Goal: Task Accomplishment & Management: Manage account settings

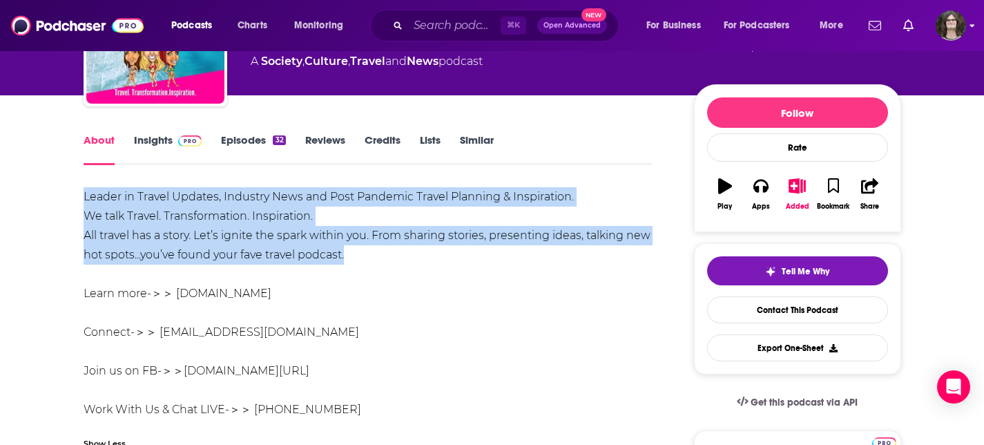
click at [940, 23] on img "Logged in as jack14248" at bounding box center [951, 25] width 30 height 30
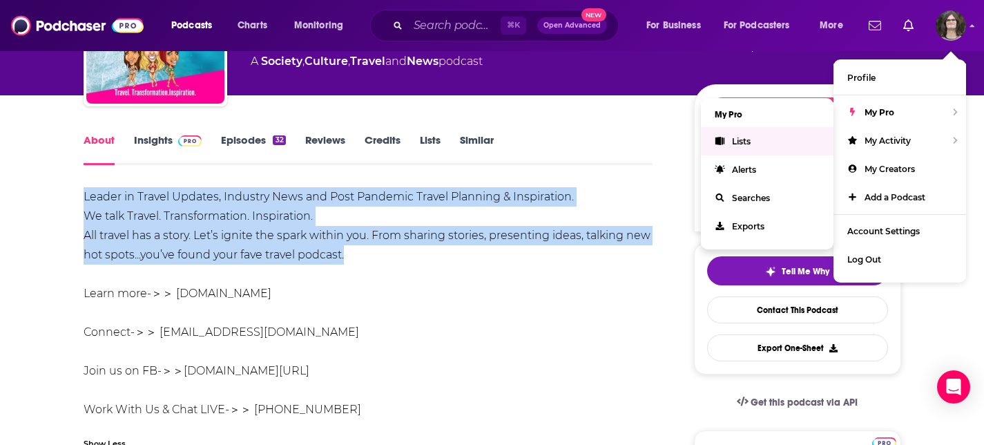
click at [750, 138] on span "Lists" at bounding box center [741, 141] width 19 height 10
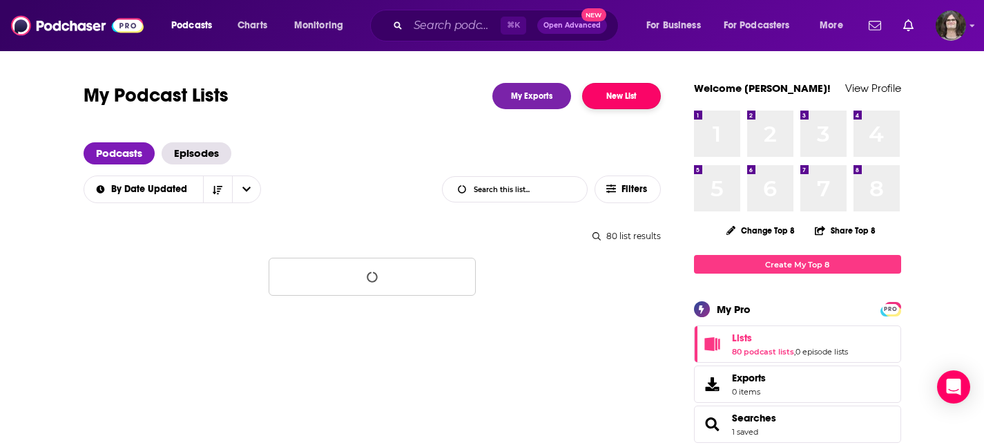
click at [658, 88] on button "New List" at bounding box center [621, 96] width 79 height 26
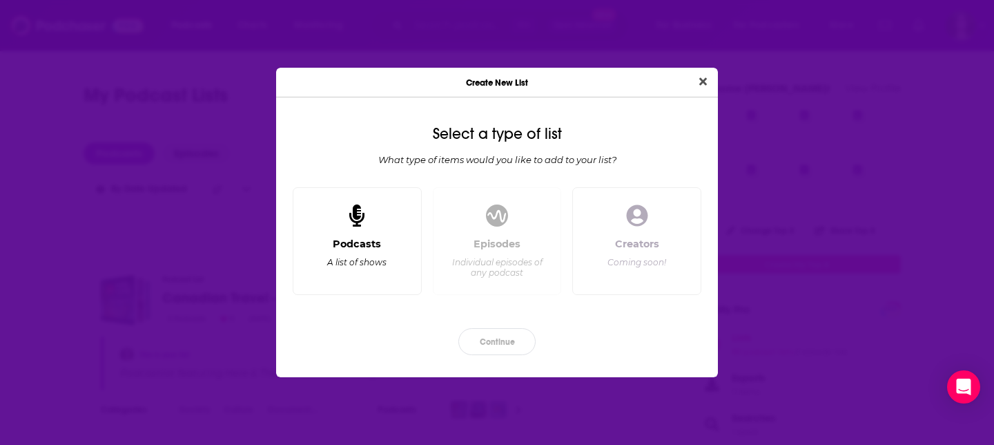
click at [365, 222] on div "Dialog" at bounding box center [356, 215] width 33 height 33
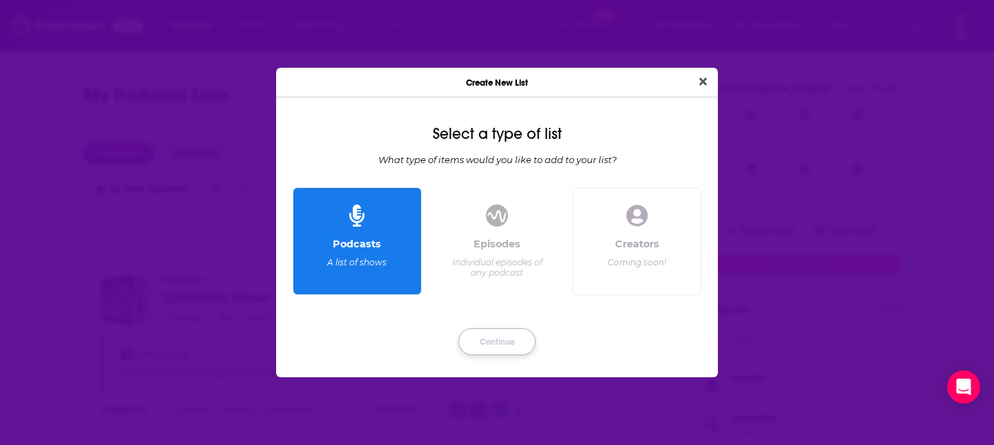
click at [501, 342] on button "Continue" at bounding box center [496, 341] width 77 height 27
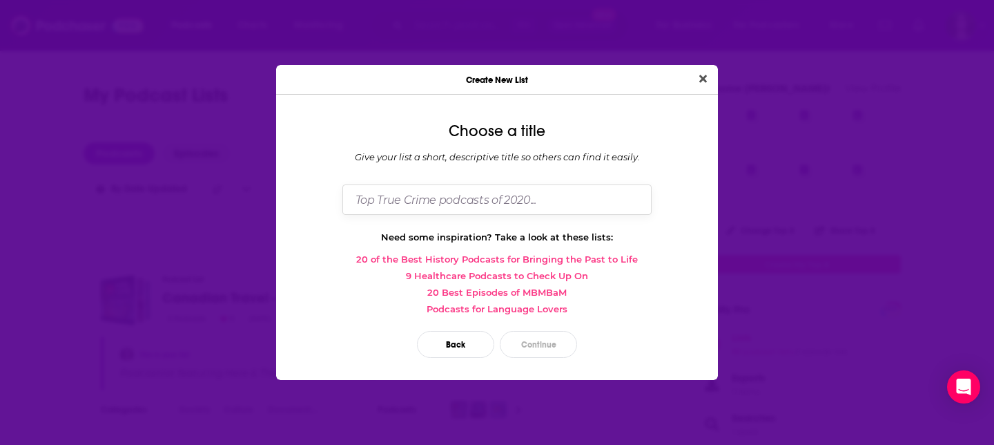
click at [546, 189] on input "Dialog" at bounding box center [496, 199] width 309 height 30
type input "Nigel - Business Podcasts - Aug 2025"
click at [538, 341] on button "Continue" at bounding box center [538, 344] width 77 height 27
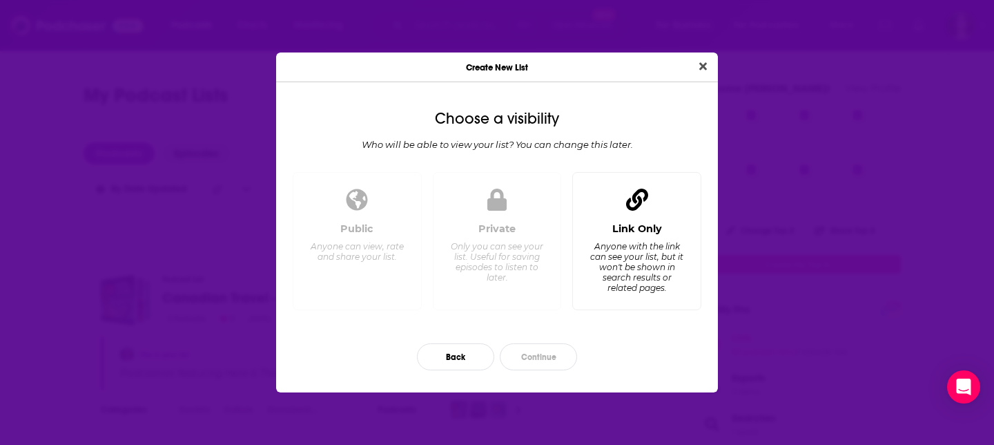
click at [655, 230] on div "Link Only" at bounding box center [637, 228] width 50 height 12
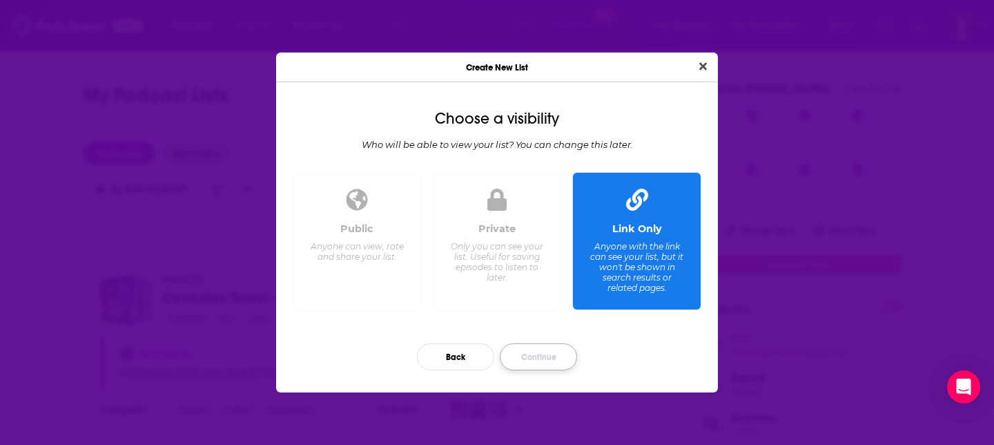
click at [532, 361] on button "Continue" at bounding box center [538, 356] width 77 height 27
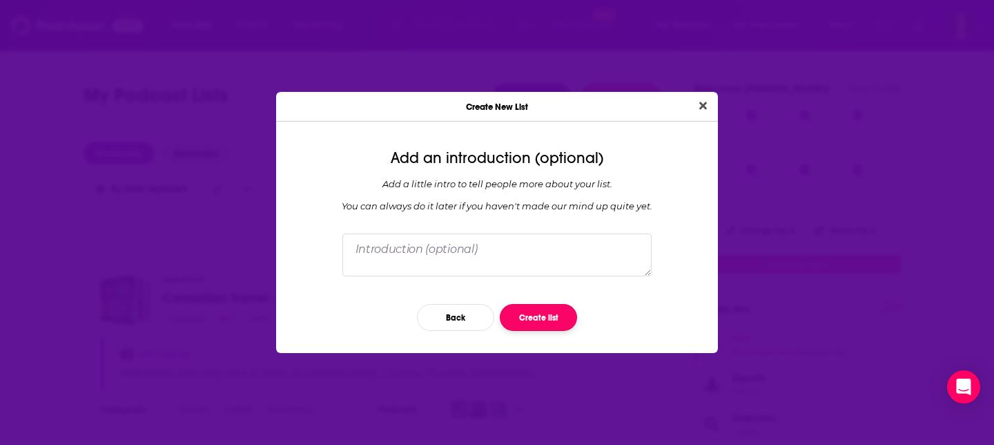
click at [529, 329] on button "Create list" at bounding box center [538, 317] width 77 height 27
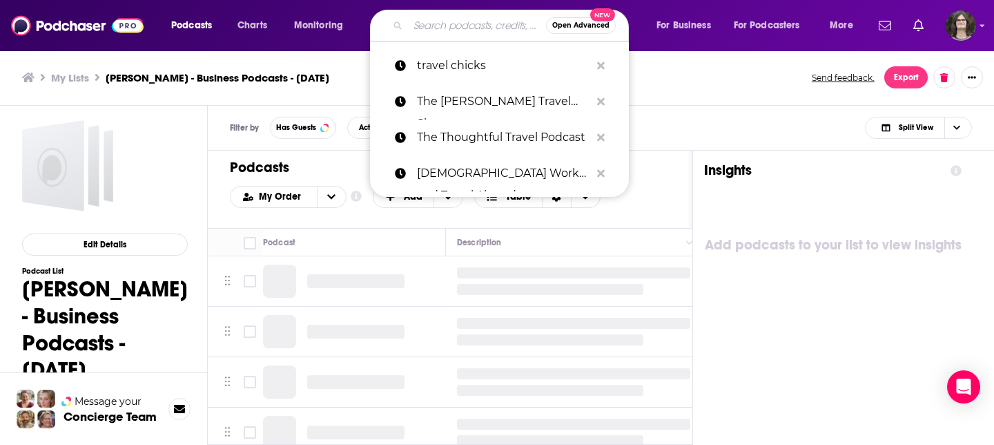
click at [462, 30] on input "Search podcasts, credits, & more..." at bounding box center [477, 25] width 138 height 22
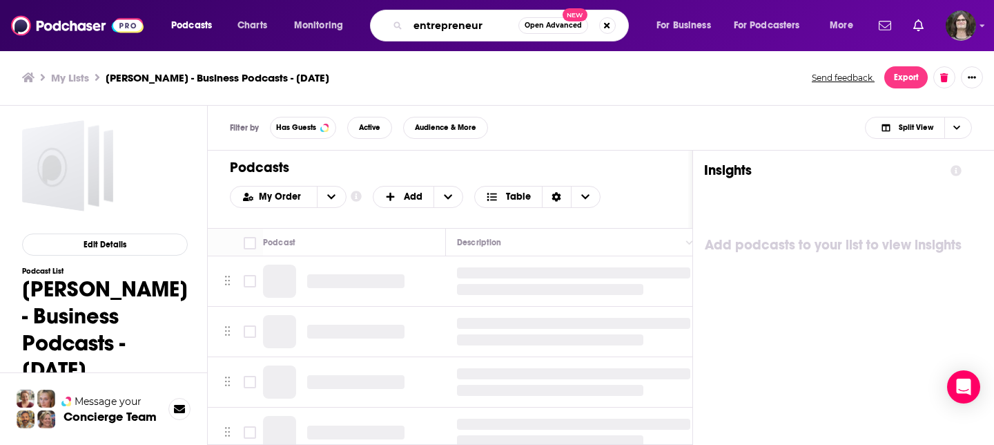
type input "entrepreneur"
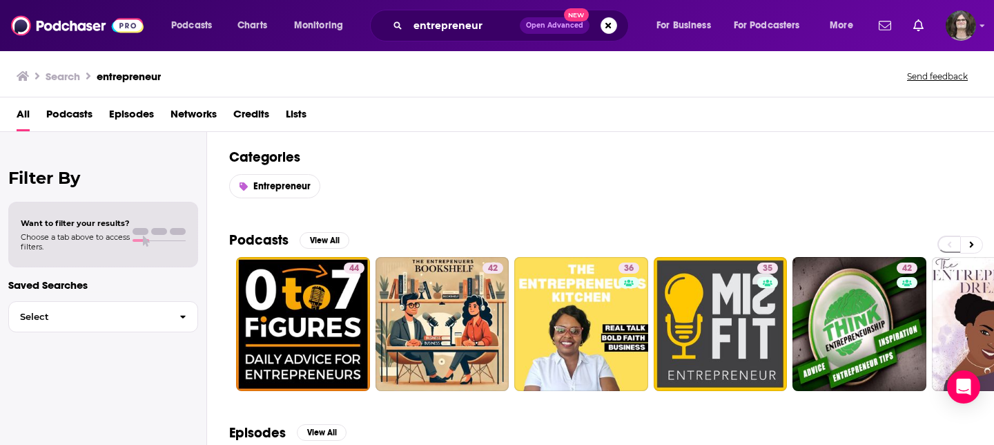
click at [148, 248] on div "Want to filter your results? Choose a tab above to access filters." at bounding box center [103, 234] width 165 height 33
click at [156, 321] on button "Select" at bounding box center [103, 316] width 190 height 31
drag, startPoint x: 468, startPoint y: 200, endPoint x: 415, endPoint y: 209, distance: 53.9
click at [467, 200] on div "Categories Entrepreneur" at bounding box center [600, 173] width 787 height 83
click at [329, 238] on button "View All" at bounding box center [325, 240] width 50 height 17
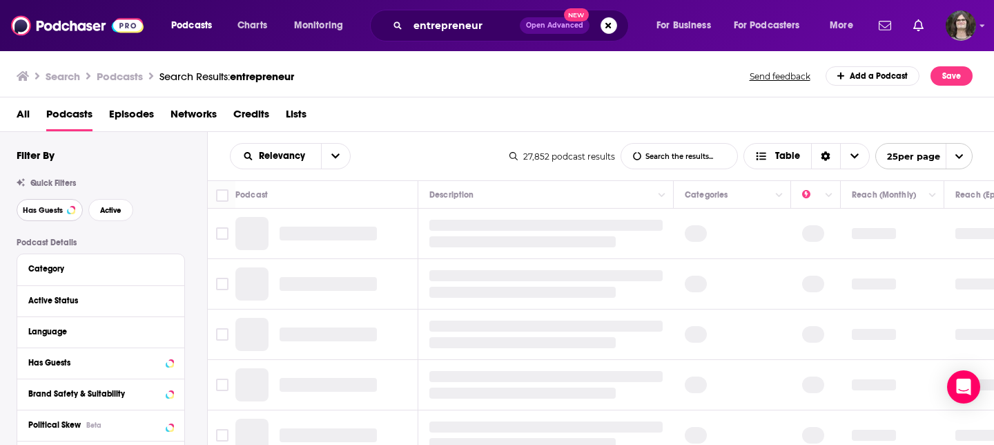
click at [55, 212] on span "Has Guests" at bounding box center [43, 210] width 40 height 8
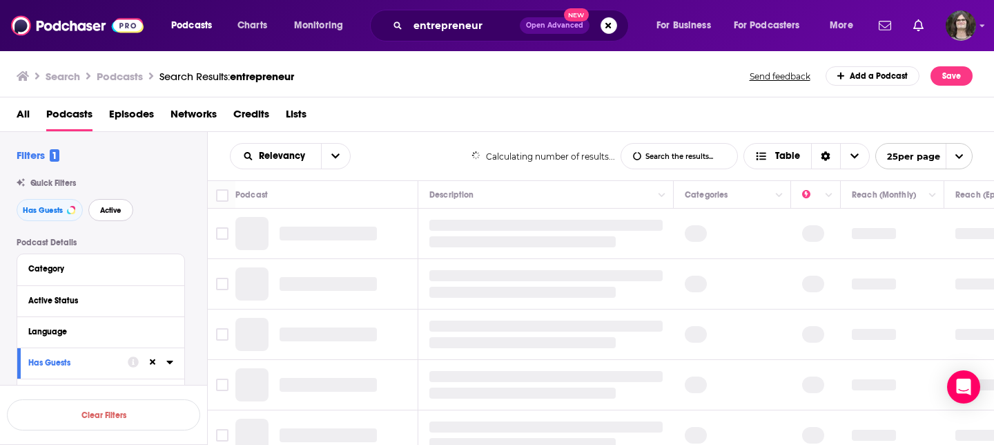
click at [100, 211] on span "Active" at bounding box center [110, 210] width 21 height 8
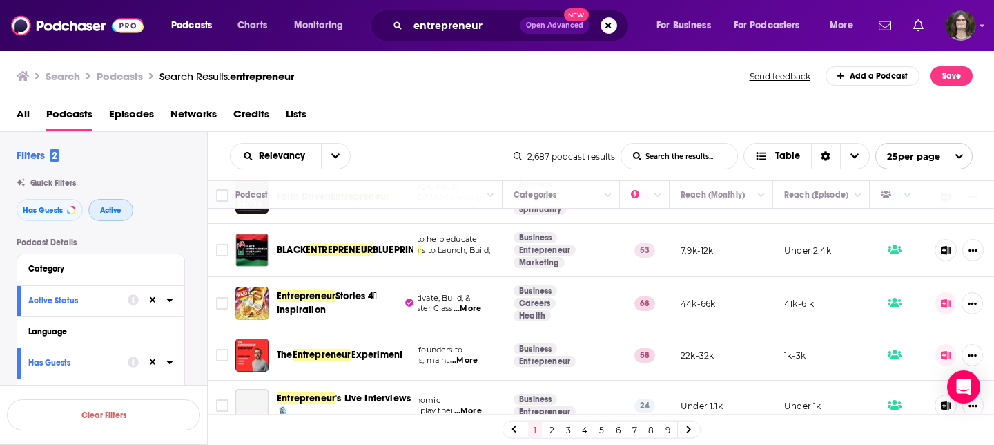
scroll to position [212, 171]
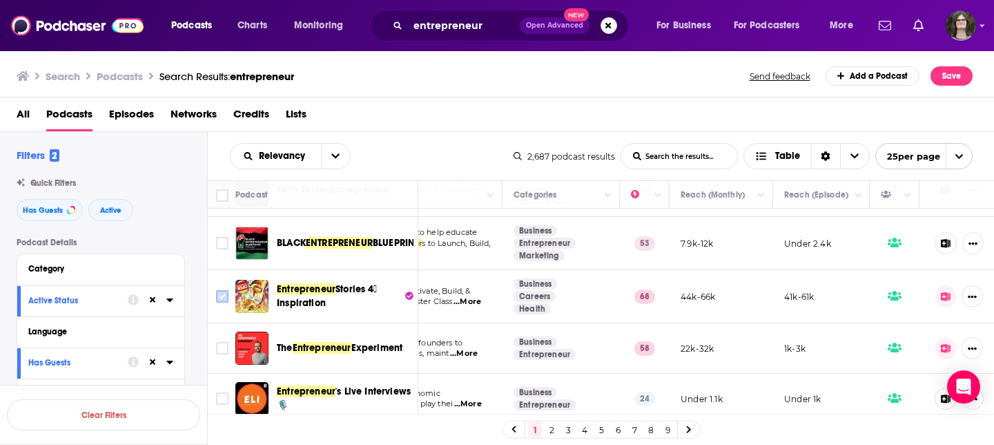
click at [222, 297] on input "Toggle select row" at bounding box center [222, 296] width 12 height 12
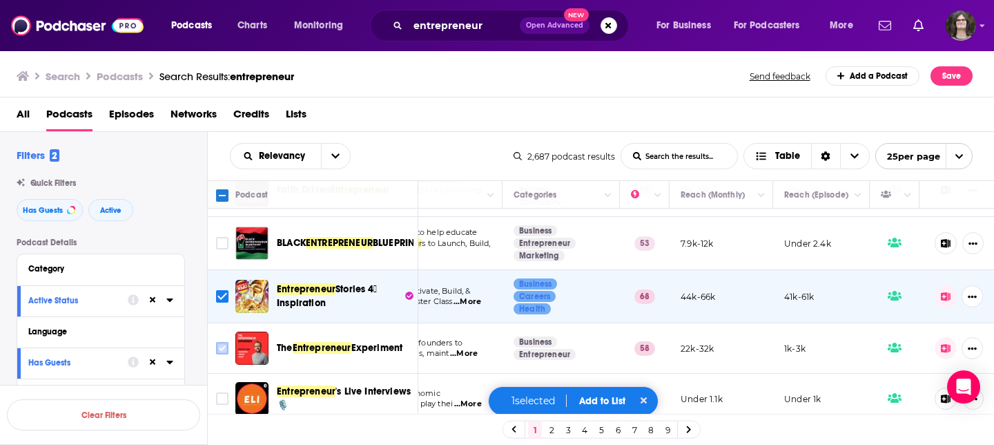
click at [224, 347] on input "Toggle select row" at bounding box center [222, 348] width 12 height 12
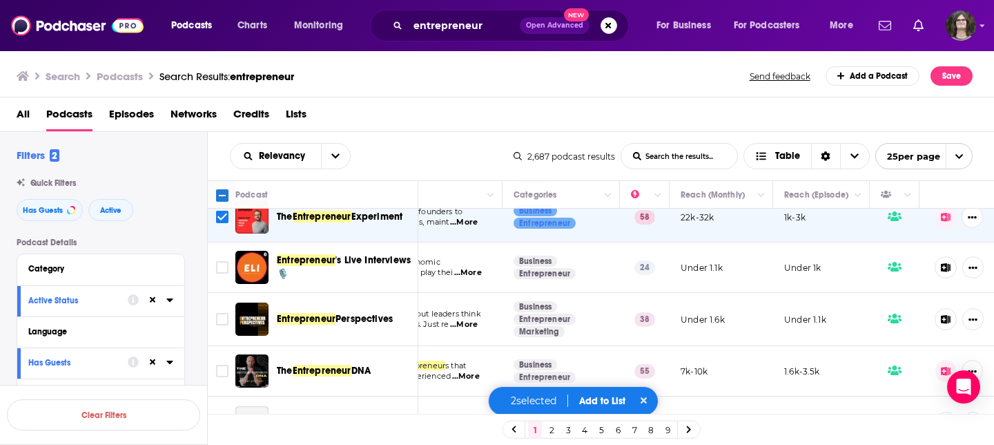
scroll to position [368, 171]
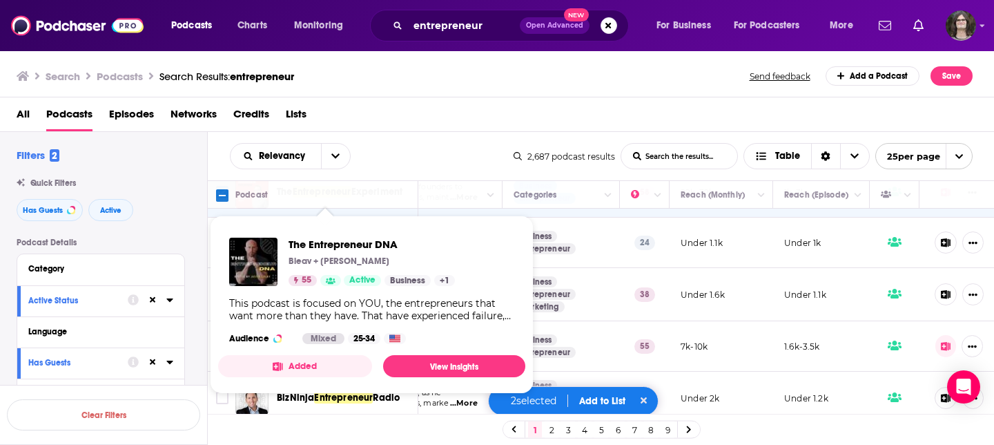
click at [345, 340] on section "Mixed 25-34" at bounding box center [354, 338] width 104 height 11
click at [350, 242] on span "The Entrepreneur DNA" at bounding box center [372, 244] width 166 height 13
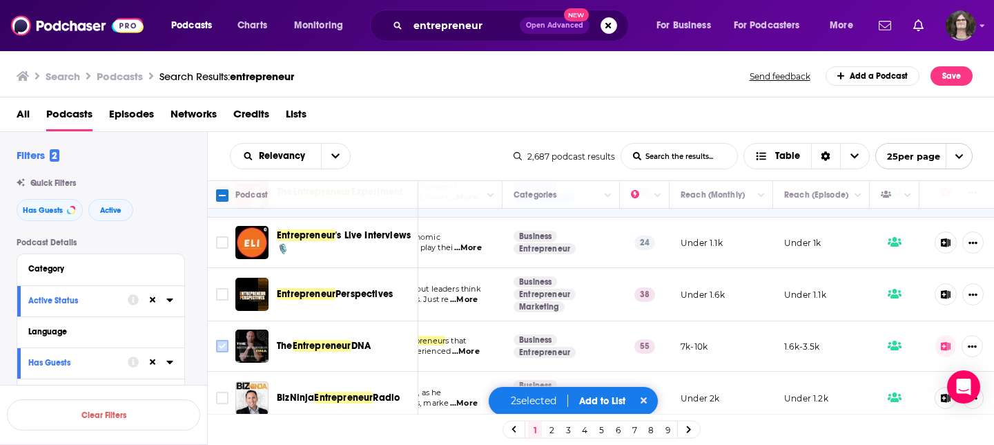
click at [223, 341] on input "Toggle select row" at bounding box center [222, 346] width 12 height 12
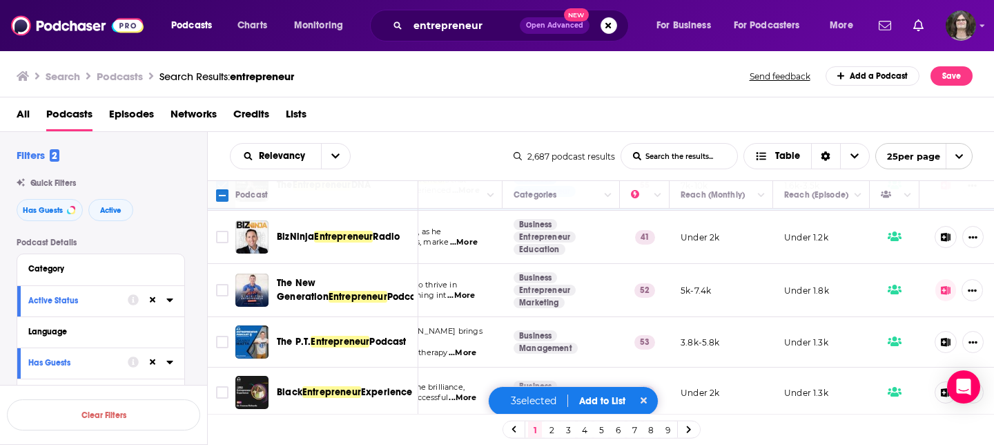
scroll to position [529, 171]
click at [217, 238] on input "Toggle select row" at bounding box center [222, 237] width 12 height 12
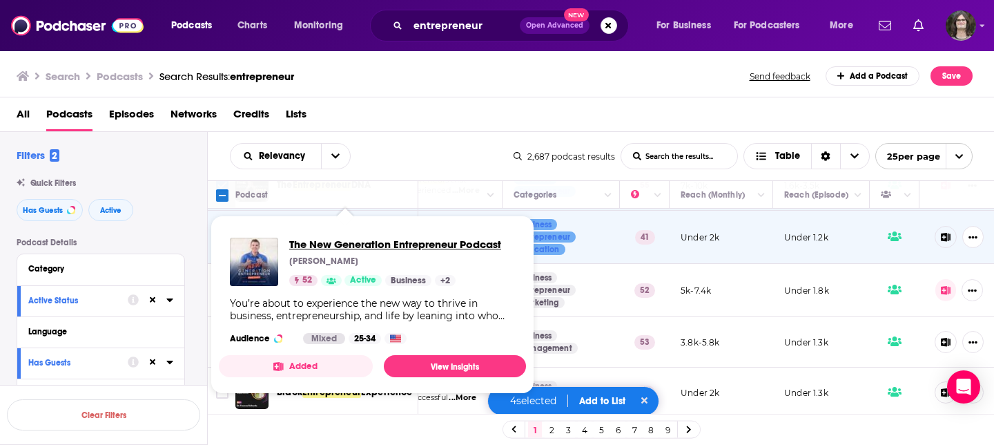
click at [340, 245] on span "The New Generation Entrepreneur Podcast" at bounding box center [395, 244] width 212 height 13
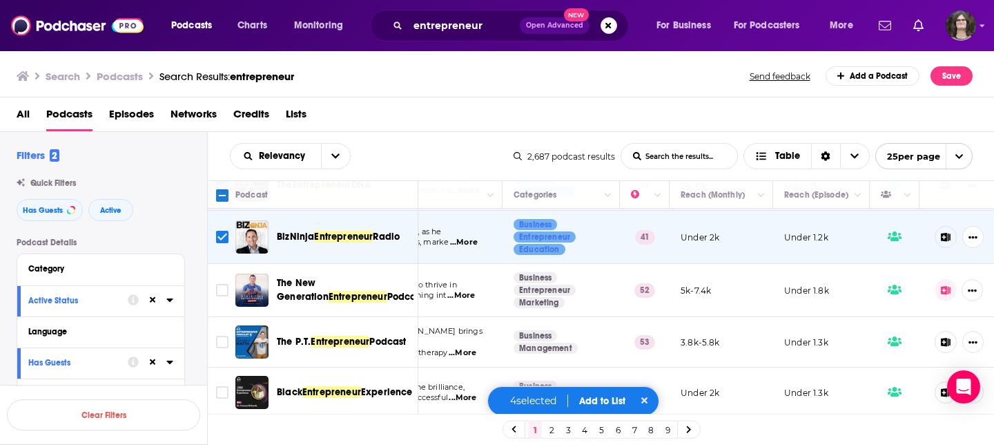
scroll to position [532, 171]
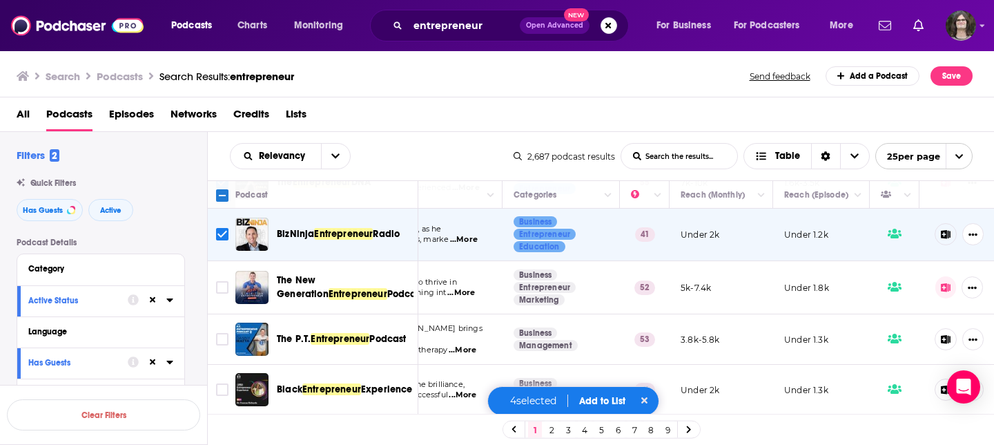
click at [585, 316] on td "Business Management" at bounding box center [561, 339] width 117 height 50
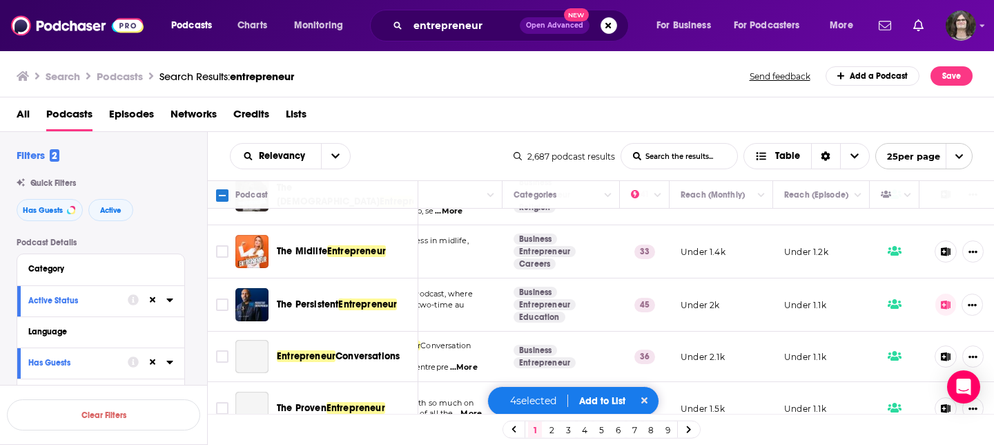
scroll to position [1090, 171]
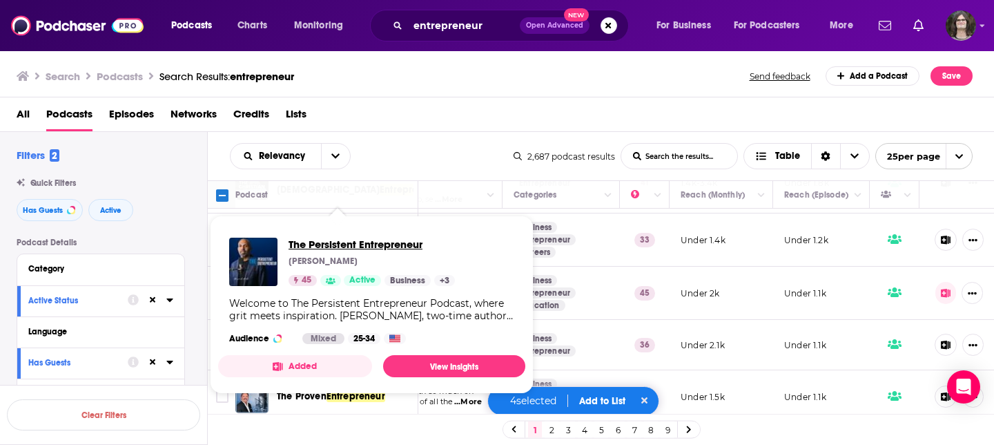
click at [367, 240] on span "The Persistent Entrepreneur" at bounding box center [372, 244] width 166 height 13
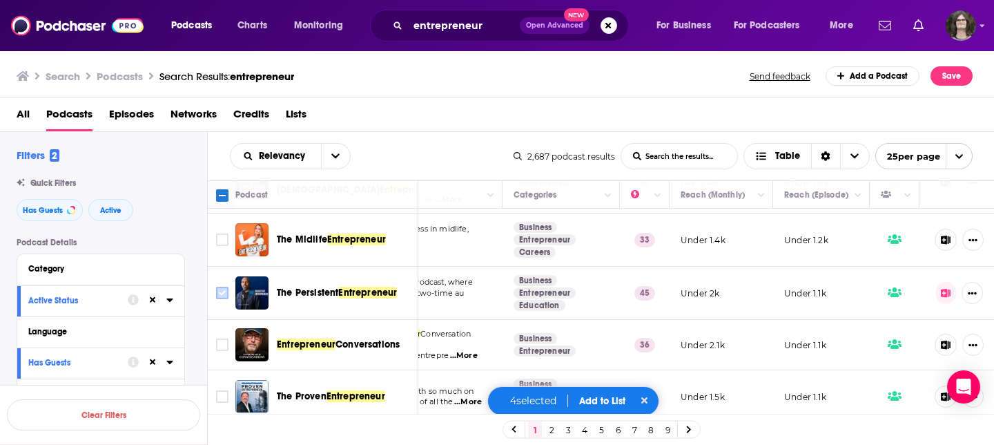
click at [222, 287] on input "Toggle select row" at bounding box center [222, 293] width 12 height 12
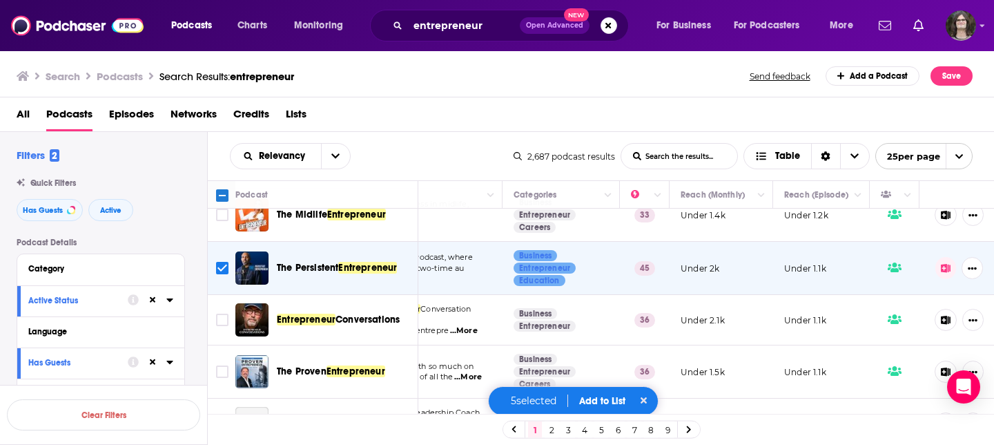
scroll to position [1121, 171]
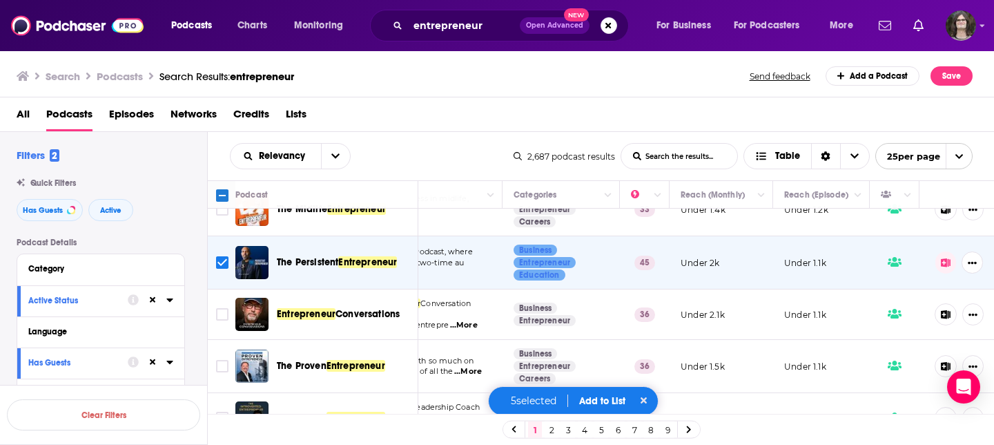
click at [610, 275] on td "Business Entrepreneur Education" at bounding box center [561, 262] width 117 height 53
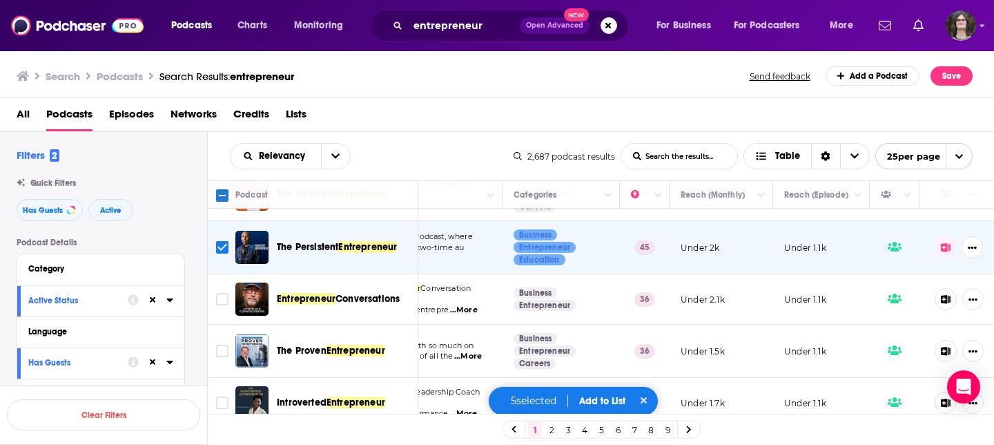
scroll to position [1150, 171]
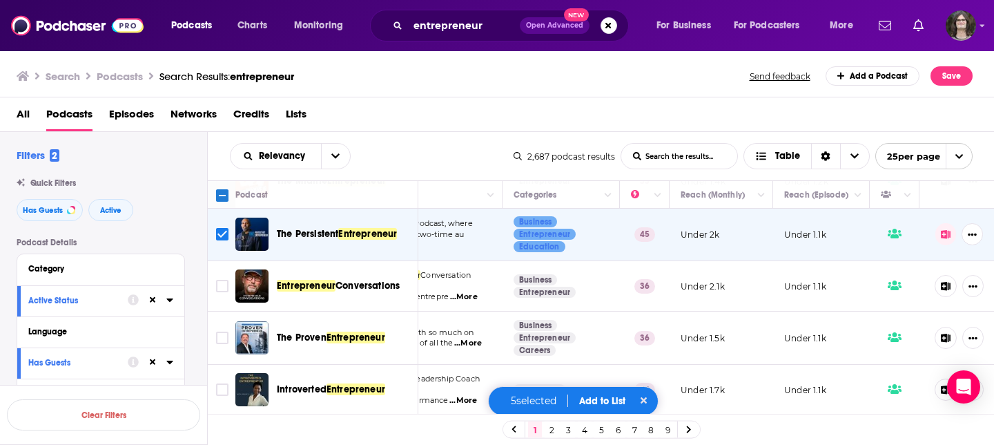
click at [608, 401] on button "Add to List" at bounding box center [602, 401] width 68 height 12
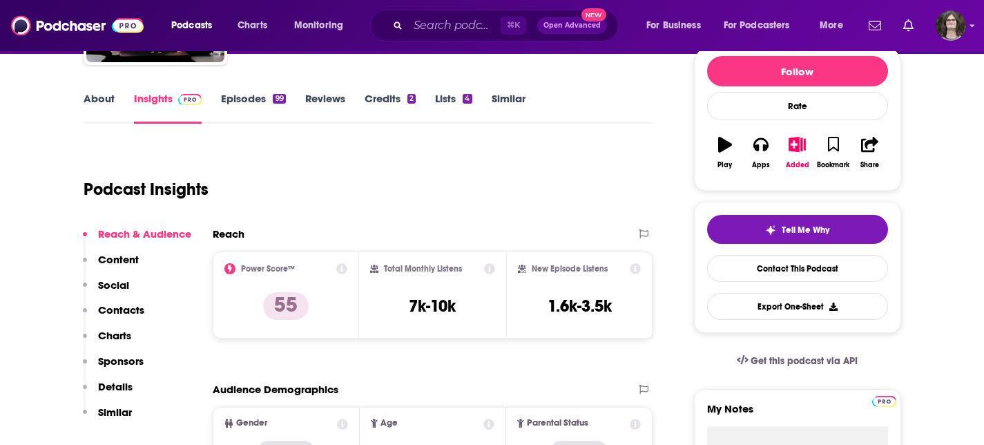
scroll to position [64, 0]
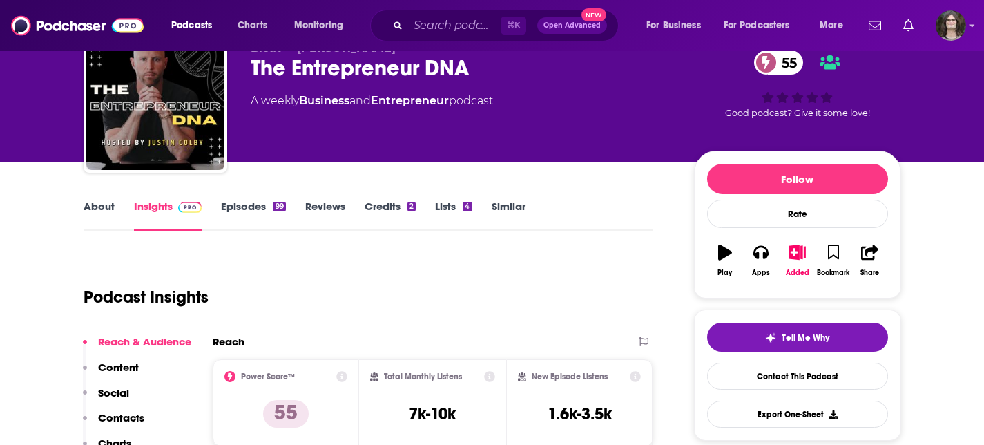
click at [248, 228] on link "Episodes 99" at bounding box center [253, 216] width 64 height 32
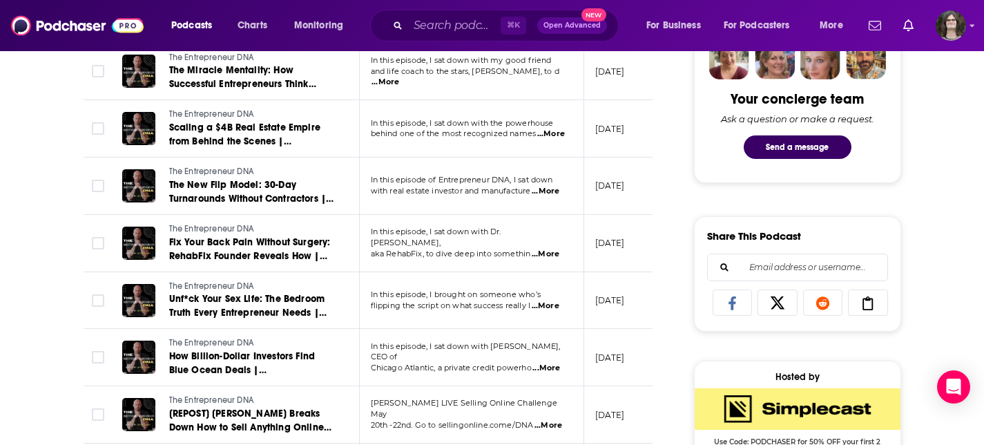
scroll to position [712, 0]
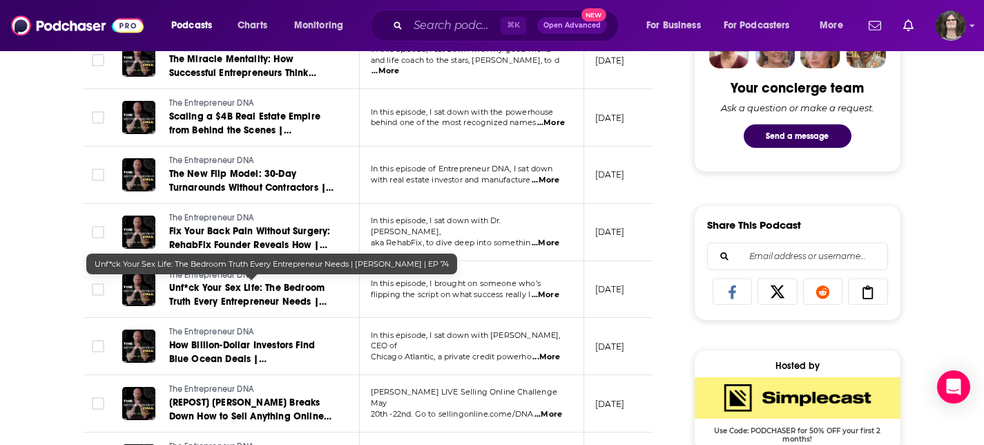
click at [273, 282] on span "Unf*ck Your Sex Life: The Bedroom Truth Every Entrepreneur Needs | [PERSON_NAME…" at bounding box center [247, 301] width 157 height 39
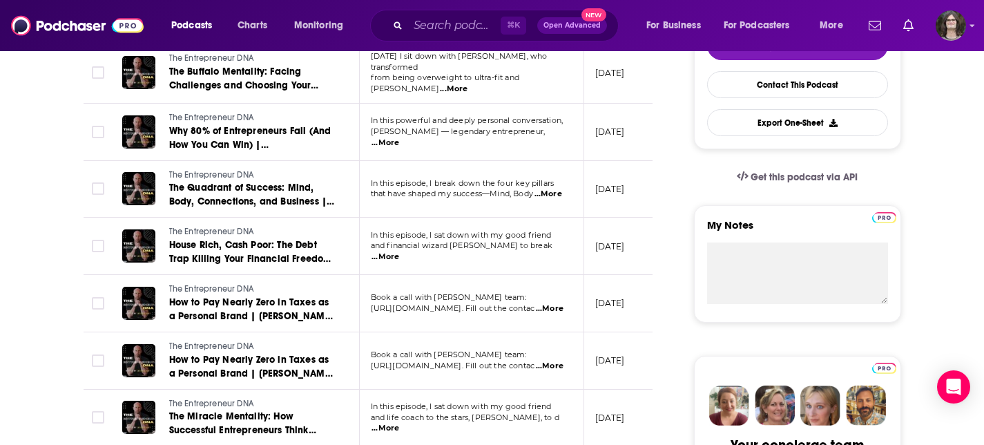
scroll to position [0, 0]
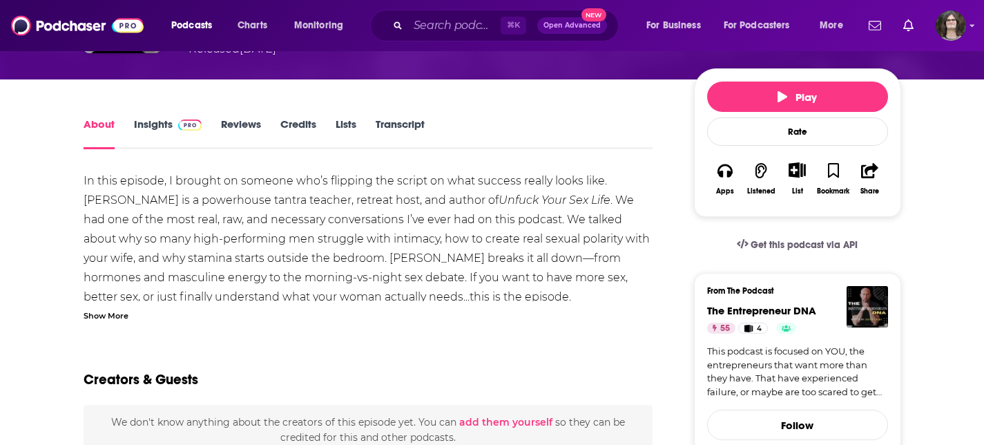
scroll to position [163, 0]
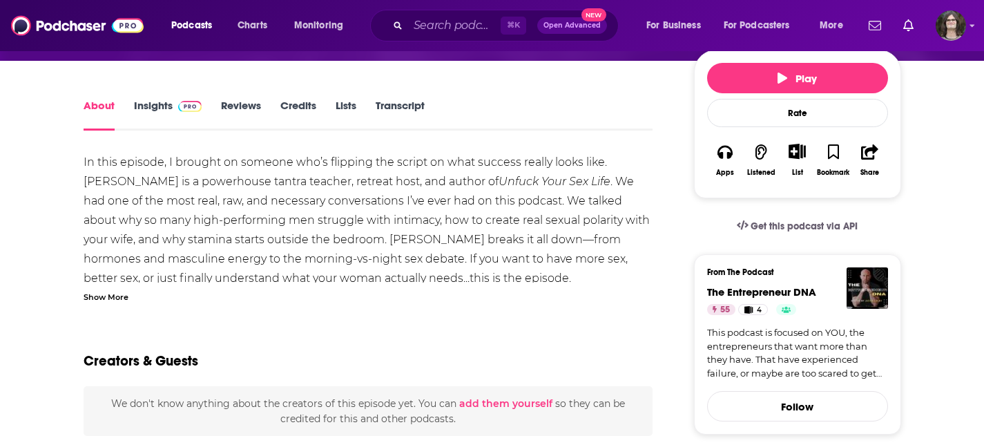
click at [119, 297] on div "Show More" at bounding box center [106, 295] width 45 height 13
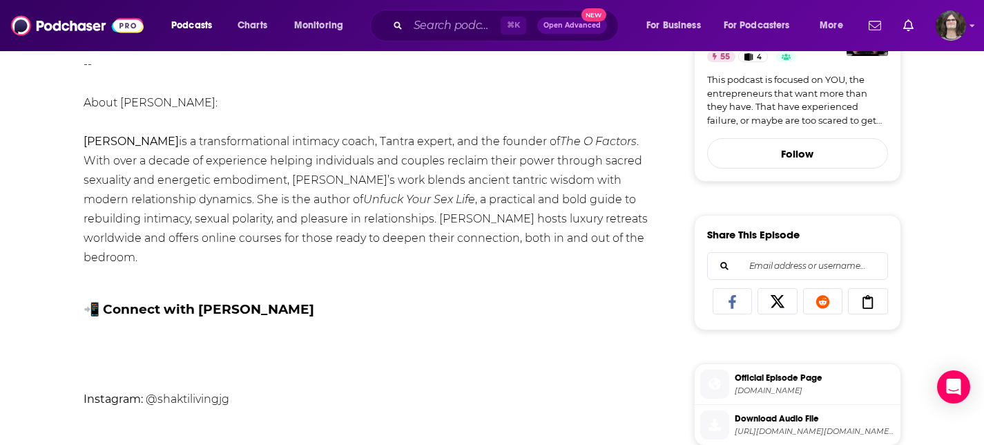
scroll to position [414, 0]
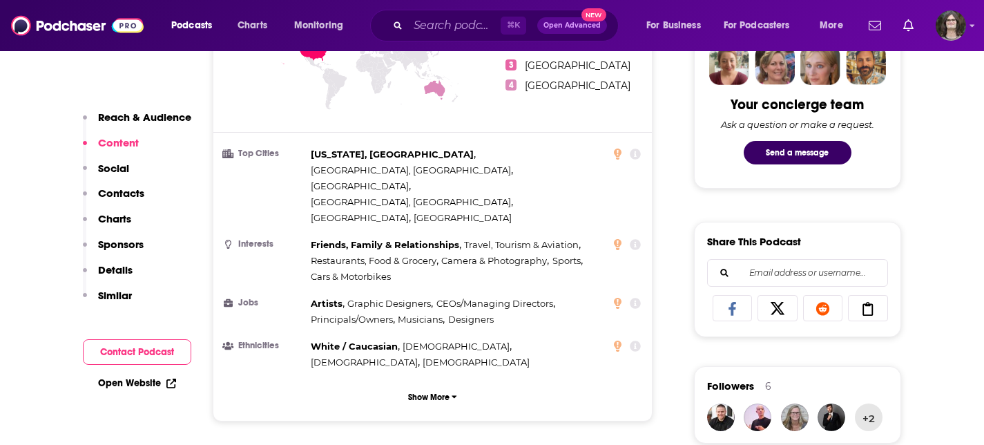
scroll to position [33, 0]
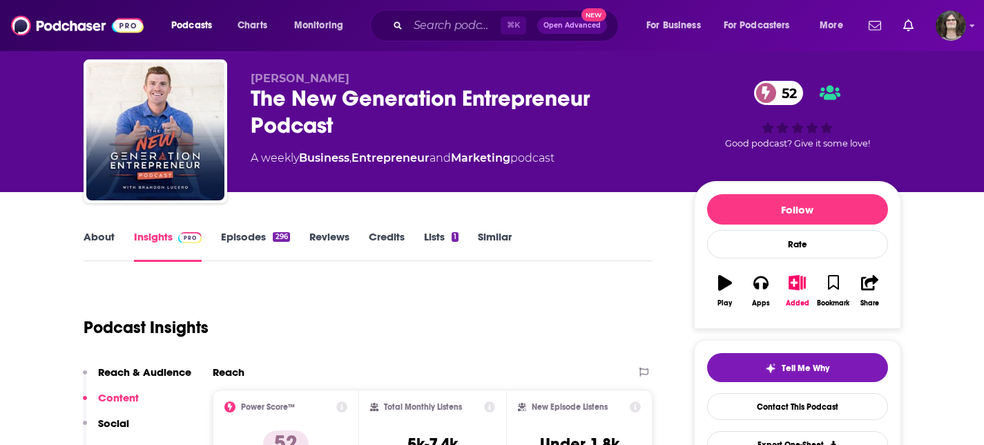
click at [247, 241] on link "Episodes 296" at bounding box center [255, 246] width 68 height 32
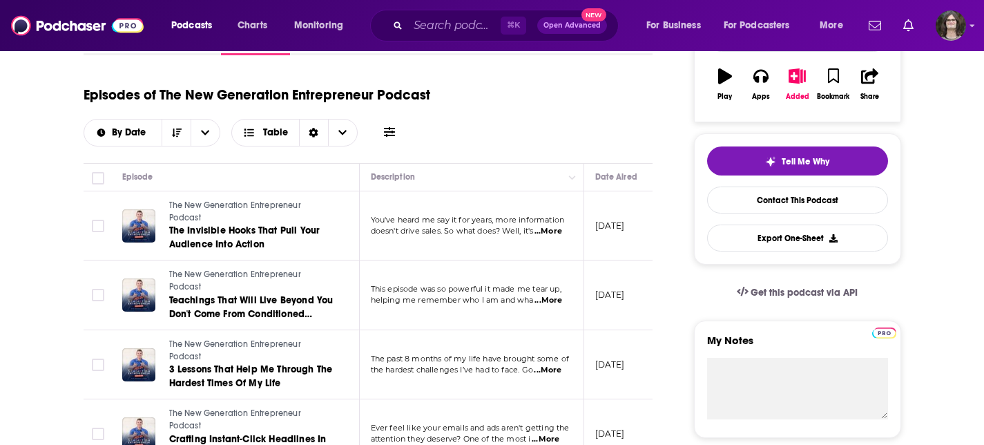
scroll to position [251, 0]
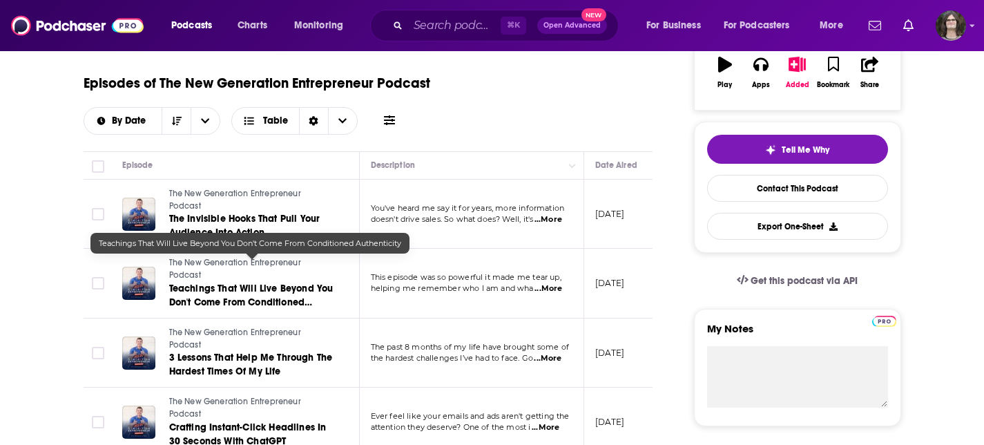
click at [255, 282] on span "Teachings That Will Live Beyond You Don't Come From Conditioned Authenticity" at bounding box center [251, 301] width 164 height 39
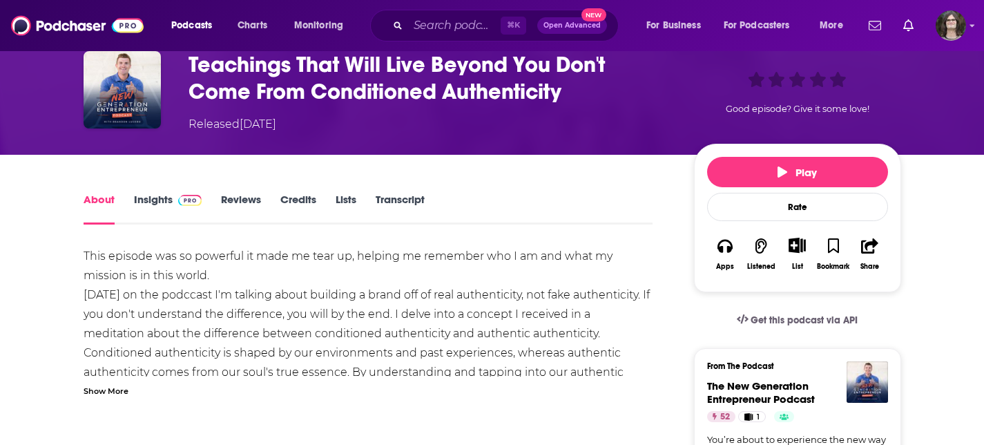
scroll to position [70, 0]
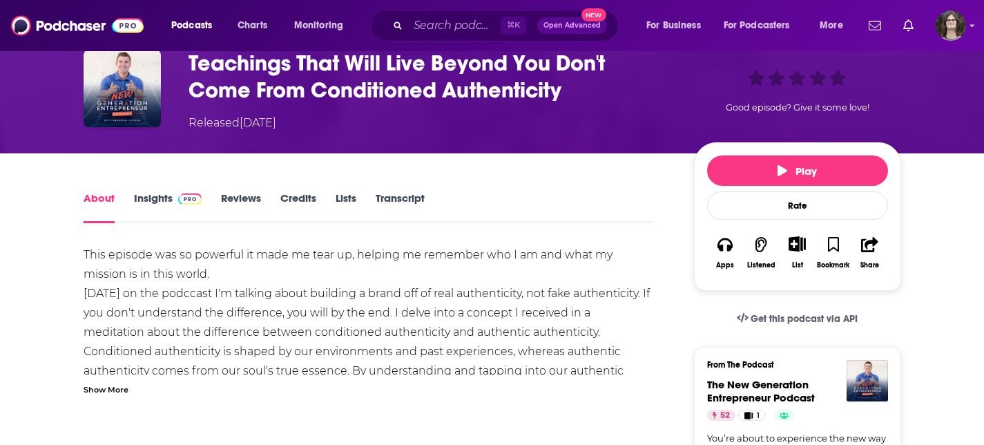
click at [106, 388] on div "Show More" at bounding box center [106, 388] width 45 height 13
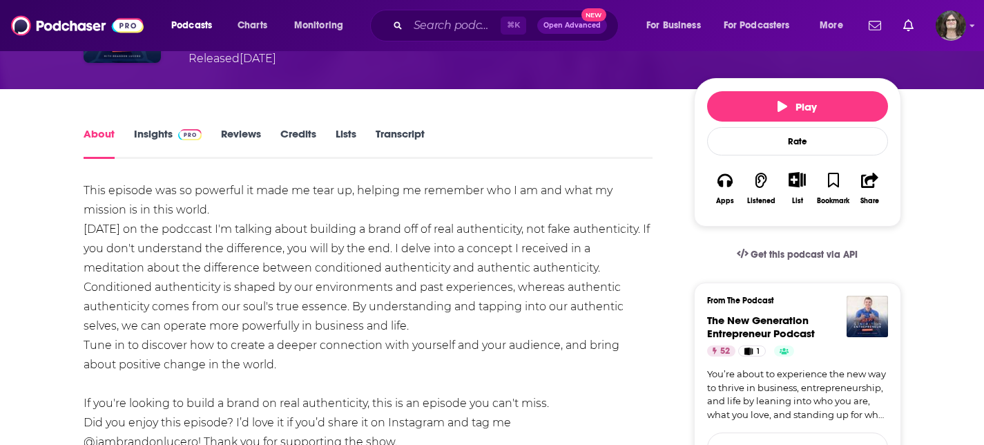
scroll to position [136, 0]
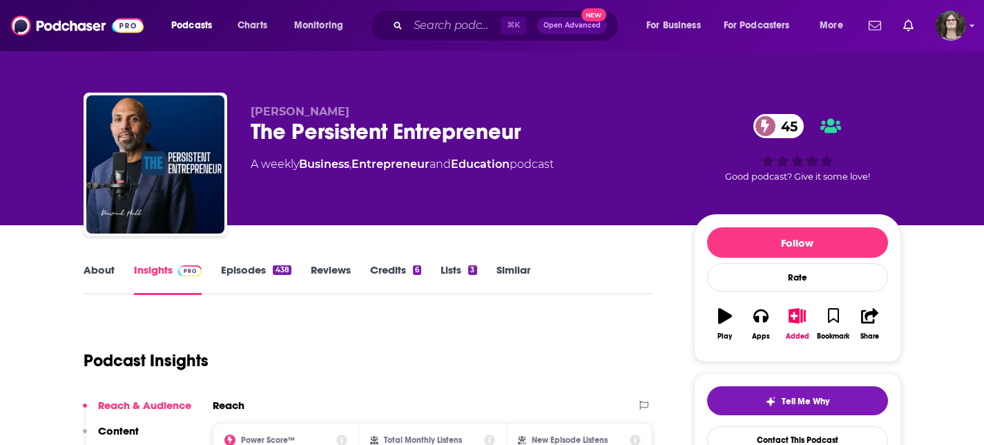
click at [100, 271] on link "About" at bounding box center [99, 279] width 31 height 32
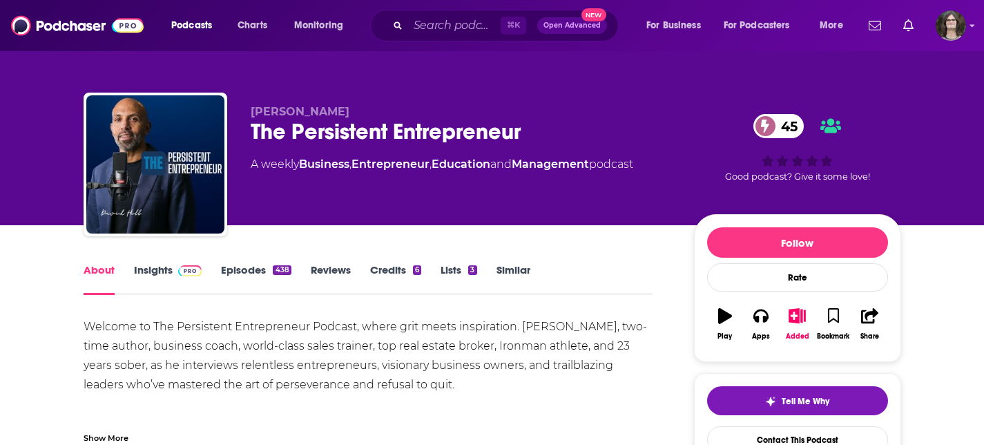
click at [259, 269] on link "Episodes 438" at bounding box center [256, 279] width 70 height 32
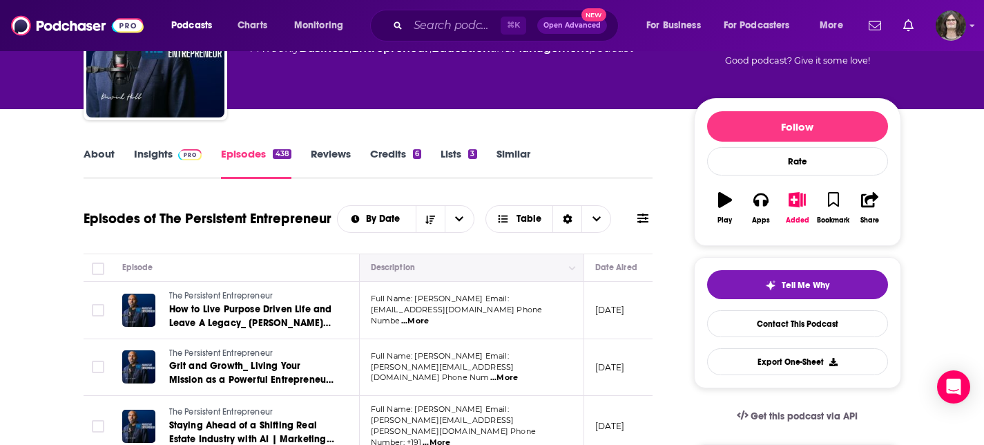
scroll to position [129, 0]
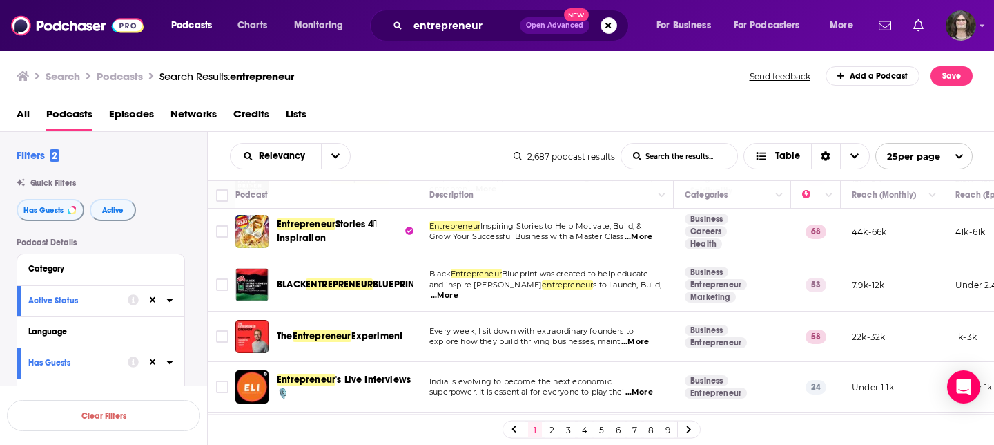
scroll to position [224, 0]
click at [226, 225] on input "Toggle select row" at bounding box center [222, 230] width 12 height 12
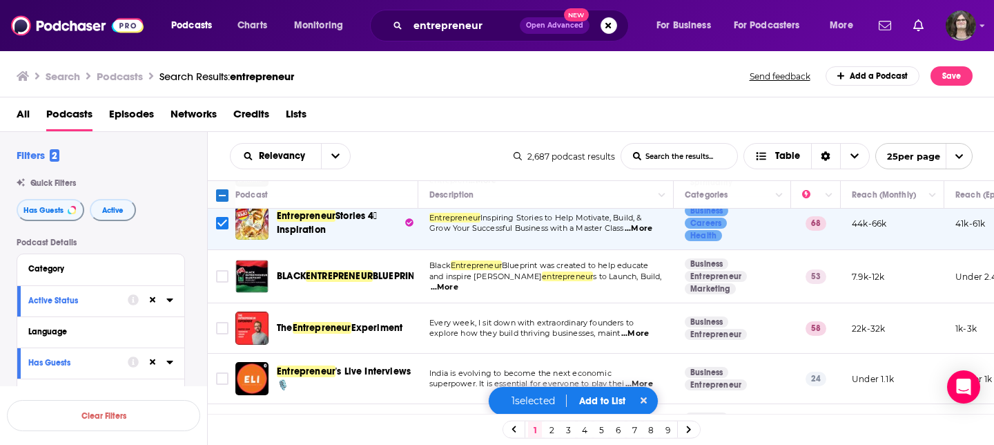
scroll to position [233, 0]
click at [226, 321] on input "Toggle select row" at bounding box center [222, 327] width 12 height 12
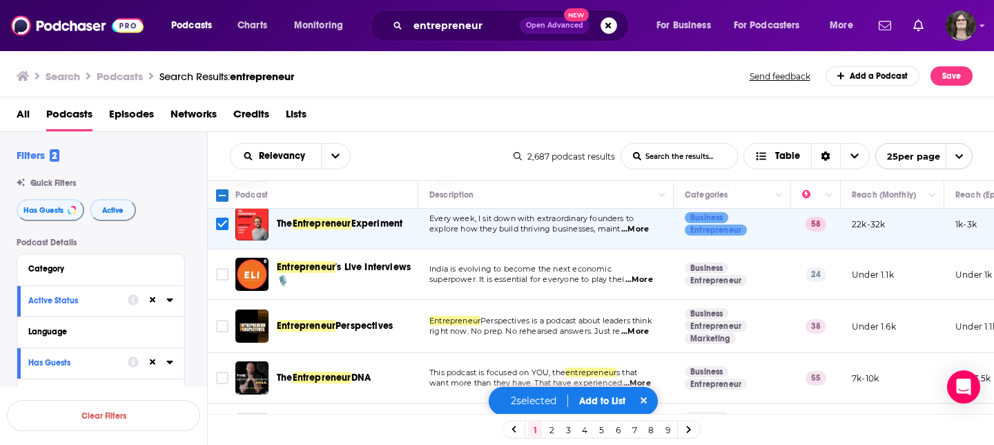
scroll to position [410, 0]
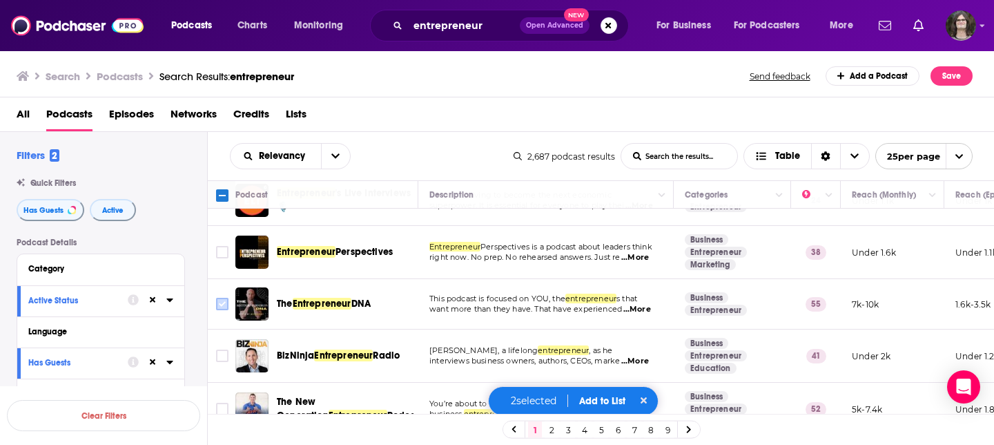
click at [222, 301] on input "Toggle select row" at bounding box center [222, 304] width 12 height 12
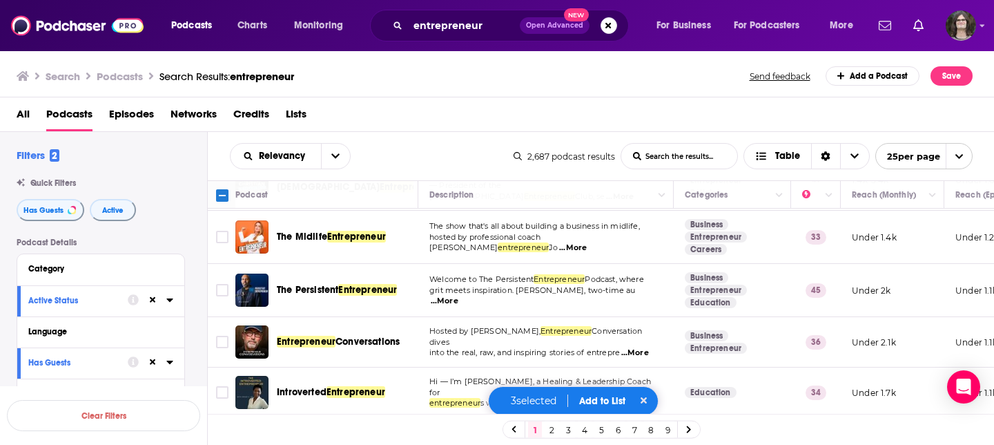
scroll to position [1095, 0]
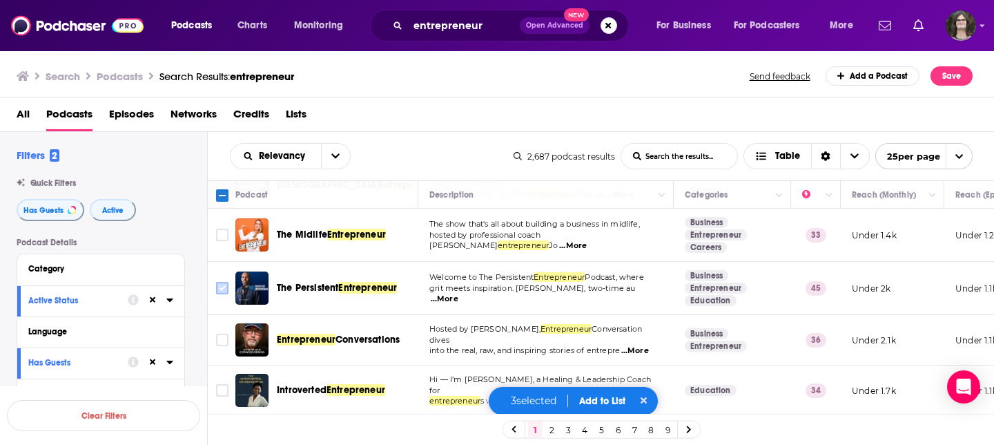
click at [222, 282] on input "Toggle select row" at bounding box center [222, 288] width 12 height 12
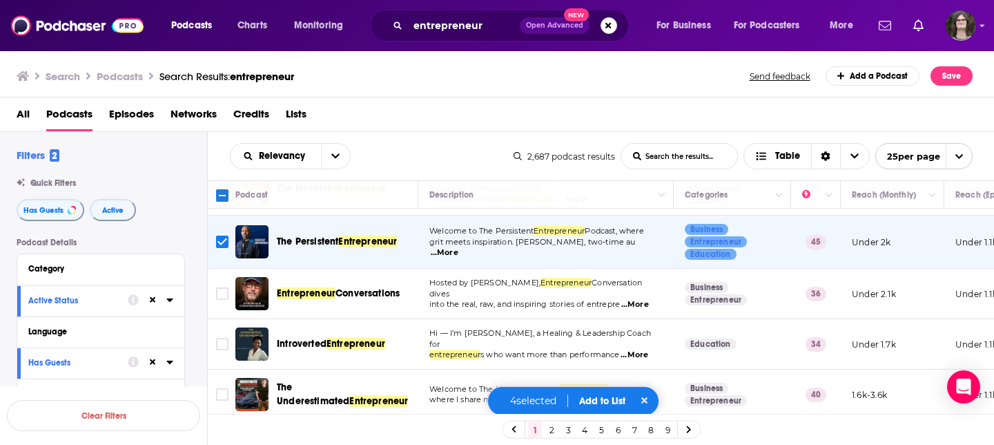
scroll to position [1147, 0]
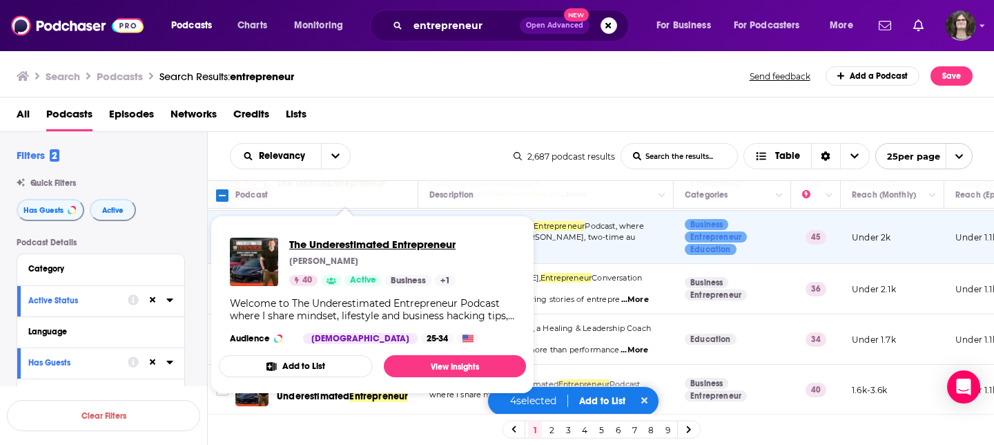
click at [385, 241] on span "The Underestimated Entrepreneur" at bounding box center [372, 244] width 166 height 13
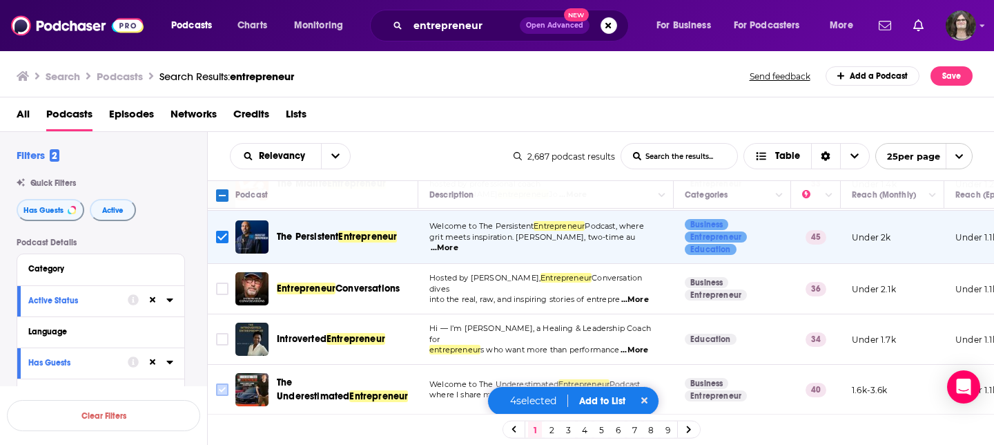
click at [222, 383] on input "Toggle select row" at bounding box center [222, 389] width 12 height 12
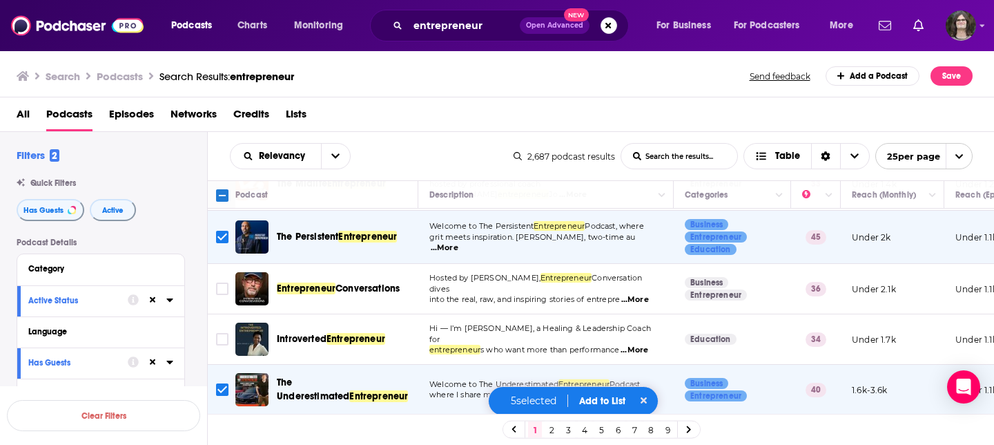
click at [608, 399] on button "Add to List" at bounding box center [602, 401] width 68 height 12
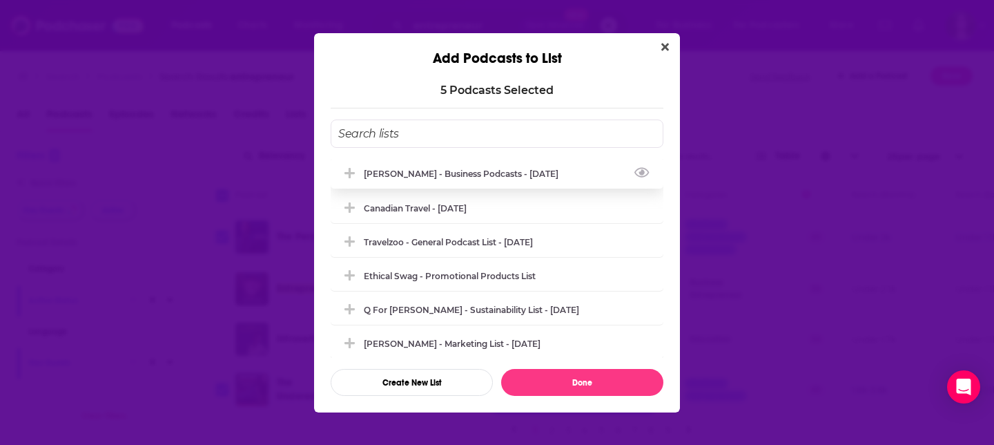
click at [450, 184] on div "Nigel - Business Podcasts - Aug 2025" at bounding box center [497, 173] width 333 height 30
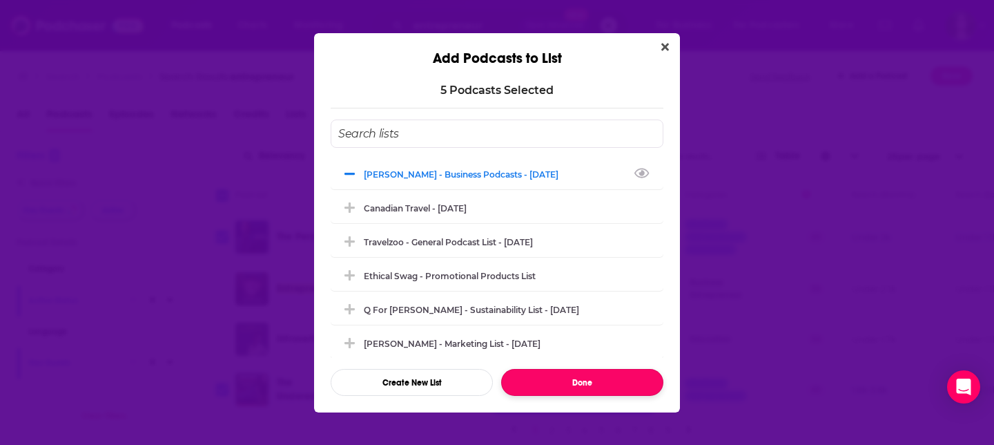
click at [597, 380] on button "Done" at bounding box center [582, 382] width 162 height 27
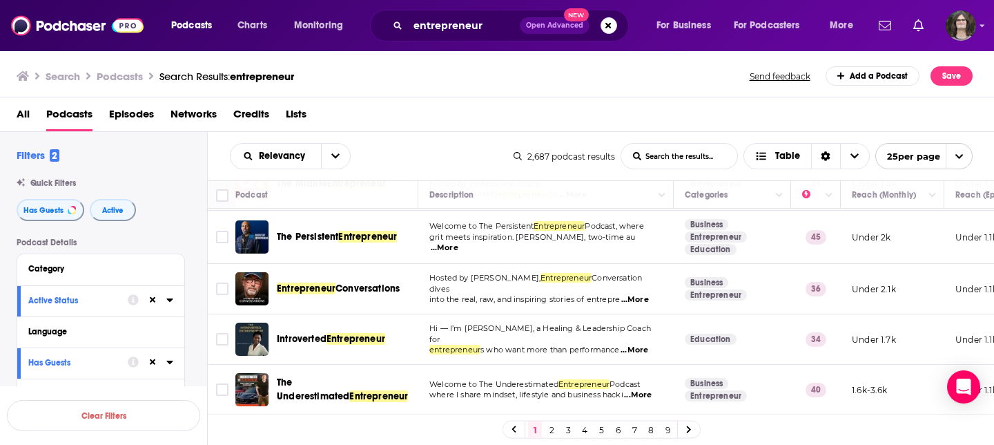
click at [551, 430] on link "2" at bounding box center [552, 429] width 14 height 17
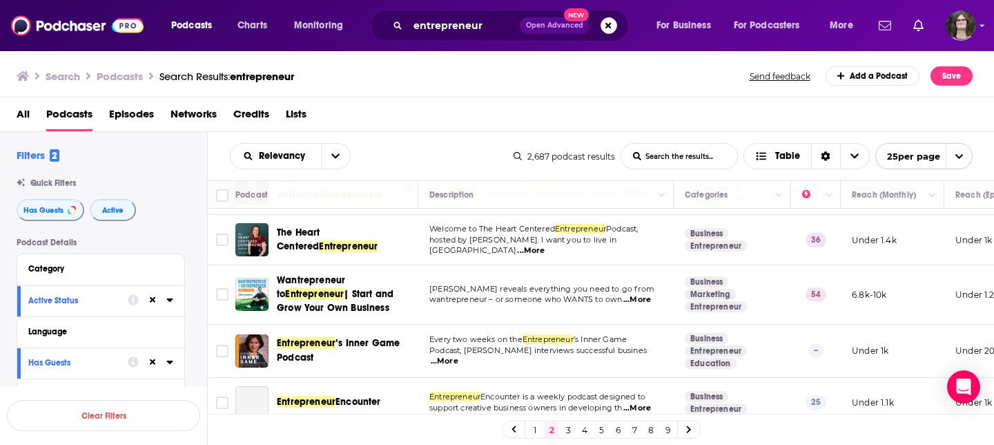
scroll to position [511, 0]
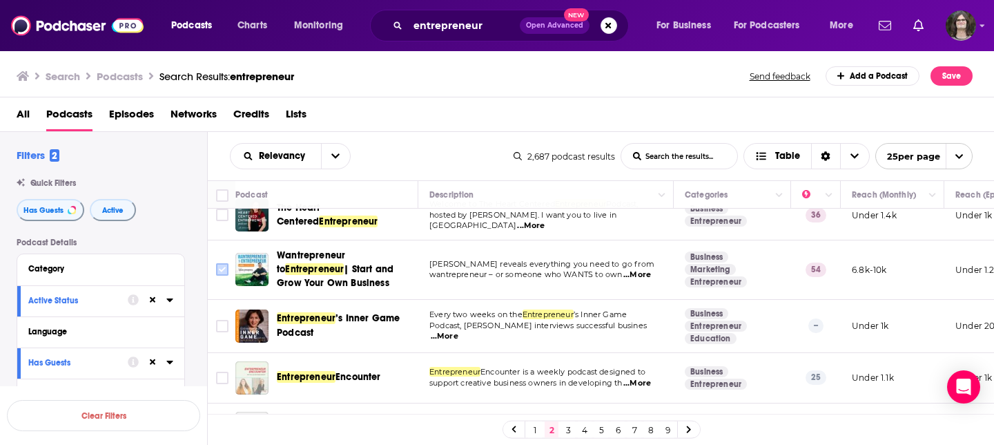
click at [216, 263] on input "Toggle select row" at bounding box center [222, 269] width 12 height 12
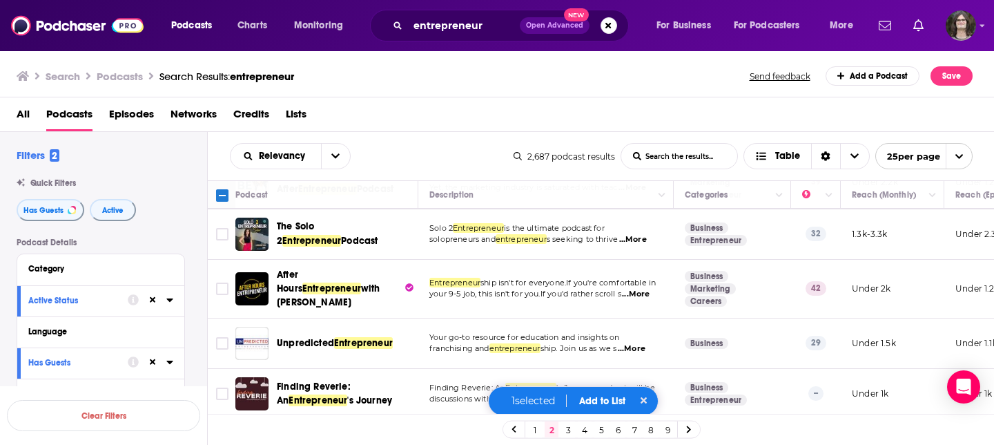
scroll to position [1133, 0]
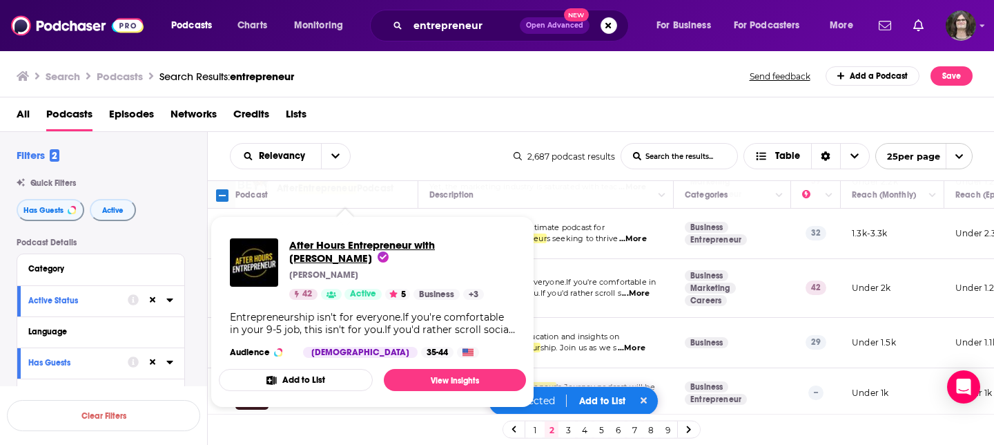
click at [361, 245] on span "After Hours Entrepreneur with Mark Savant" at bounding box center [362, 251] width 146 height 26
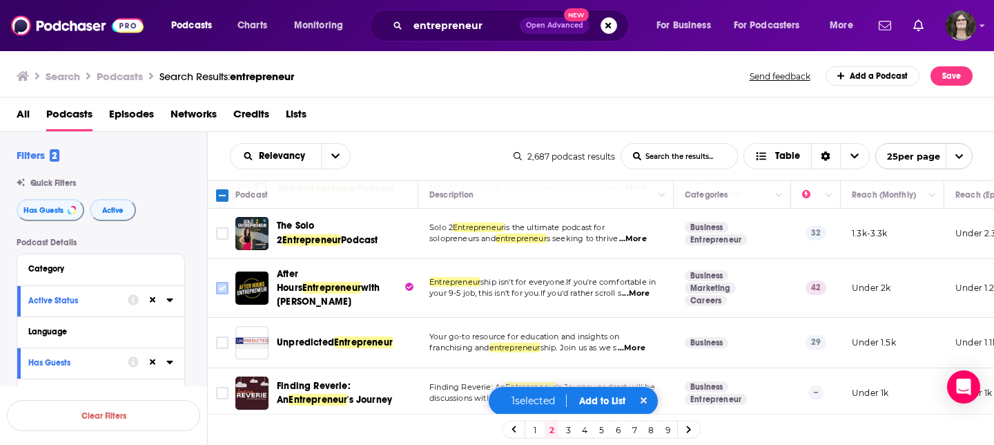
click at [220, 282] on input "Toggle select row" at bounding box center [222, 288] width 12 height 12
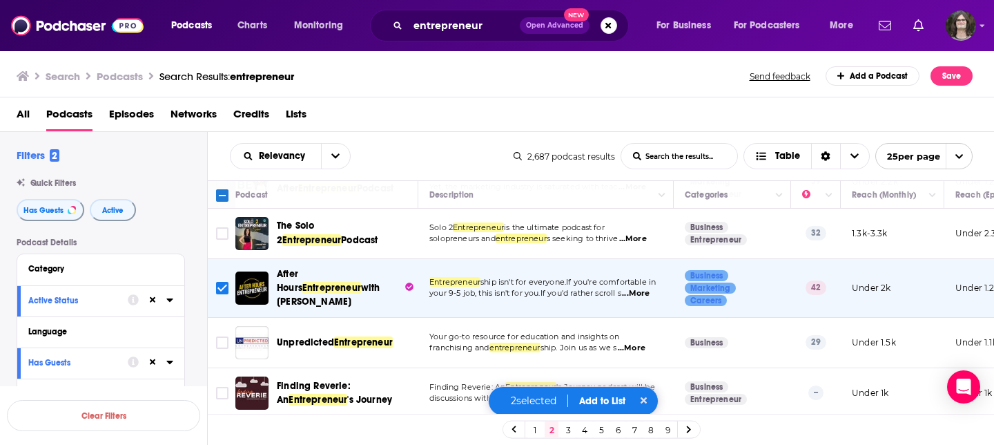
click at [610, 397] on button "Add to List" at bounding box center [602, 401] width 68 height 12
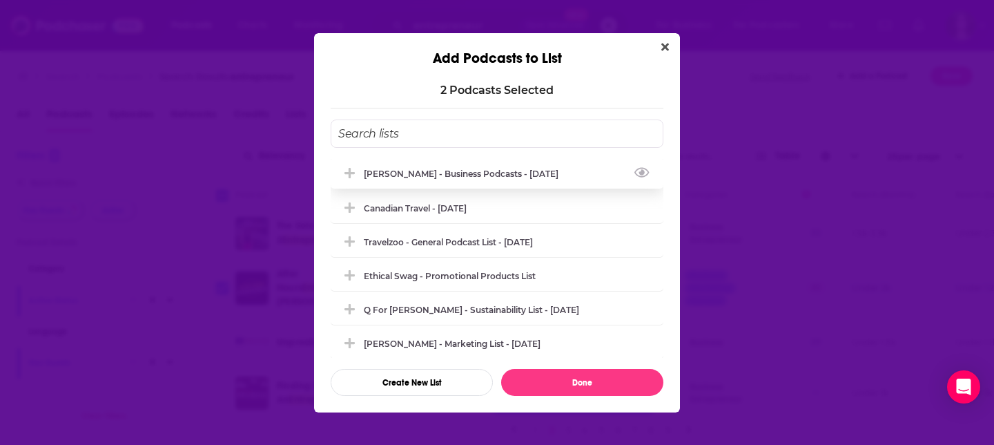
click at [470, 175] on div "Nigel - Business Podcasts - Aug 2025" at bounding box center [465, 173] width 203 height 10
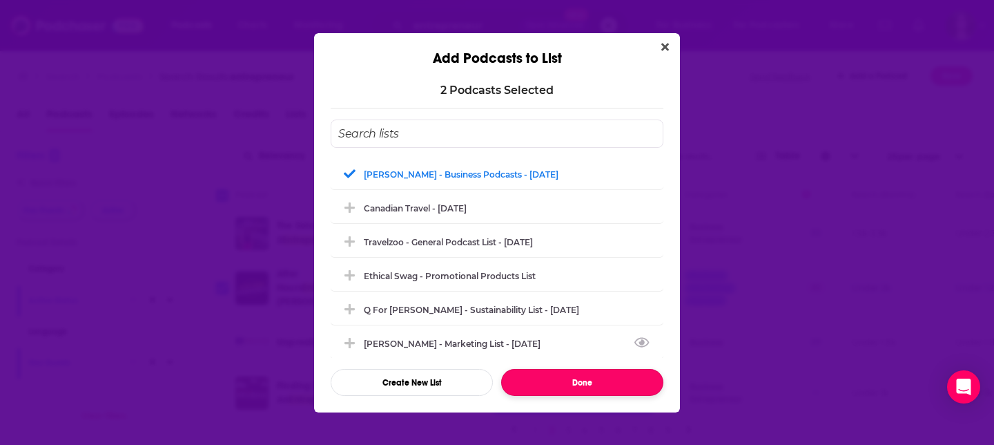
click at [583, 382] on button "Done" at bounding box center [582, 382] width 162 height 27
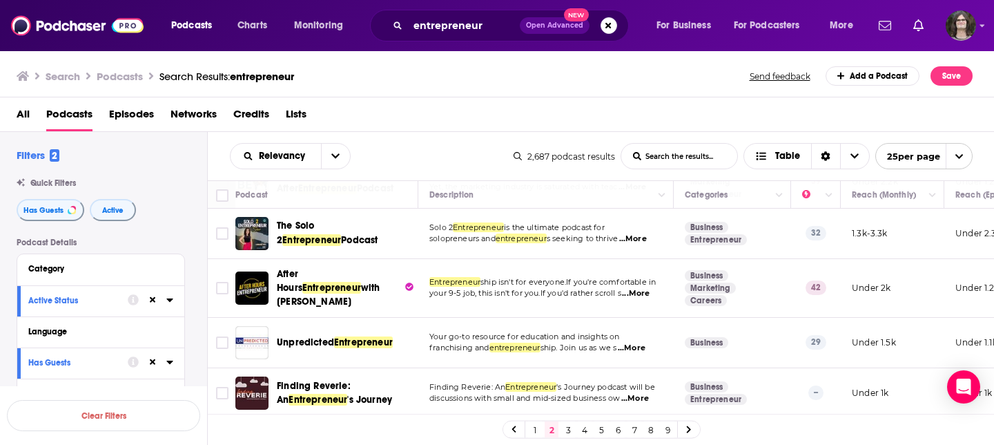
click at [570, 430] on link "3" at bounding box center [568, 429] width 14 height 17
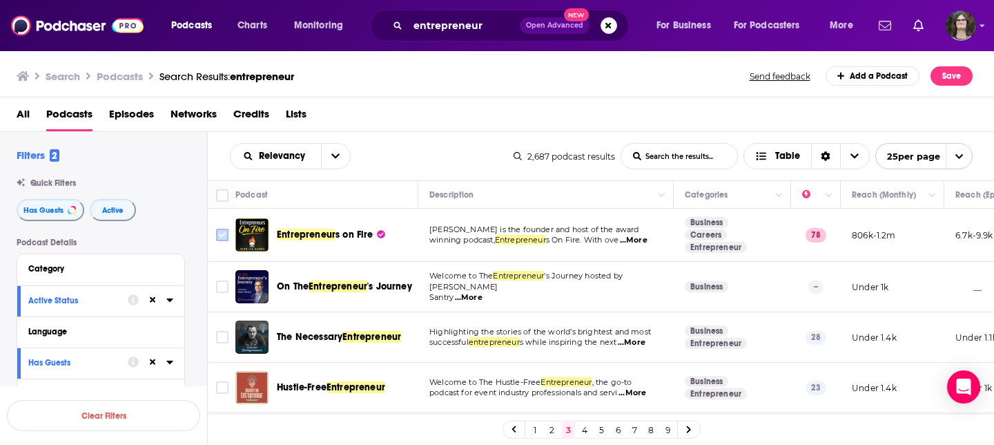
click at [223, 235] on input "Toggle select row" at bounding box center [222, 235] width 12 height 12
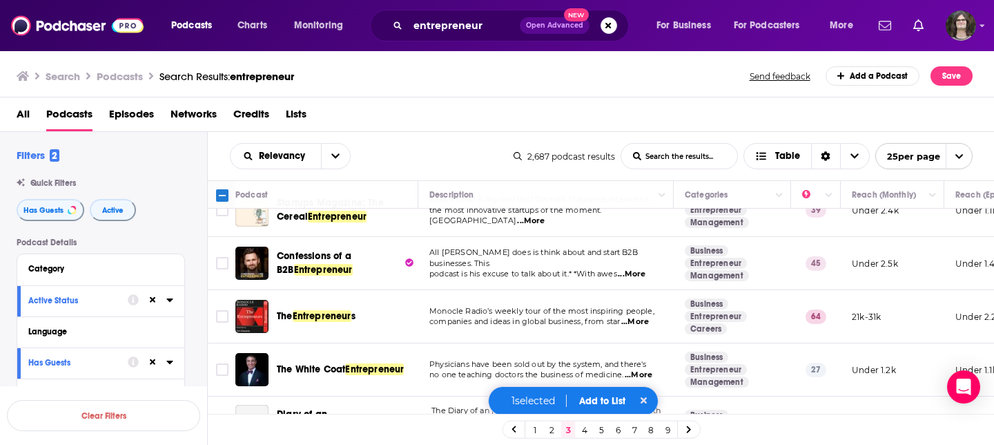
scroll to position [546, 0]
click at [225, 309] on input "Toggle select row" at bounding box center [222, 315] width 12 height 12
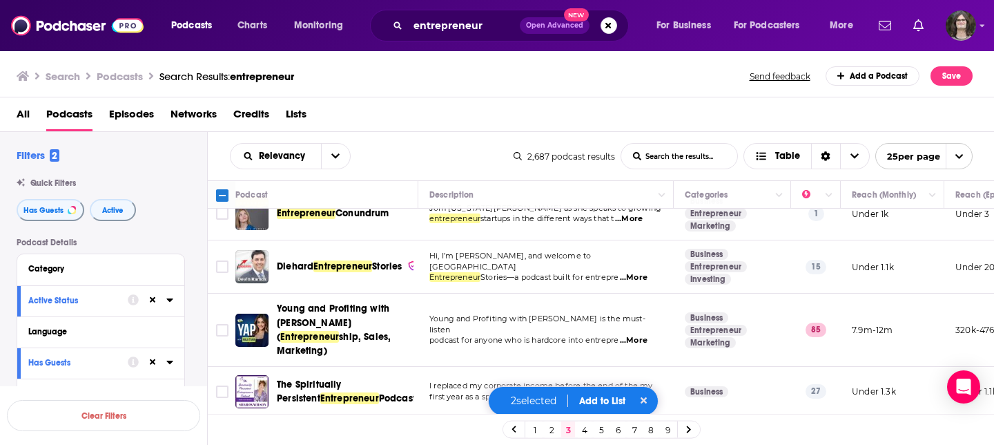
scroll to position [930, 0]
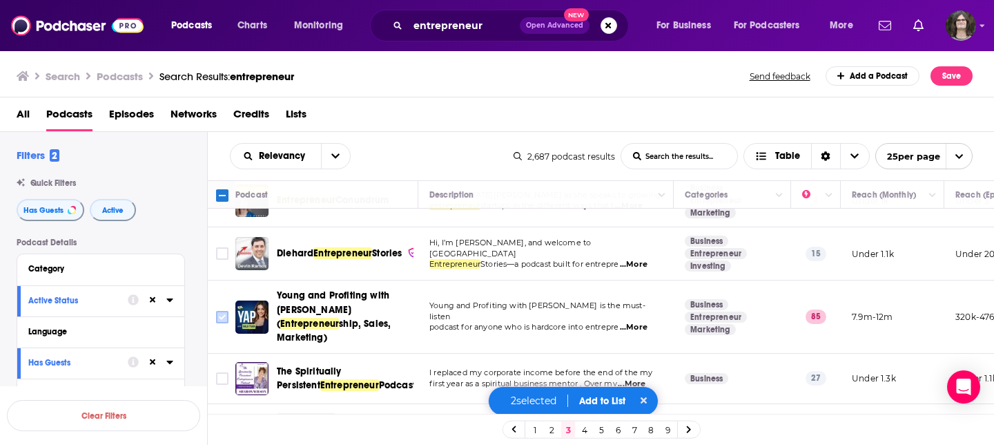
click at [225, 311] on input "Toggle select row" at bounding box center [222, 317] width 12 height 12
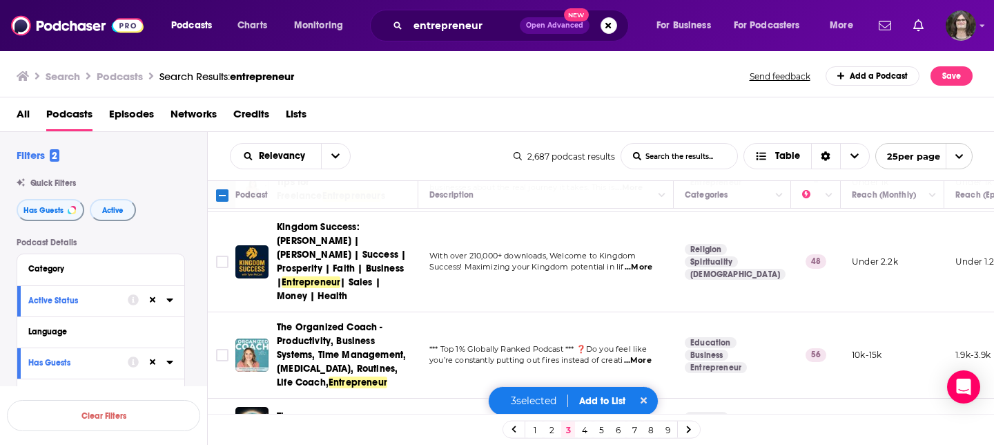
scroll to position [1188, 0]
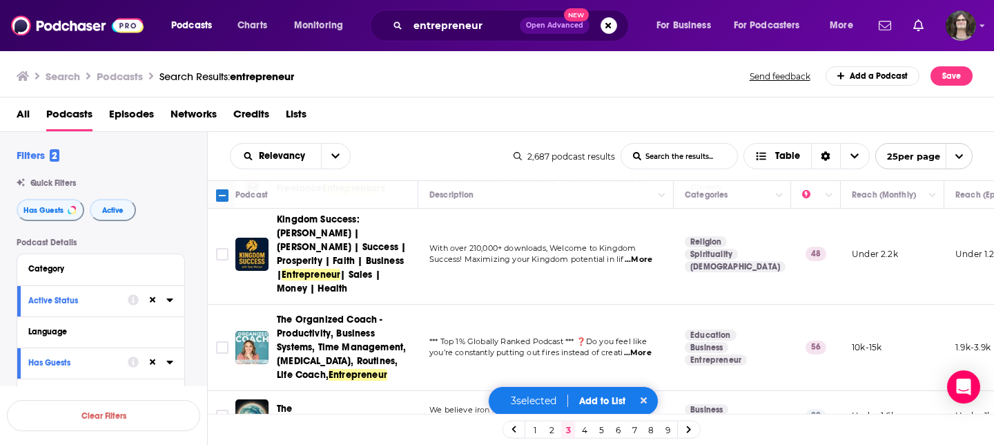
click at [599, 398] on button "Add to List" at bounding box center [602, 401] width 68 height 12
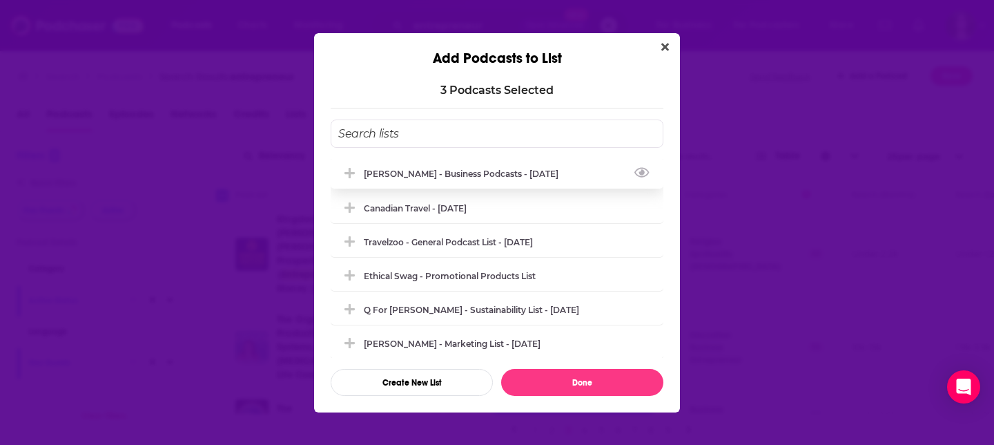
click at [432, 175] on div "Nigel - Business Podcasts - Aug 2025" at bounding box center [465, 173] width 203 height 10
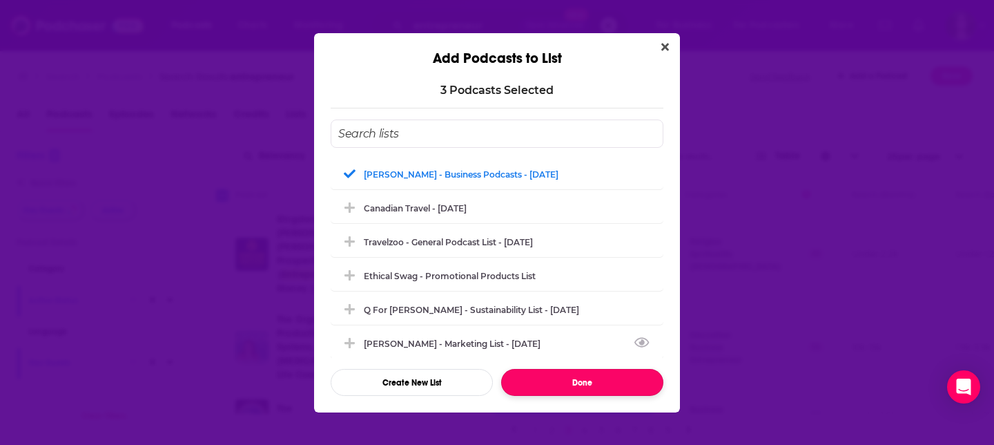
click at [598, 387] on button "Done" at bounding box center [582, 382] width 162 height 27
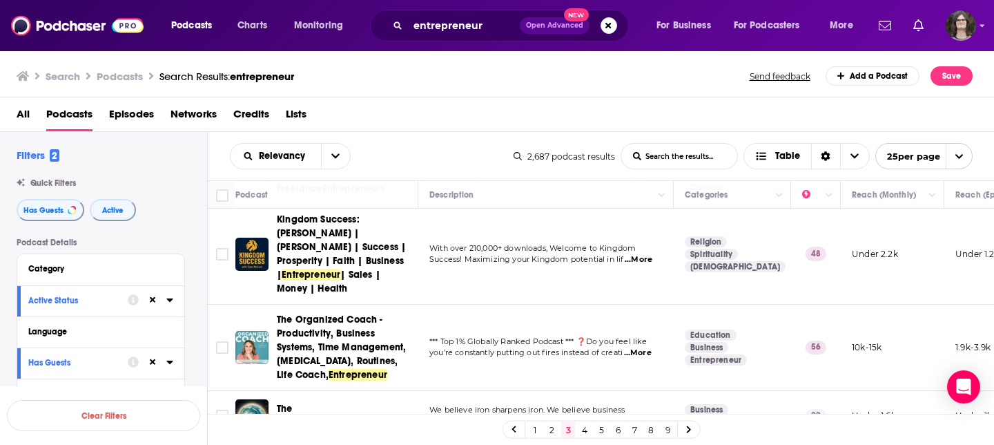
click at [688, 432] on icon at bounding box center [689, 429] width 6 height 8
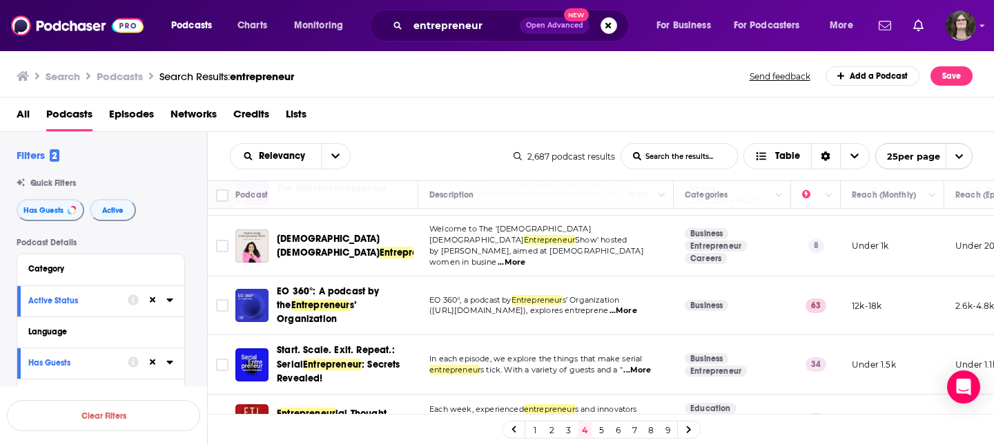
scroll to position [423, 0]
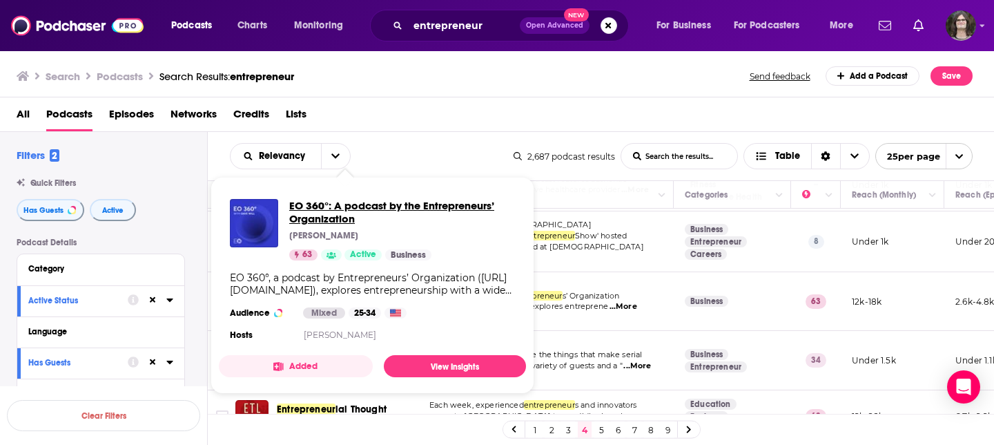
click at [351, 204] on span "EO 360°: A podcast by the Entrepreneurs’ Organization" at bounding box center [402, 212] width 226 height 26
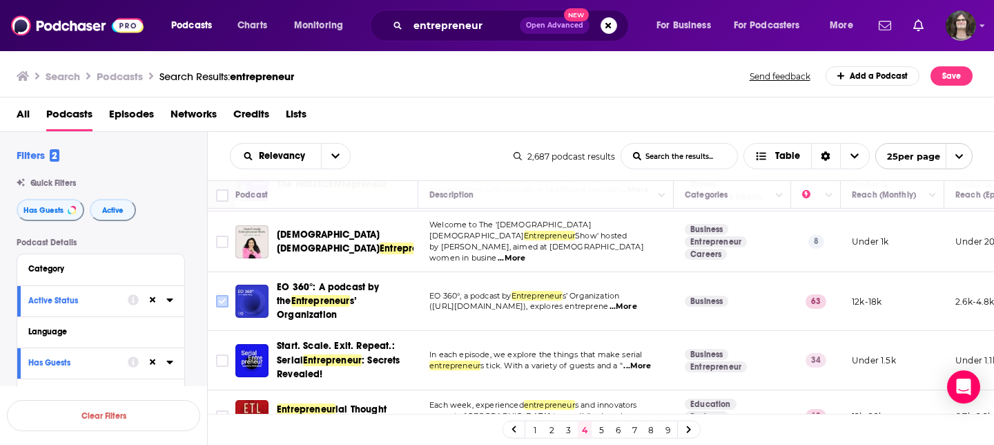
click at [219, 295] on input "Toggle select row" at bounding box center [222, 301] width 12 height 12
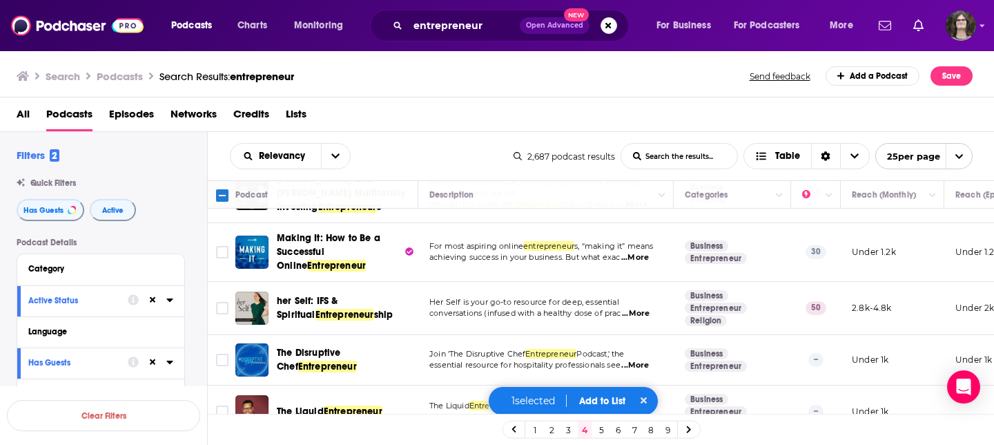
scroll to position [1130, 0]
click at [608, 400] on button "Add to List" at bounding box center [602, 401] width 68 height 12
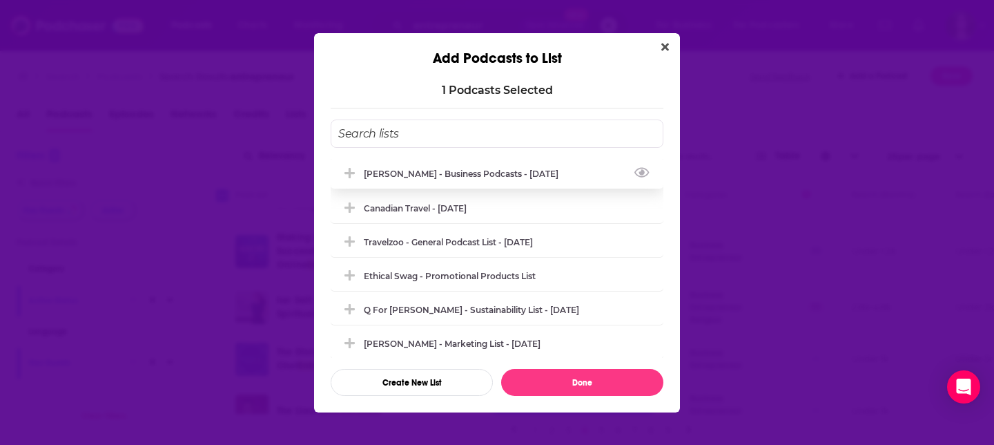
click at [405, 186] on div "Nigel - Business Podcasts - Aug 2025" at bounding box center [497, 173] width 333 height 30
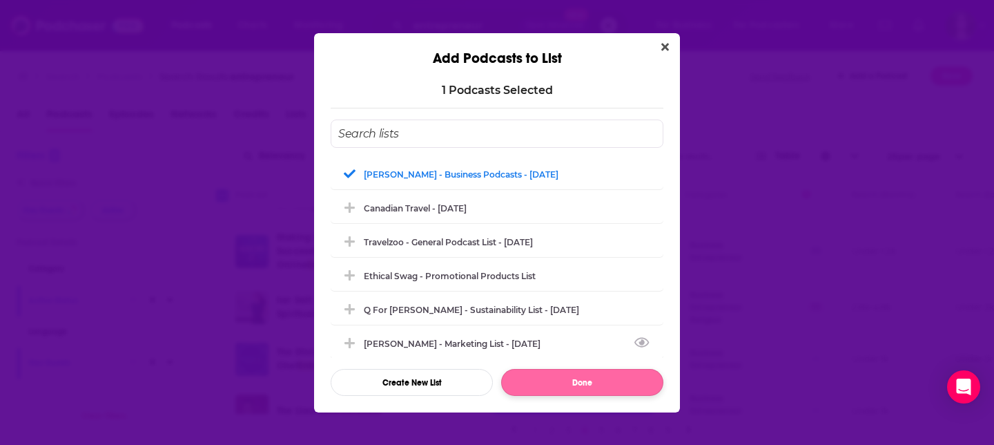
click at [563, 389] on button "Done" at bounding box center [582, 382] width 162 height 27
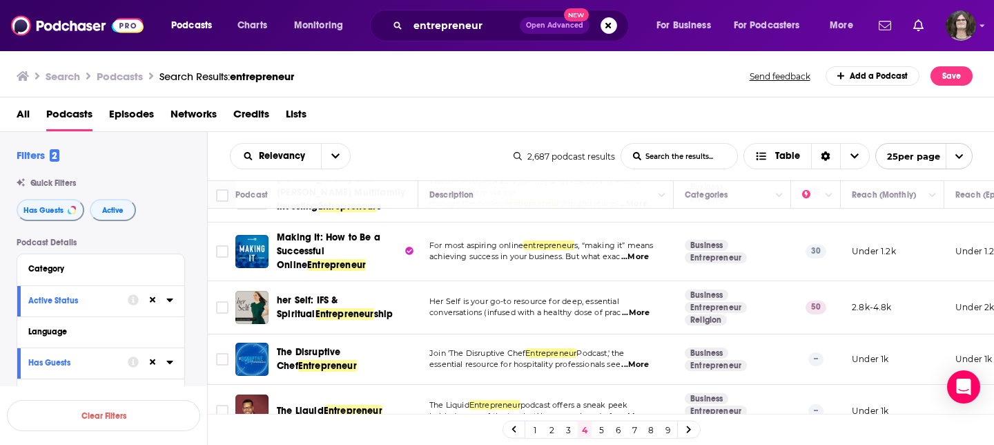
click at [599, 427] on link "5" at bounding box center [601, 429] width 14 height 17
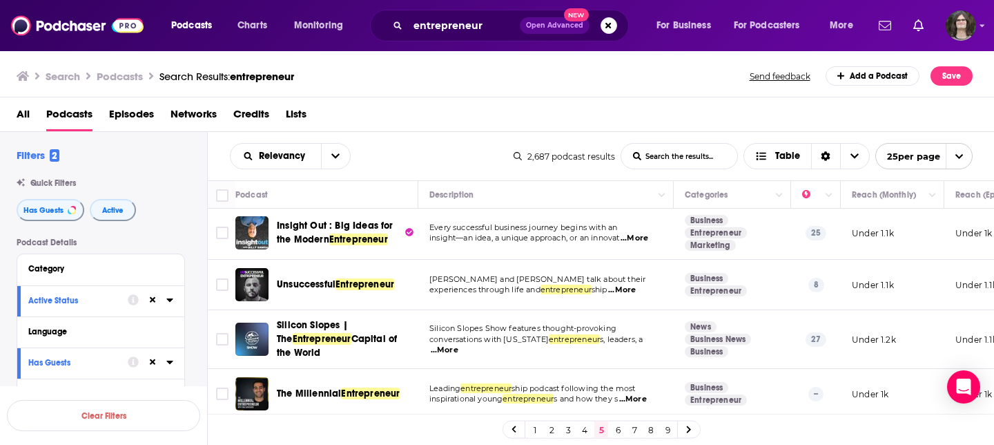
scroll to position [3, 0]
click at [538, 306] on td "Kevin Wilhite and Thomas Oglesby talk about their experiences through life and …" at bounding box center [545, 284] width 255 height 50
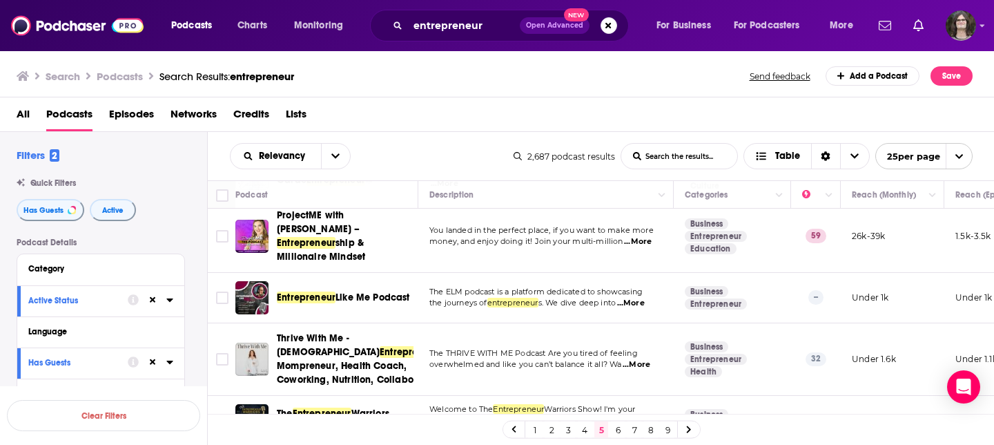
scroll to position [887, 0]
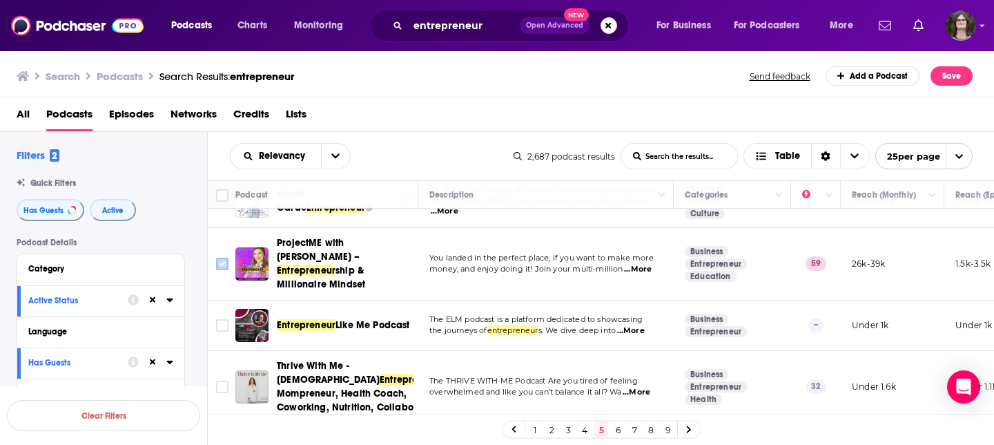
click at [224, 258] on input "Toggle select row" at bounding box center [222, 264] width 12 height 12
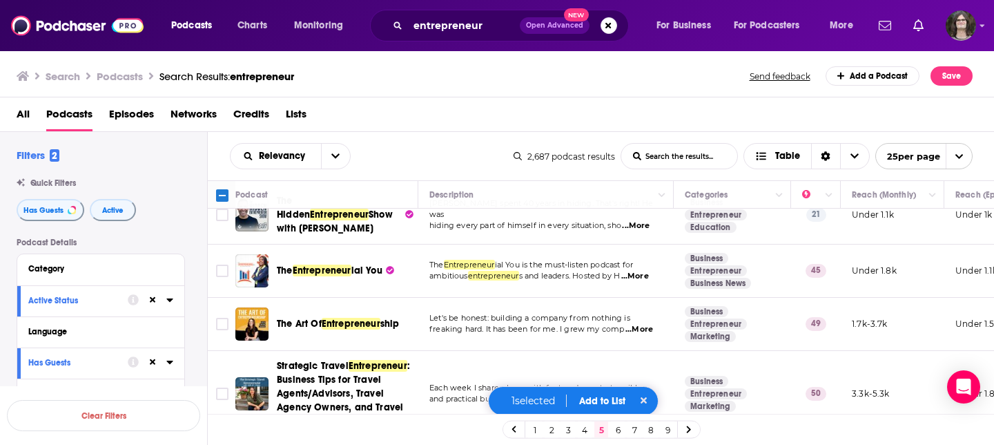
scroll to position [1183, 0]
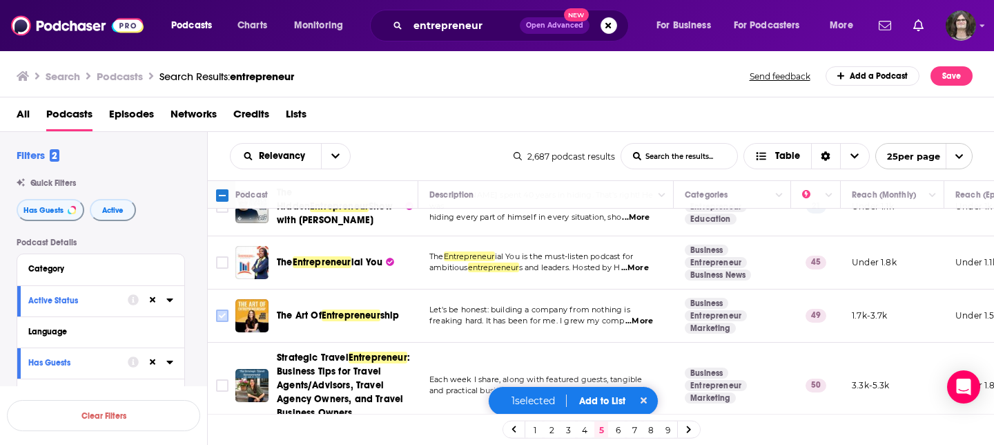
click at [226, 309] on input "Toggle select row" at bounding box center [222, 315] width 12 height 12
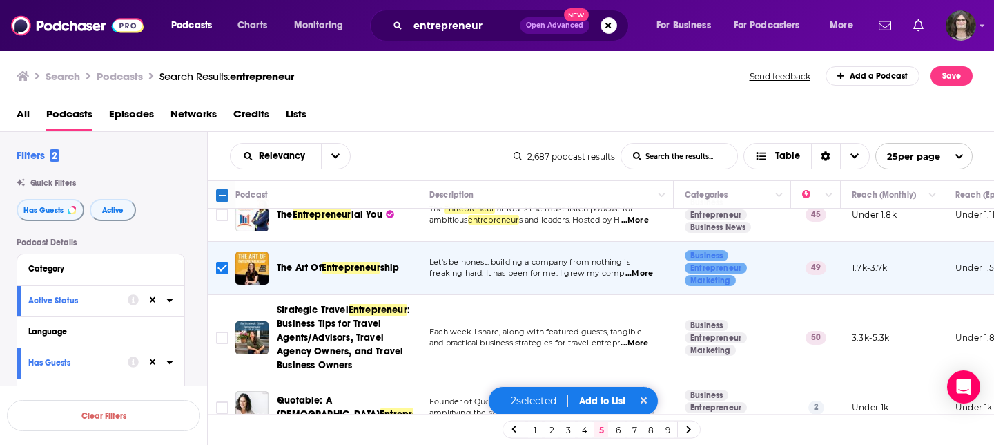
scroll to position [1232, 0]
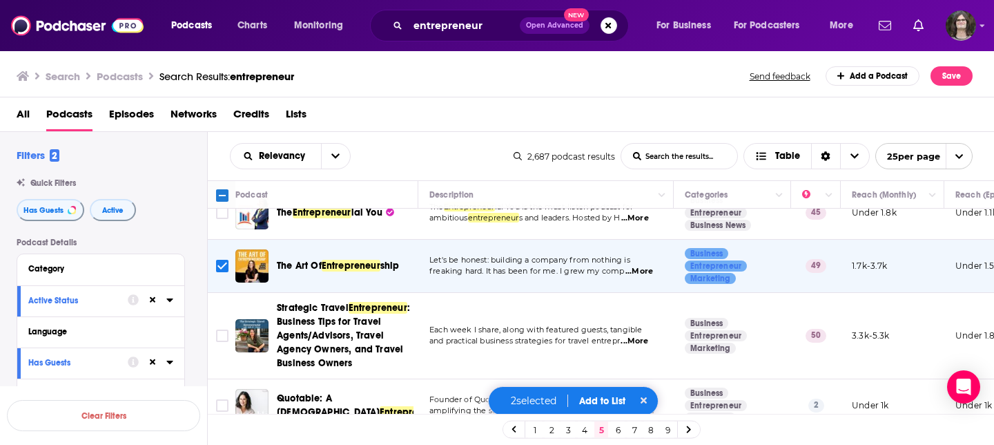
click at [614, 403] on button "Add to List" at bounding box center [602, 401] width 68 height 12
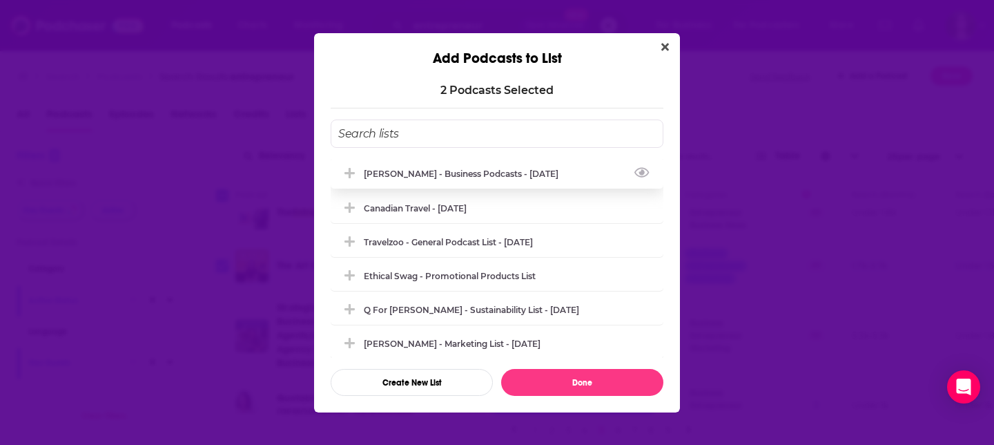
click at [481, 177] on div "Nigel - Business Podcasts - Aug 2025" at bounding box center [465, 173] width 203 height 10
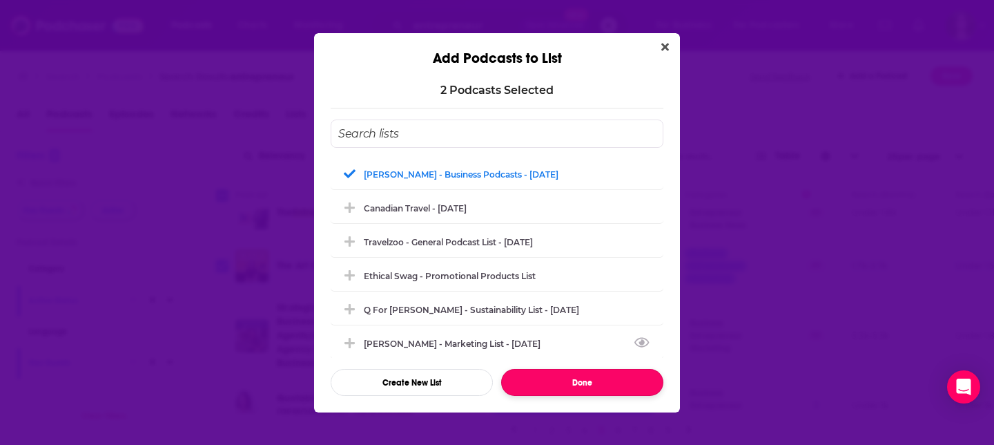
click at [590, 391] on button "Done" at bounding box center [582, 382] width 162 height 27
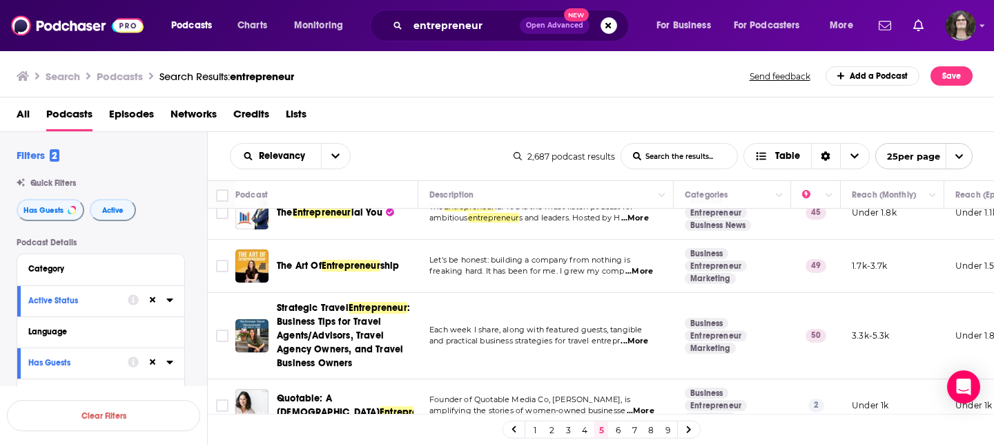
click at [692, 427] on link at bounding box center [689, 429] width 22 height 16
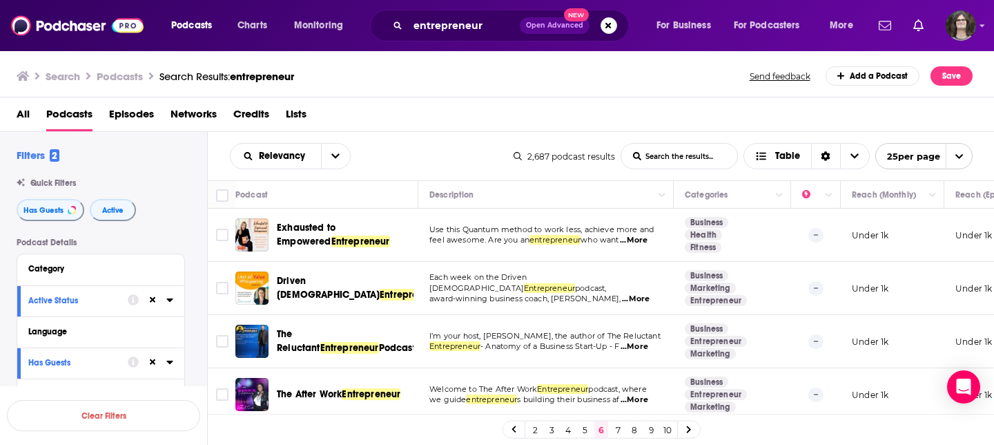
click at [679, 340] on td "Business Entrepreneur Marketing" at bounding box center [732, 341] width 117 height 53
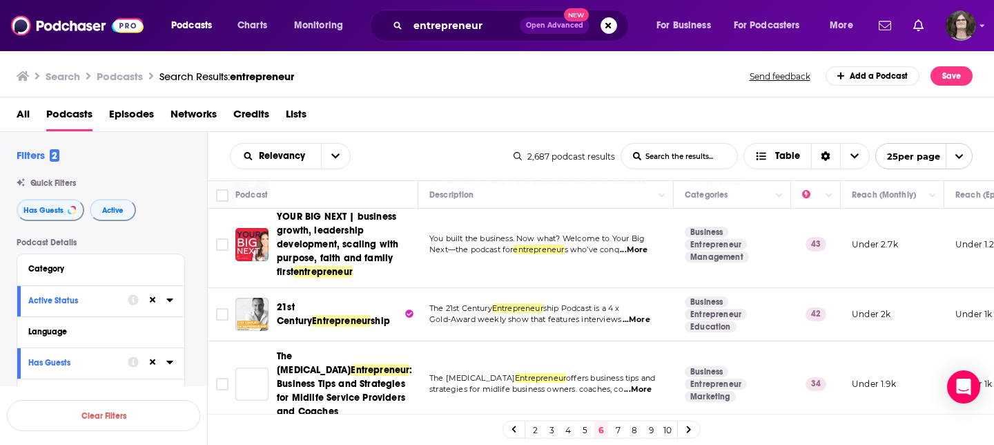
scroll to position [1255, 0]
click at [689, 435] on link at bounding box center [689, 429] width 22 height 16
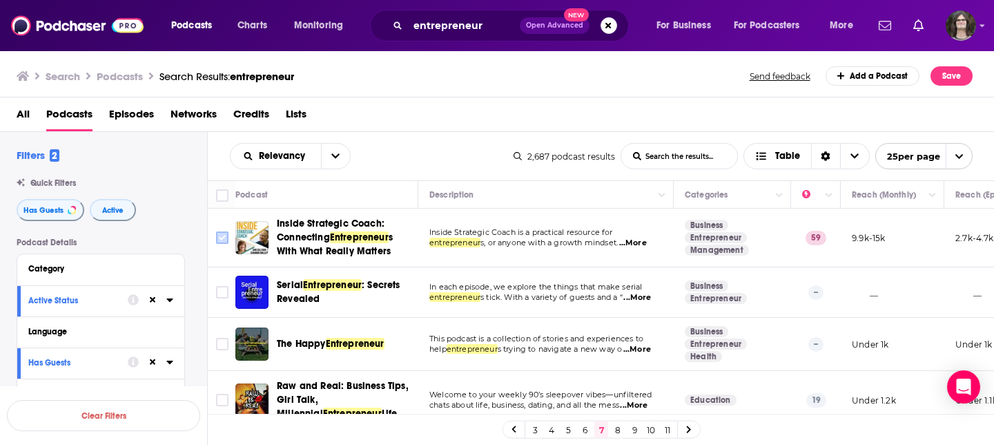
click at [226, 235] on input "Toggle select row" at bounding box center [222, 237] width 12 height 12
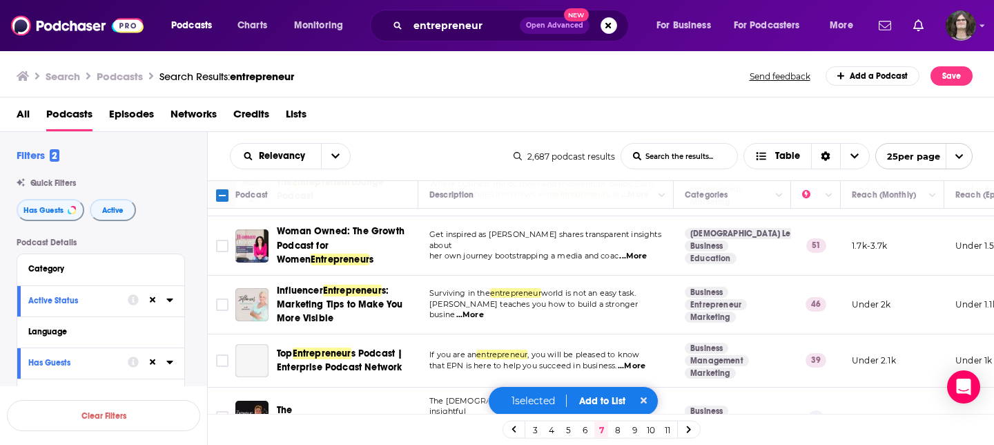
scroll to position [307, 0]
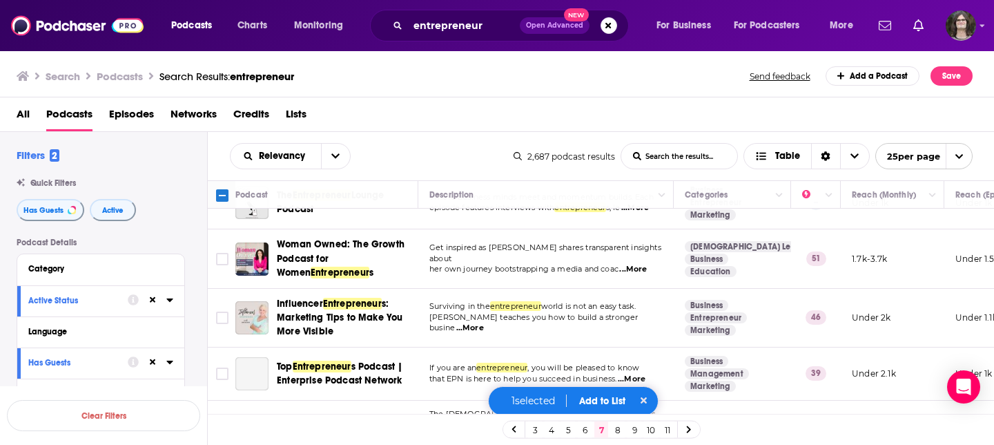
click at [476, 291] on td "Surviving in the entrepreneur world is not an easy task. Jenny teaches you how …" at bounding box center [545, 318] width 255 height 59
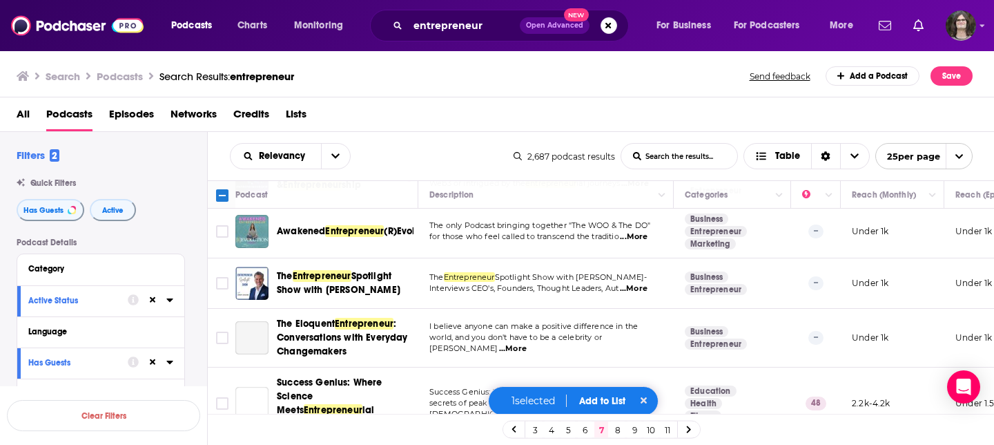
scroll to position [1172, 0]
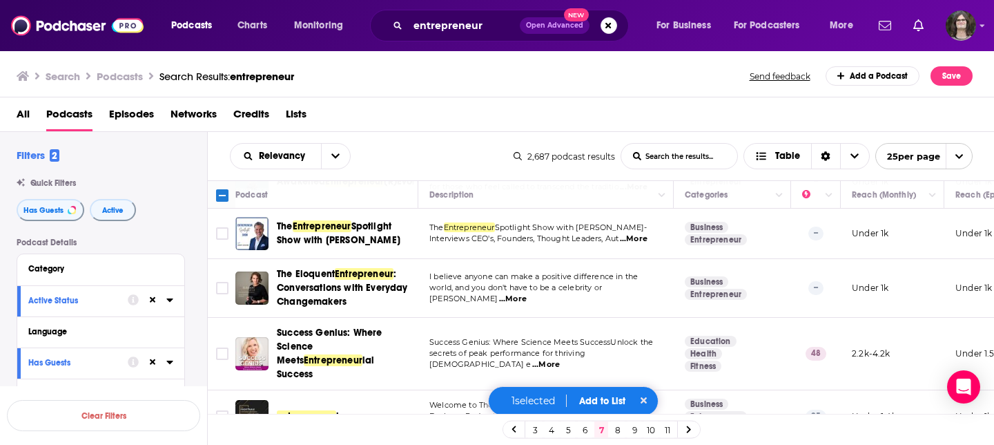
click at [603, 399] on button "Add to List" at bounding box center [602, 401] width 68 height 12
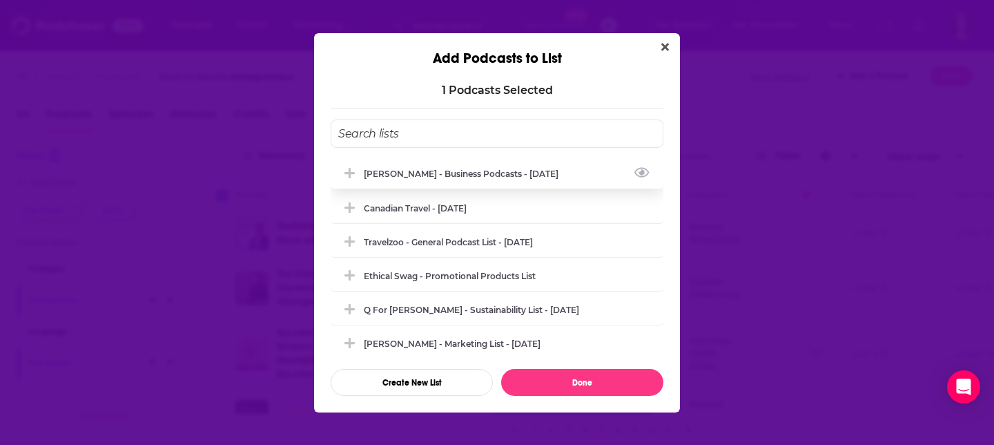
click at [464, 178] on div "Nigel - Business Podcasts - Aug 2025" at bounding box center [497, 173] width 333 height 30
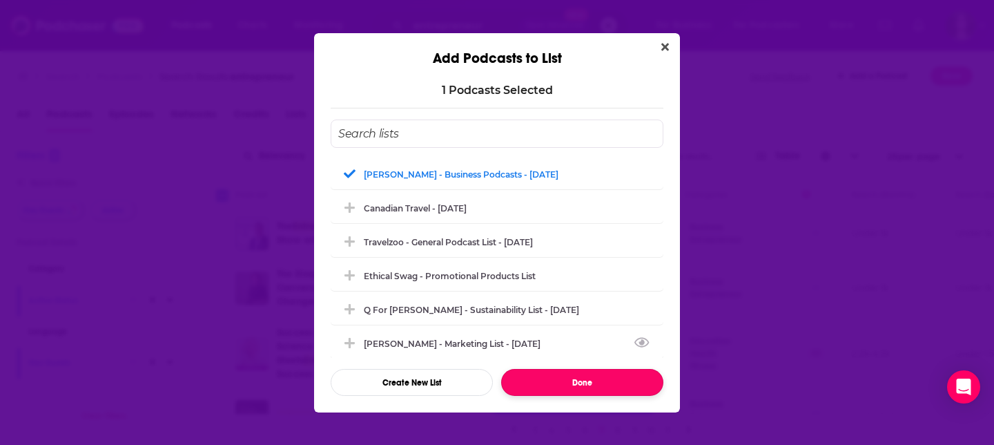
click at [554, 387] on button "Done" at bounding box center [582, 382] width 162 height 27
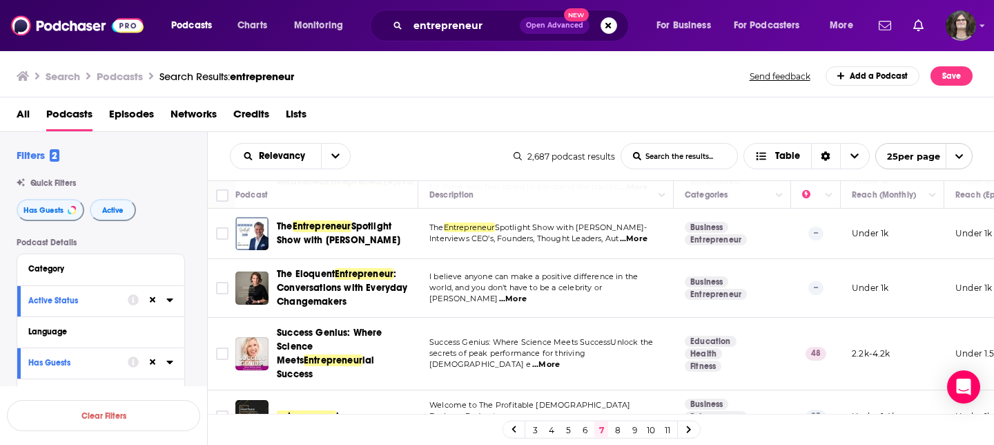
click at [617, 432] on link "8" at bounding box center [618, 429] width 14 height 17
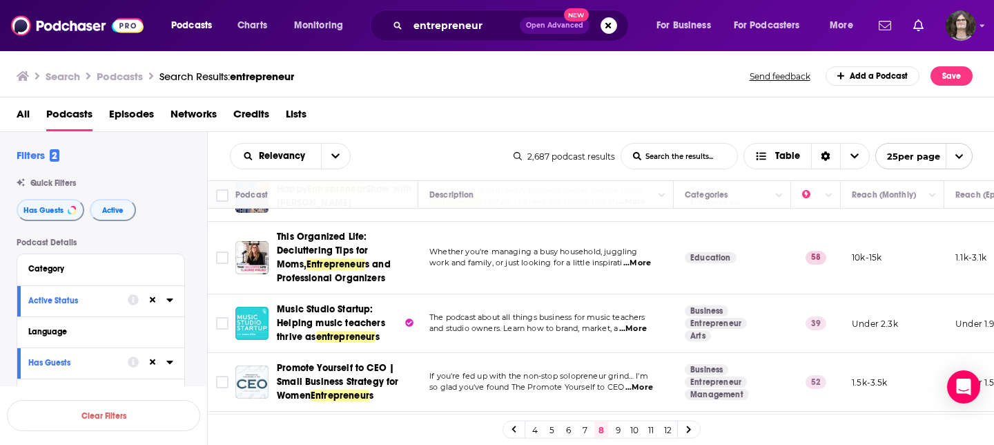
scroll to position [1235, 0]
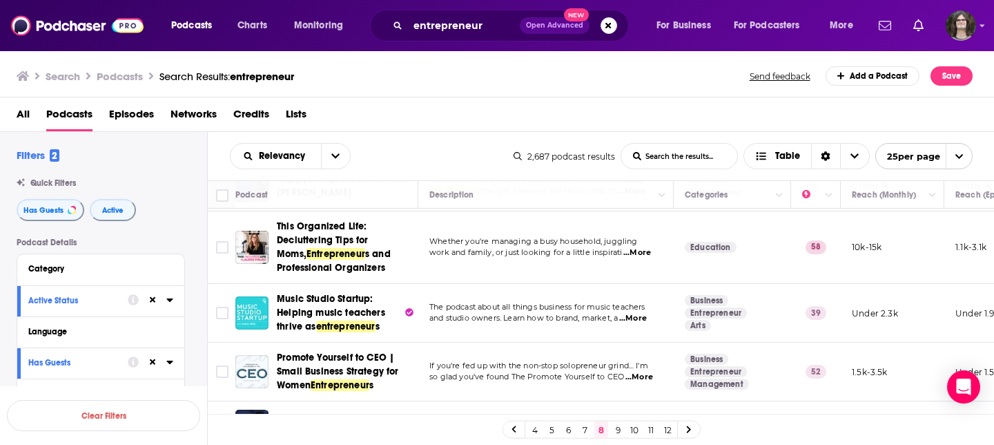
click at [690, 426] on icon at bounding box center [689, 429] width 6 height 8
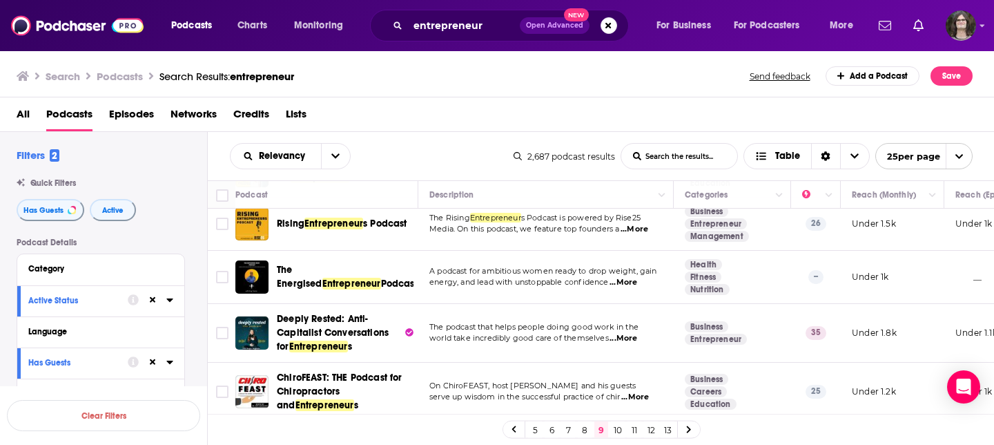
scroll to position [777, 0]
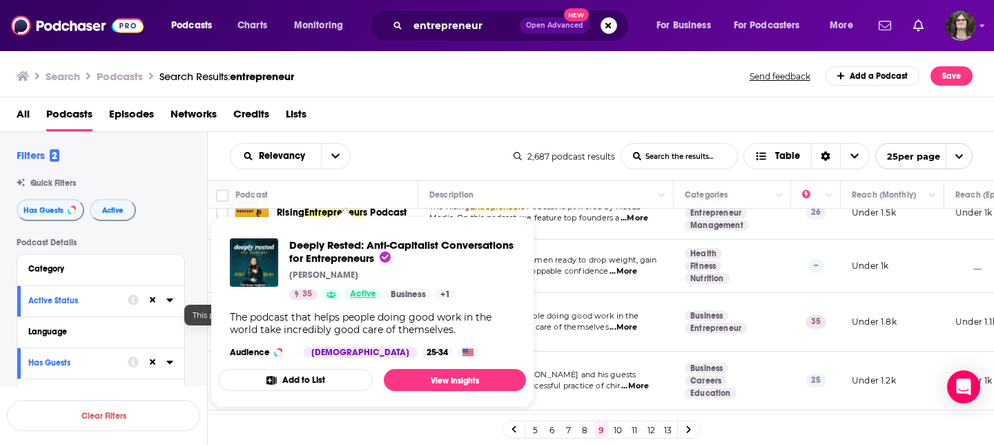
click at [355, 298] on span "Active" at bounding box center [363, 294] width 26 height 14
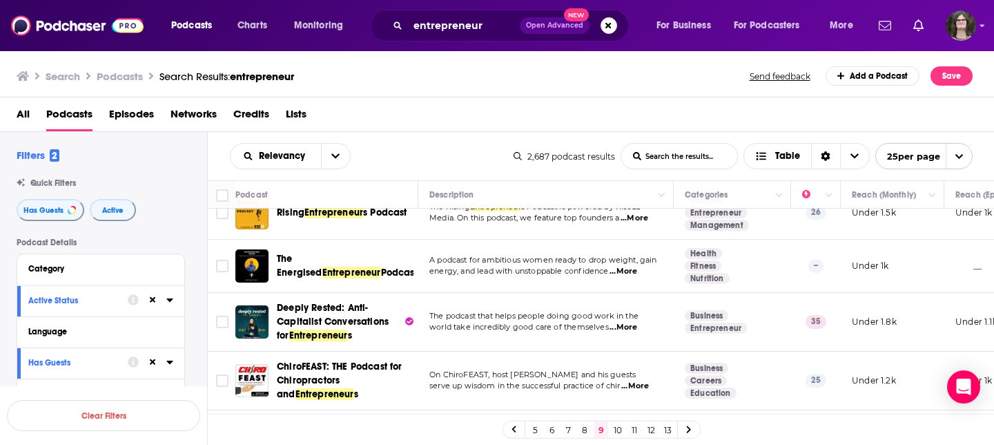
drag, startPoint x: 549, startPoint y: 319, endPoint x: 537, endPoint y: 312, distance: 13.6
click at [549, 319] on td "The podcast that helps people doing good work in the world take incredibly good…" at bounding box center [545, 322] width 255 height 59
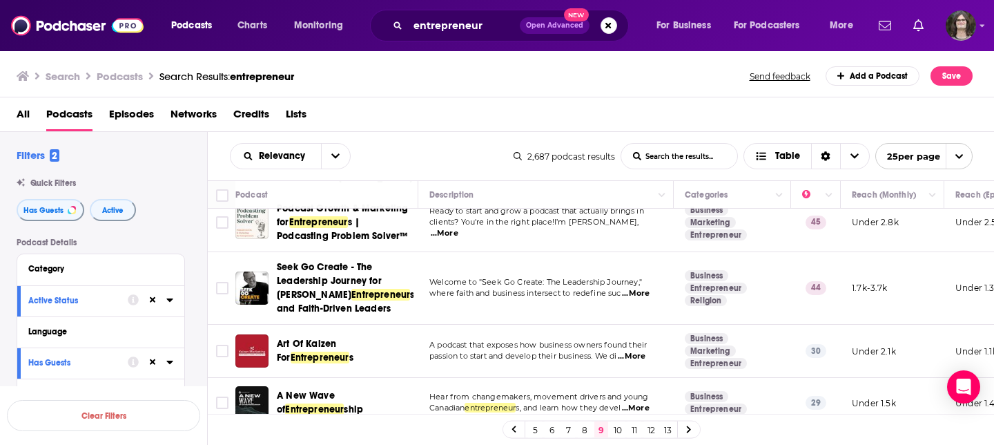
scroll to position [1221, 0]
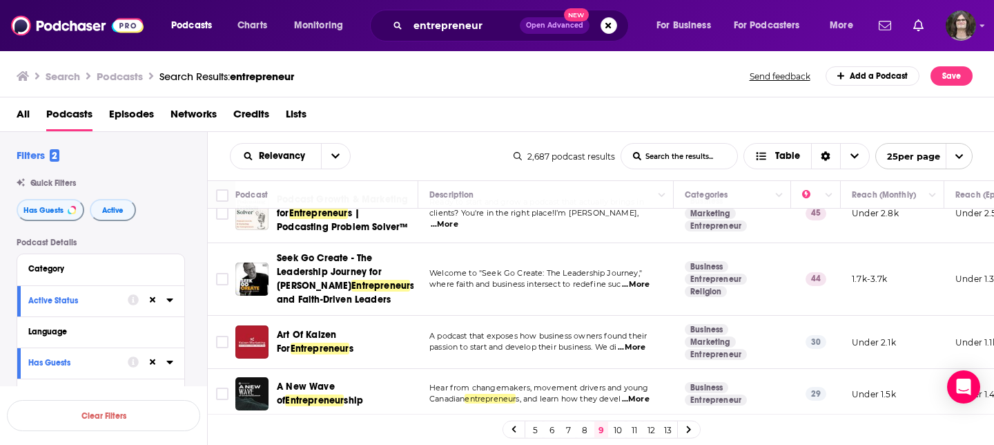
click at [693, 427] on link at bounding box center [689, 429] width 22 height 16
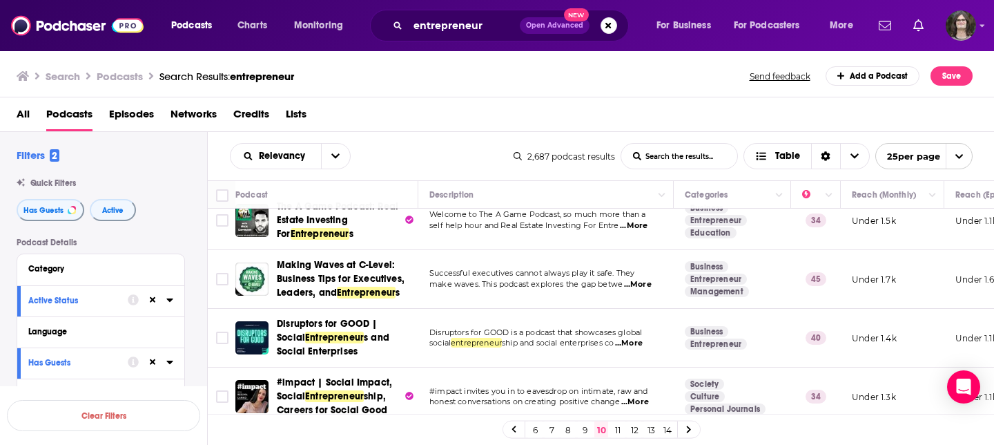
scroll to position [1257, 0]
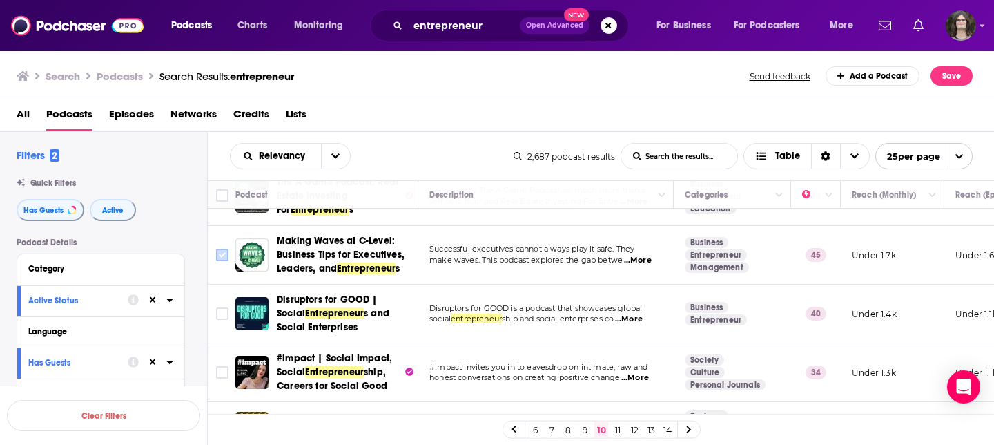
click at [220, 249] on input "Toggle select row" at bounding box center [222, 255] width 12 height 12
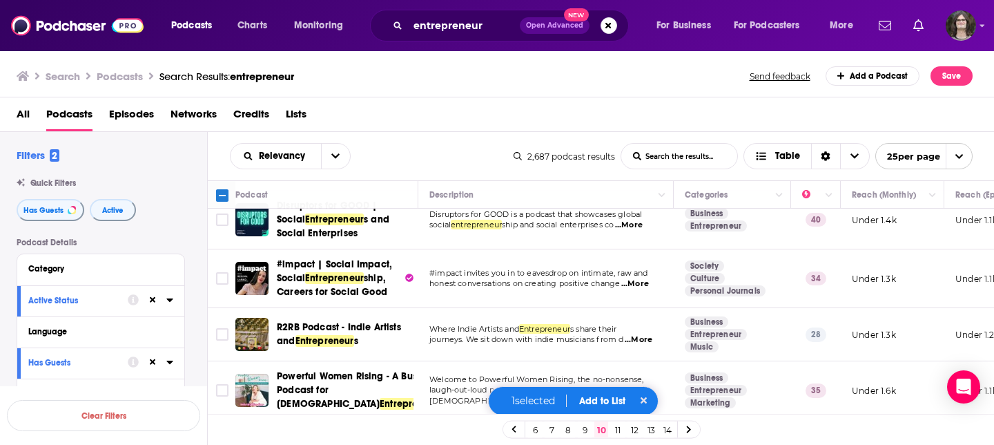
scroll to position [1352, 0]
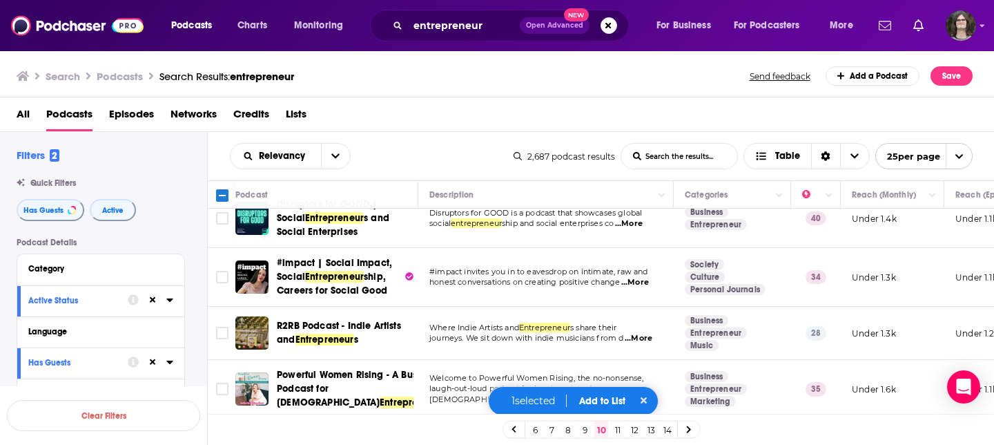
click at [601, 403] on button "Add to List" at bounding box center [602, 401] width 68 height 12
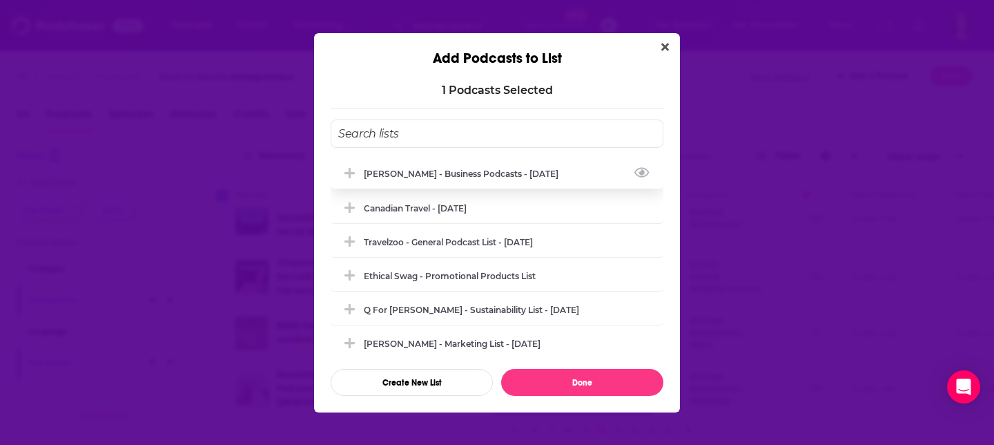
click at [449, 165] on div "Nigel - Business Podcasts - Aug 2025" at bounding box center [497, 173] width 333 height 30
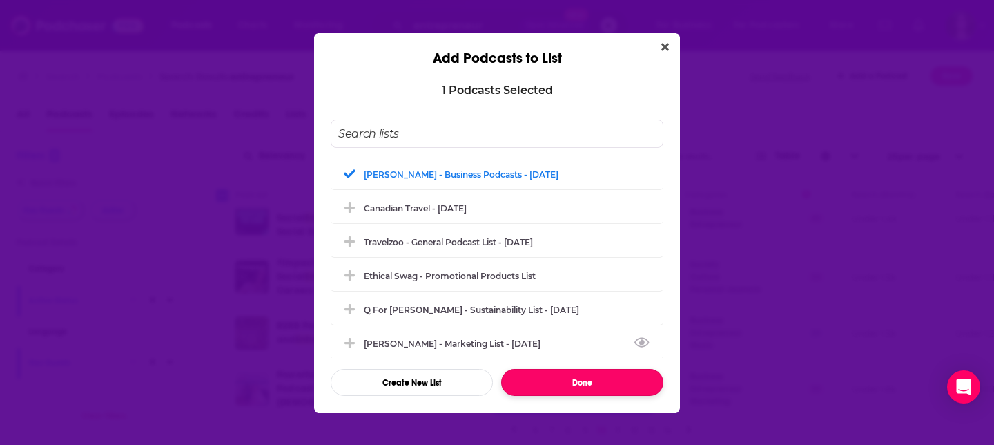
click at [588, 378] on button "Done" at bounding box center [582, 382] width 162 height 27
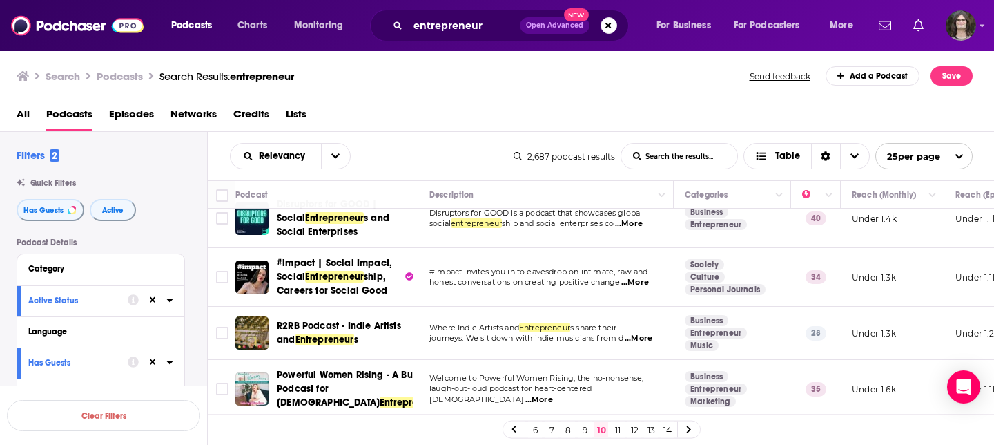
click at [687, 428] on icon at bounding box center [689, 429] width 6 height 8
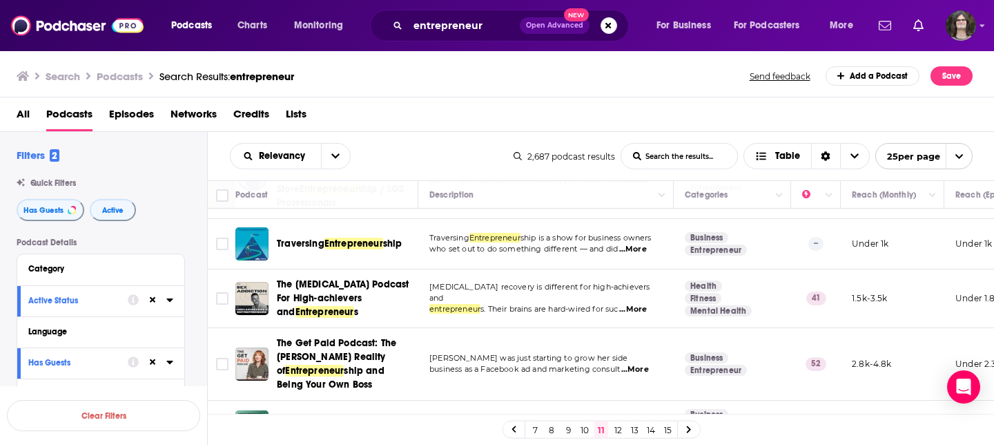
scroll to position [428, 0]
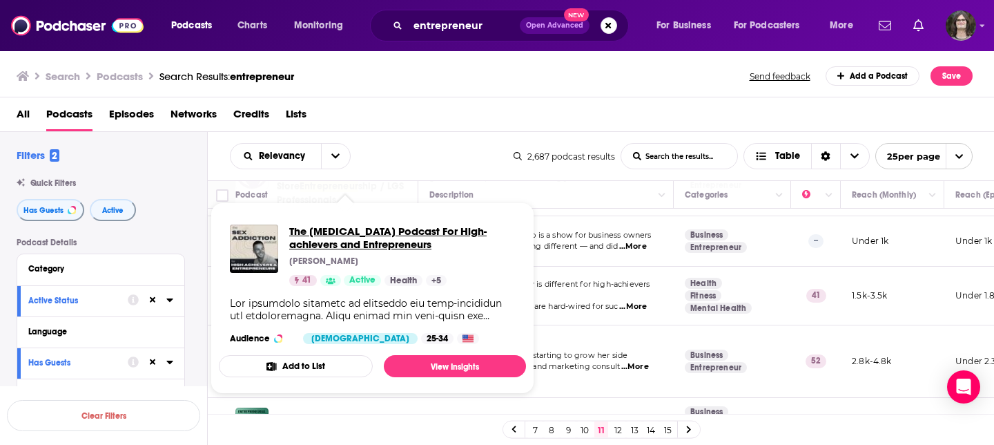
click at [394, 245] on span "The Sex Addiction Podcast For High-achievers and Entrepreneurs" at bounding box center [402, 237] width 226 height 26
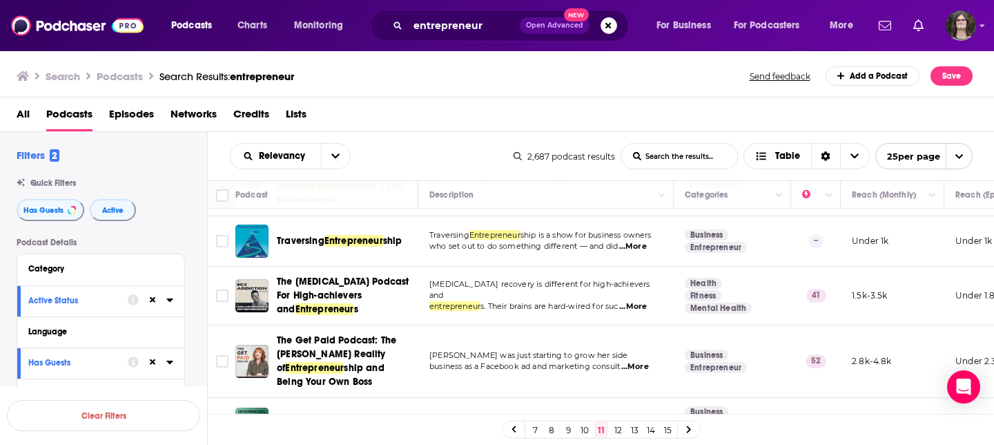
click at [670, 325] on td "Claire Pelletreau was just starting to grow her side business as a Facebook ad …" at bounding box center [545, 361] width 255 height 72
click at [645, 325] on td "Claire Pelletreau was just starting to grow her side business as a Facebook ad …" at bounding box center [545, 361] width 255 height 72
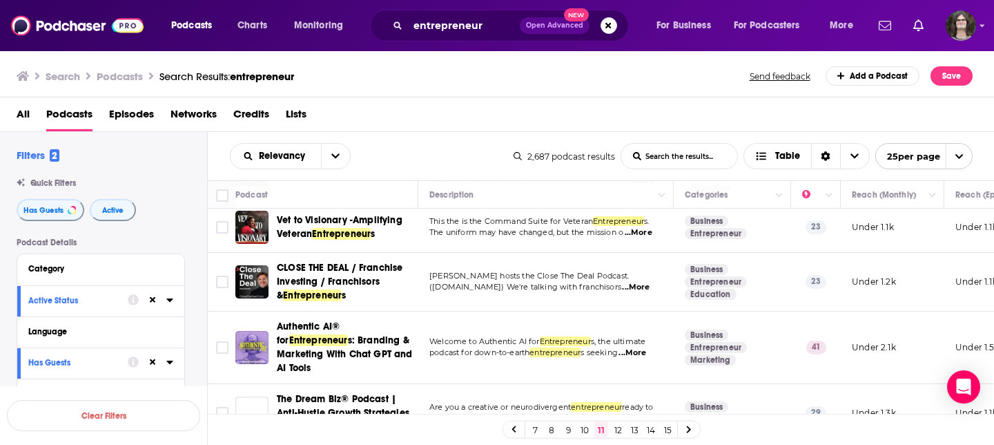
scroll to position [704, 0]
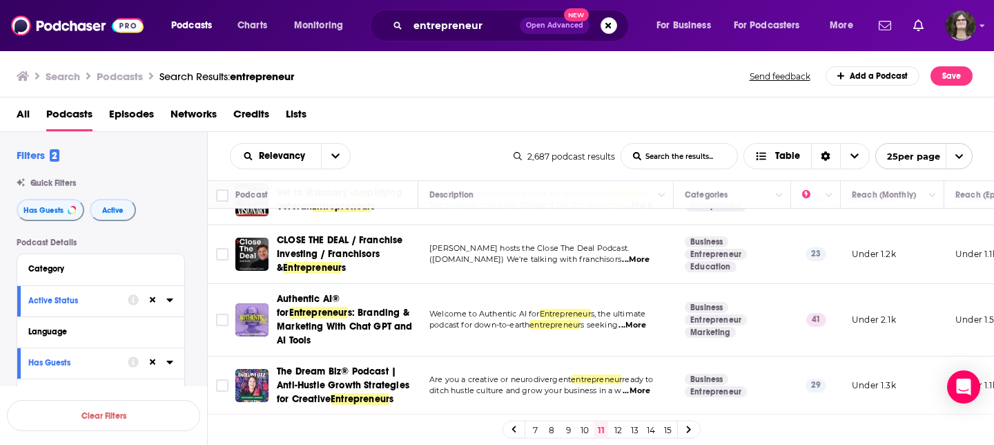
click at [635, 329] on td "Welcome to Authentic AI for Entrepreneur s, the ultimate podcast for down-to-ea…" at bounding box center [545, 320] width 255 height 72
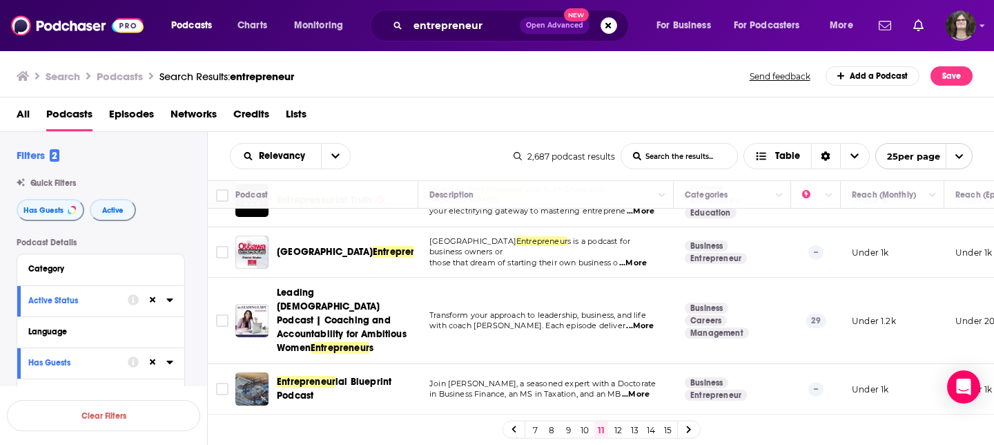
scroll to position [1393, 0]
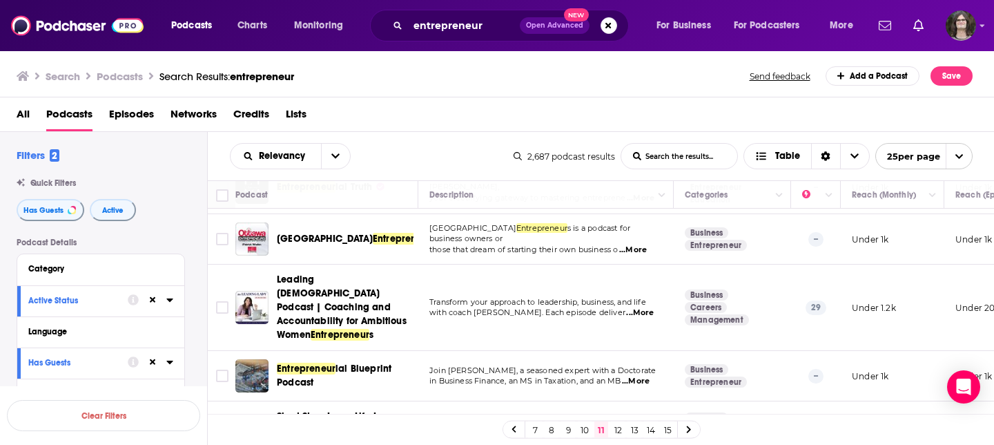
click at [690, 433] on icon at bounding box center [689, 429] width 6 height 8
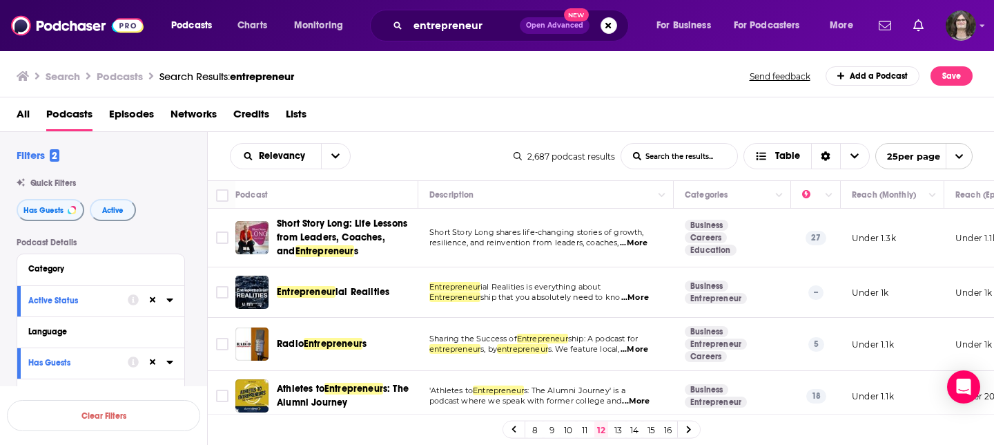
click at [748, 252] on td "Business Careers Education" at bounding box center [732, 238] width 117 height 59
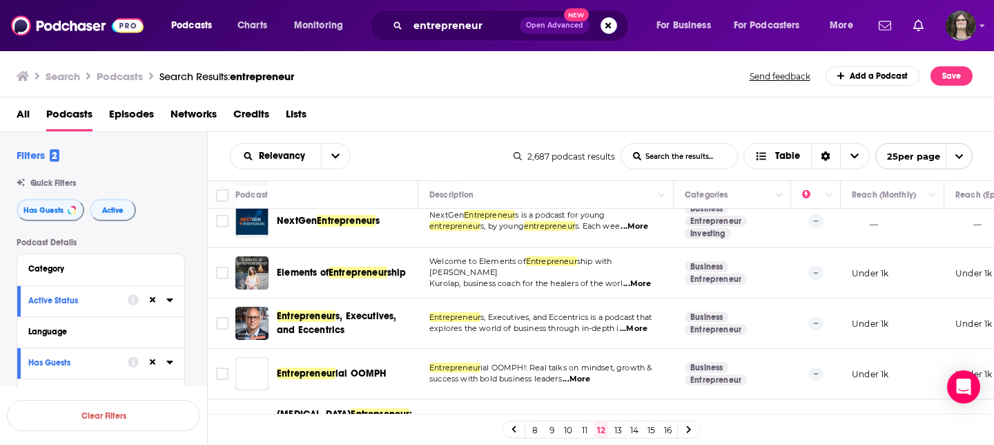
scroll to position [1296, 0]
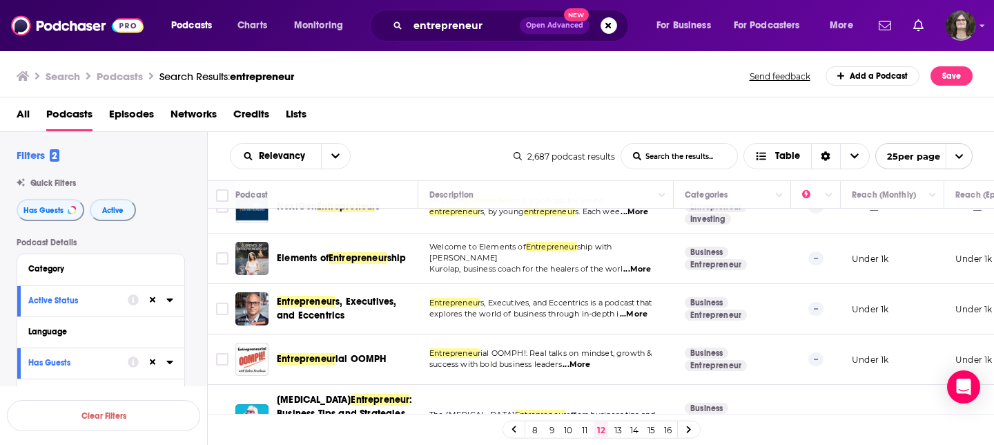
click at [688, 428] on icon at bounding box center [689, 429] width 6 height 8
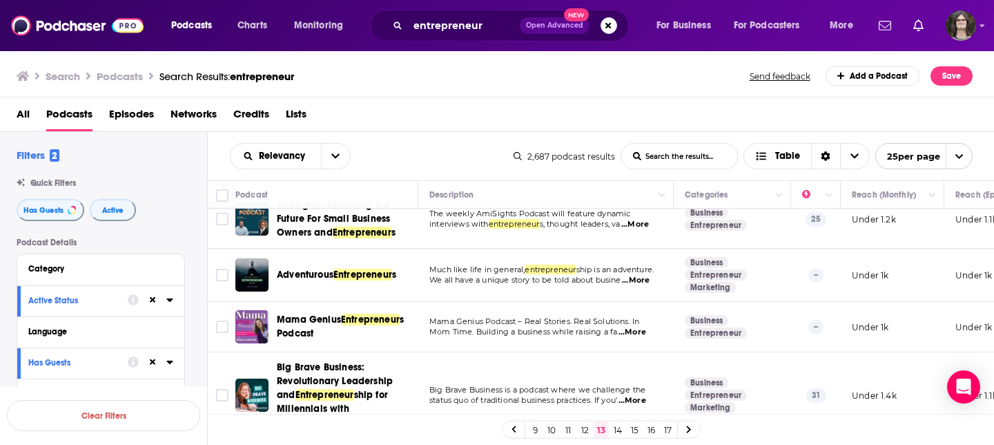
scroll to position [20, 0]
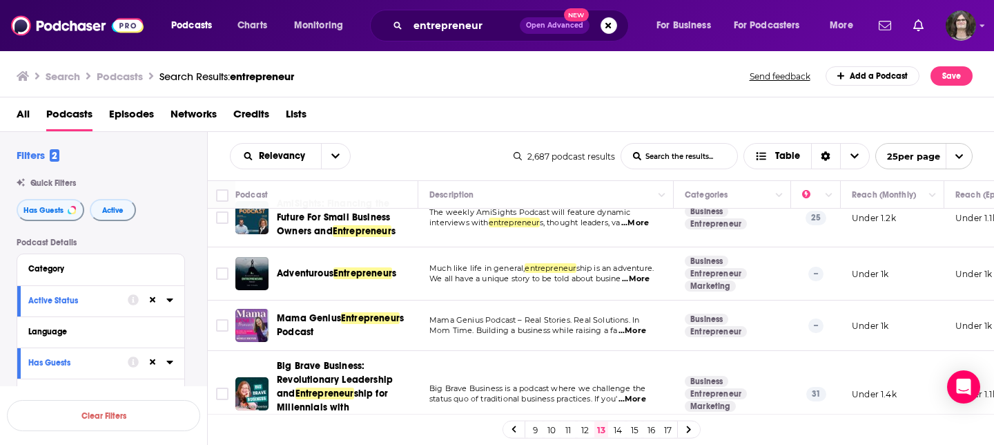
click at [659, 343] on td "Mama Genius Podcast – Real Stories. Real Solutions. In Mom Time. Building a bus…" at bounding box center [545, 325] width 255 height 50
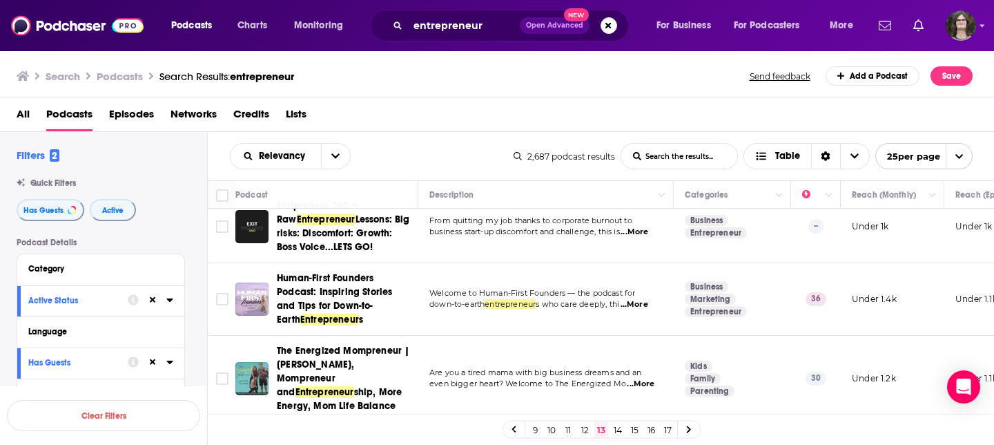
scroll to position [434, 0]
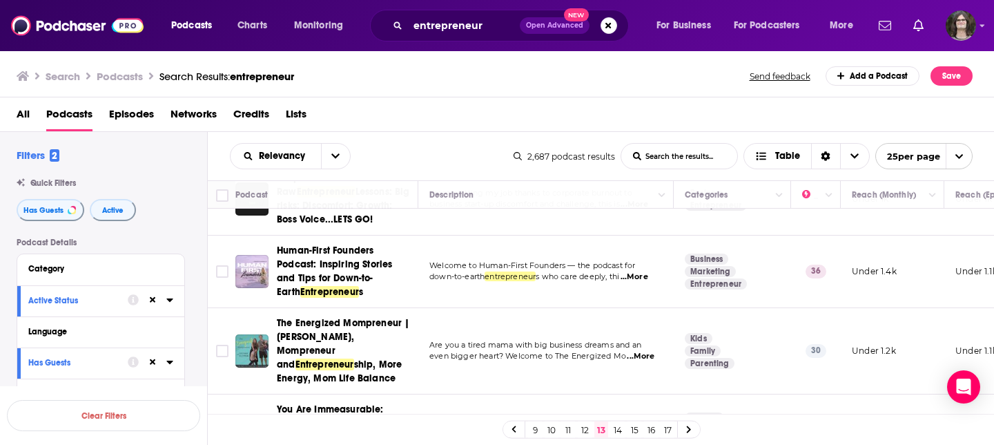
click at [590, 287] on td "Welcome to Human-First Founders — the podcast for down-to-earth entrepreneur s …" at bounding box center [545, 271] width 255 height 72
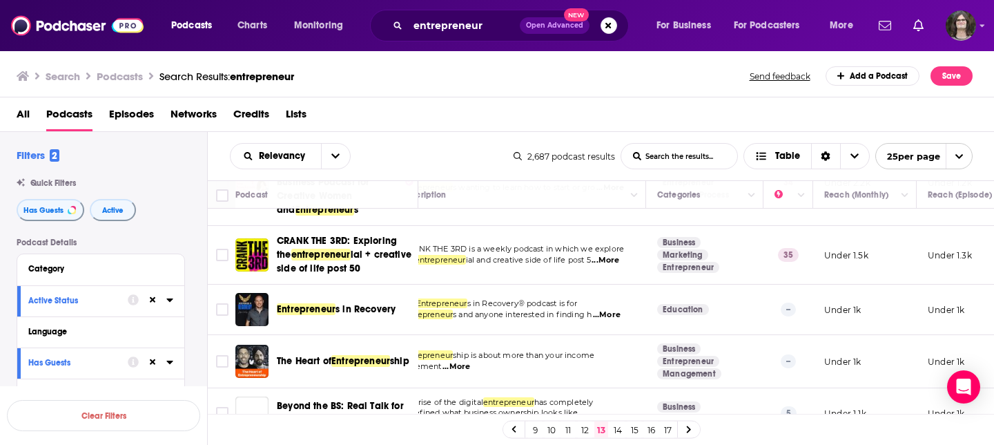
scroll to position [1351, 28]
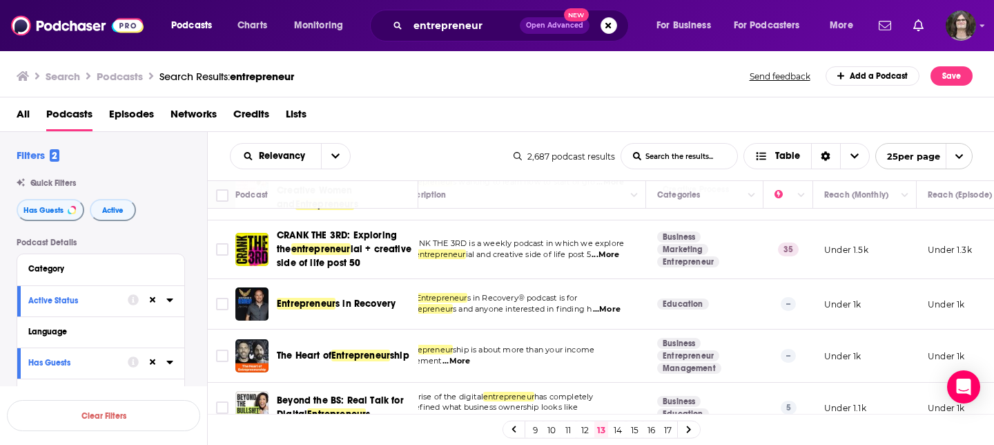
click at [686, 429] on link at bounding box center [689, 429] width 22 height 16
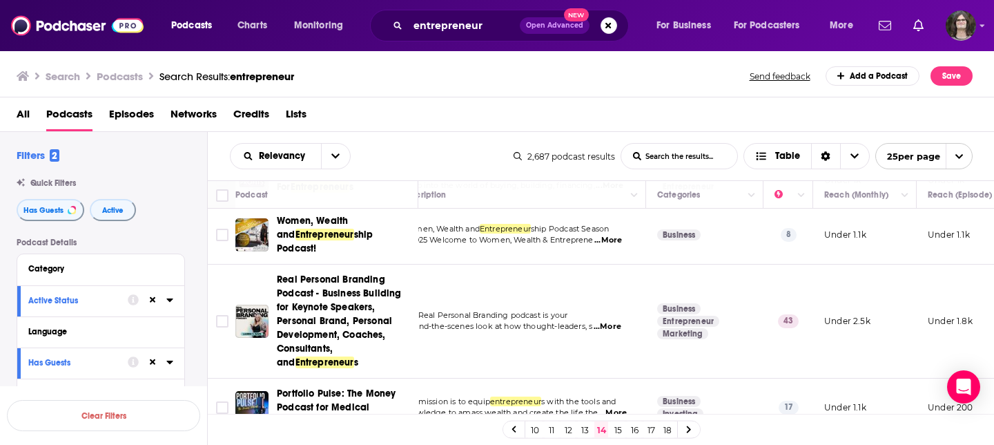
scroll to position [1246, 28]
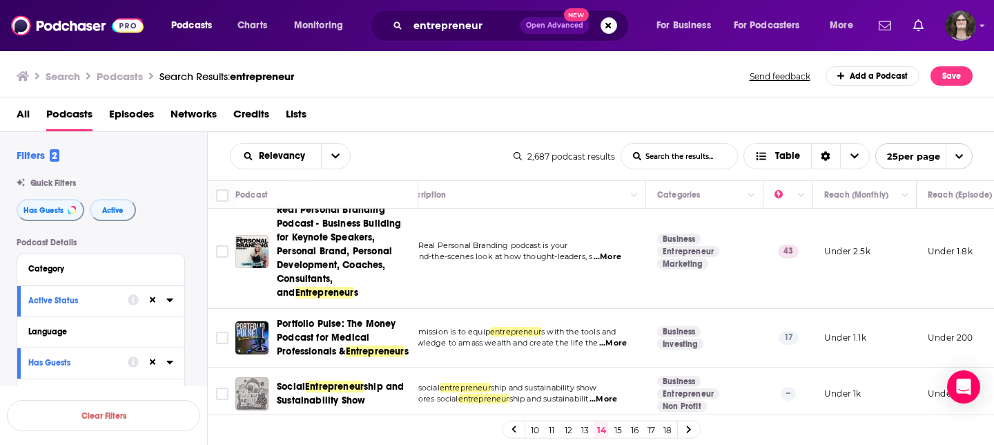
click at [689, 427] on icon at bounding box center [689, 429] width 6 height 8
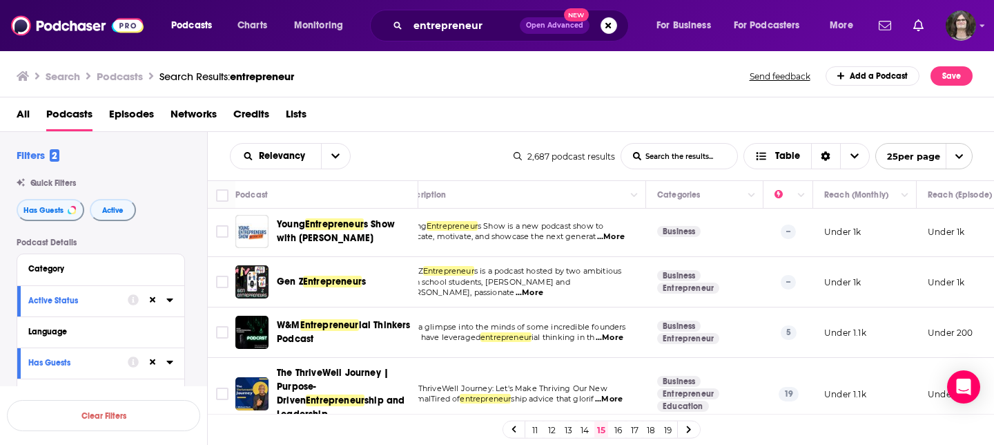
scroll to position [3, 28]
click at [509, 169] on div "Relevancy List Search Input Search the results... Table 2,687 podcast results L…" at bounding box center [601, 156] width 787 height 48
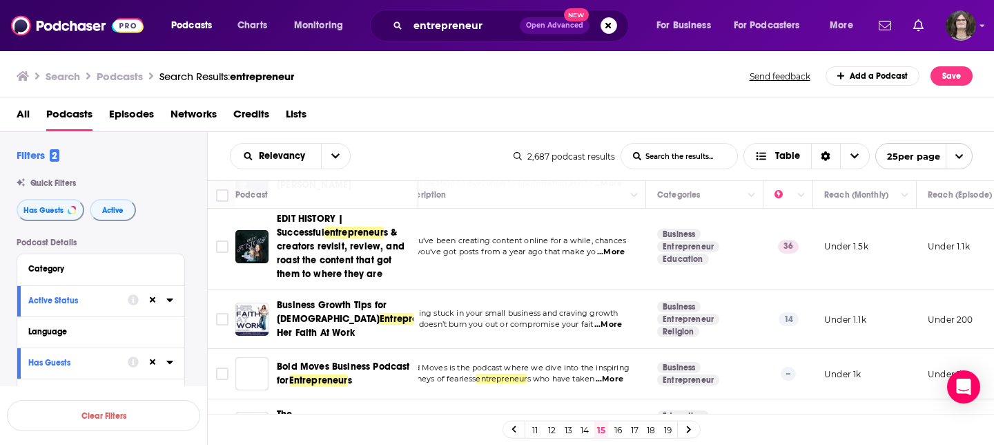
scroll to position [1307, 28]
click at [684, 429] on link at bounding box center [689, 429] width 22 height 16
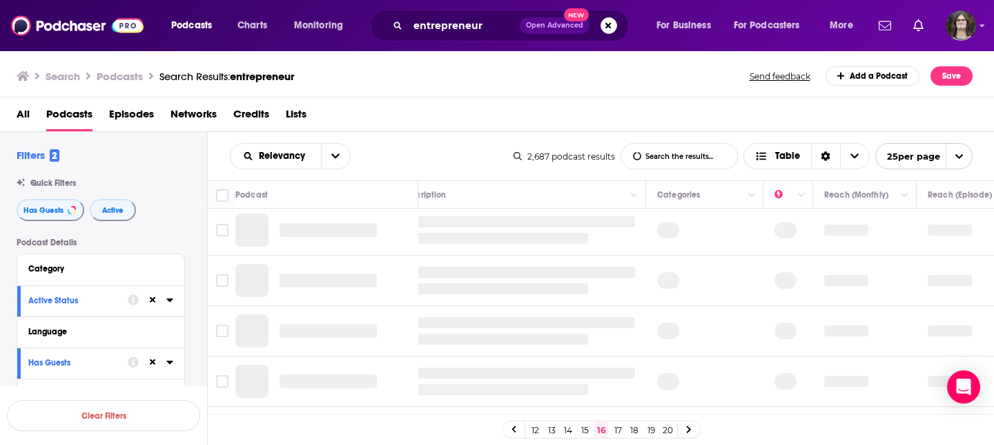
scroll to position [0, 28]
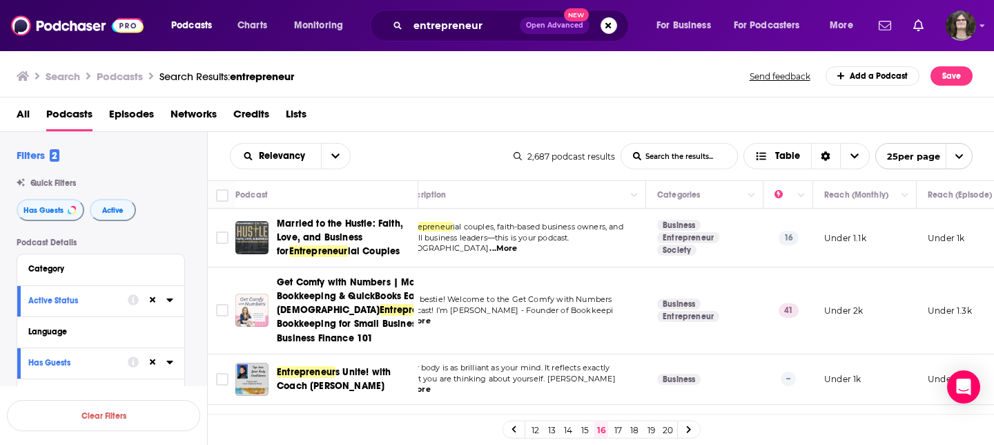
click at [611, 282] on td "Hey bestie! Welcome to the Get Comfy with Numbers podcast! I’m Erika Millard - …" at bounding box center [518, 310] width 255 height 86
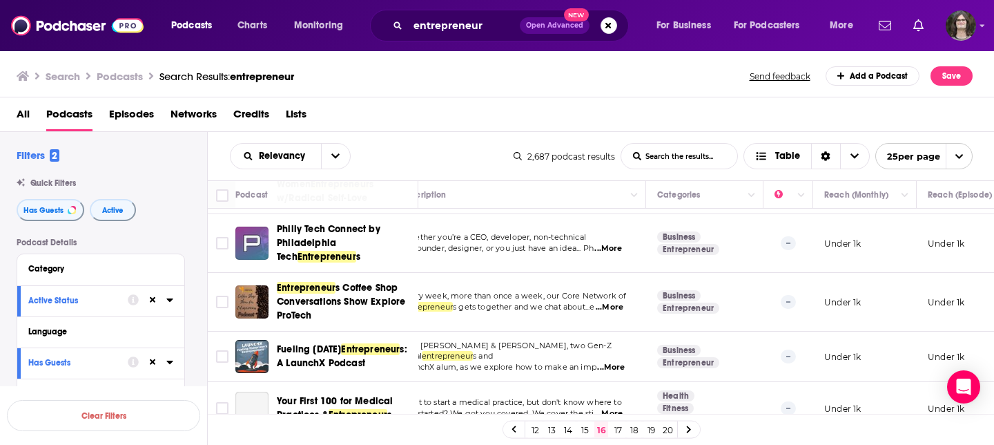
scroll to position [1324, 28]
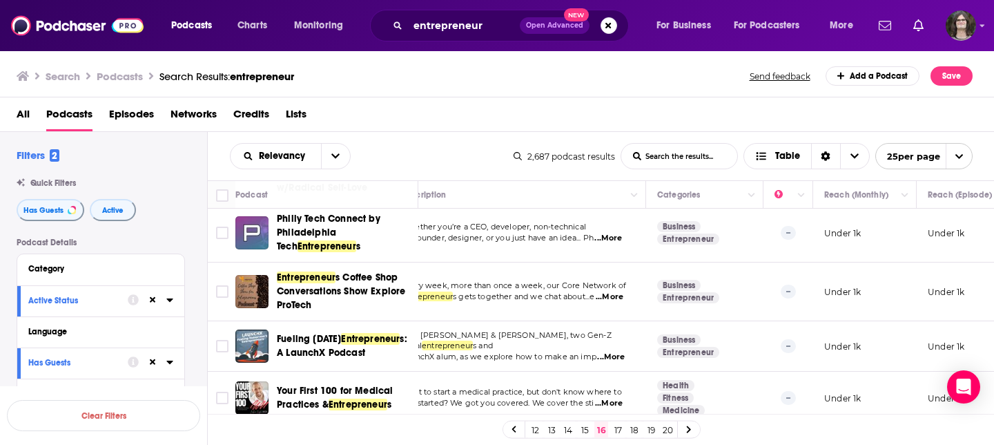
click at [690, 428] on icon at bounding box center [689, 429] width 6 height 8
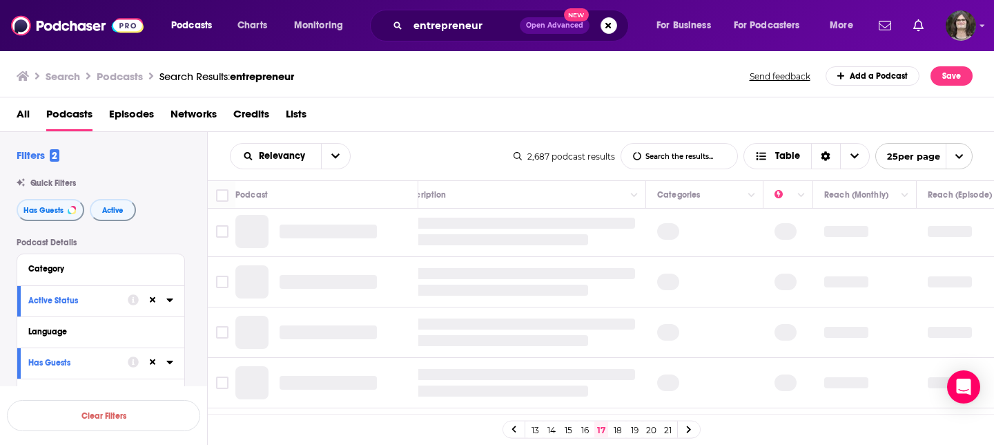
scroll to position [0, 28]
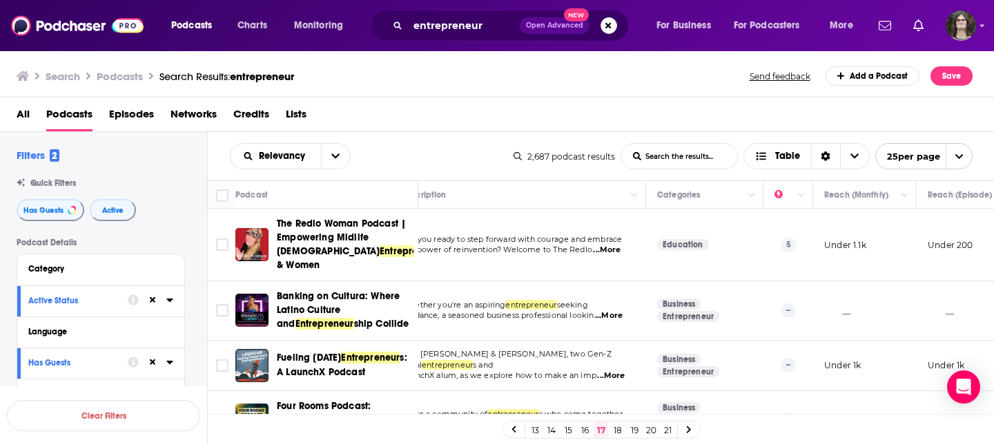
click at [735, 281] on td "Business Entrepreneur" at bounding box center [704, 310] width 117 height 59
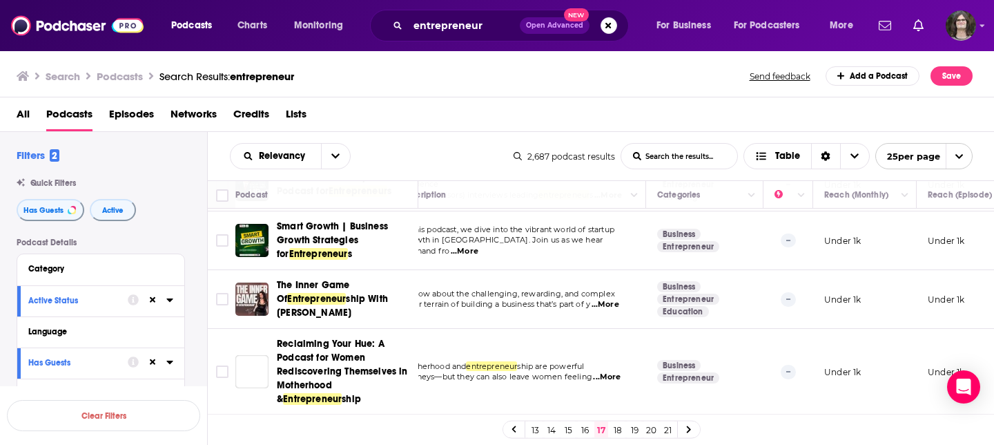
scroll to position [1396, 28]
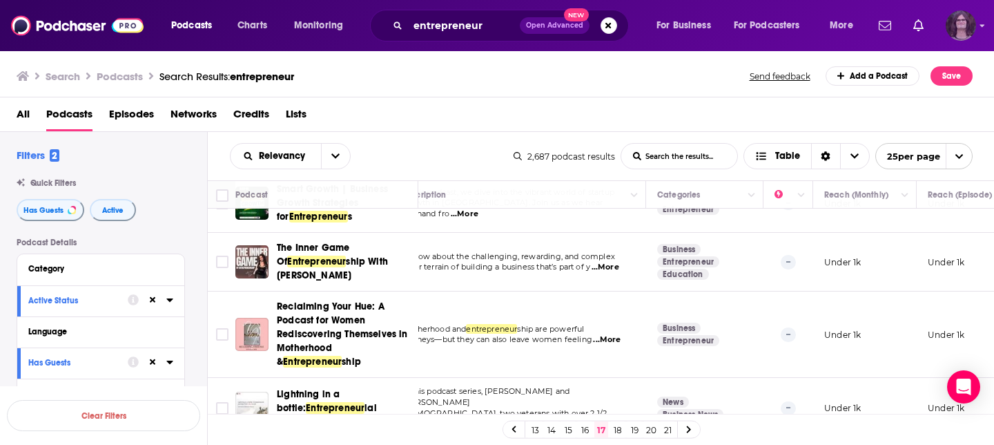
click at [966, 31] on img "Logged in as jack14248" at bounding box center [961, 25] width 30 height 30
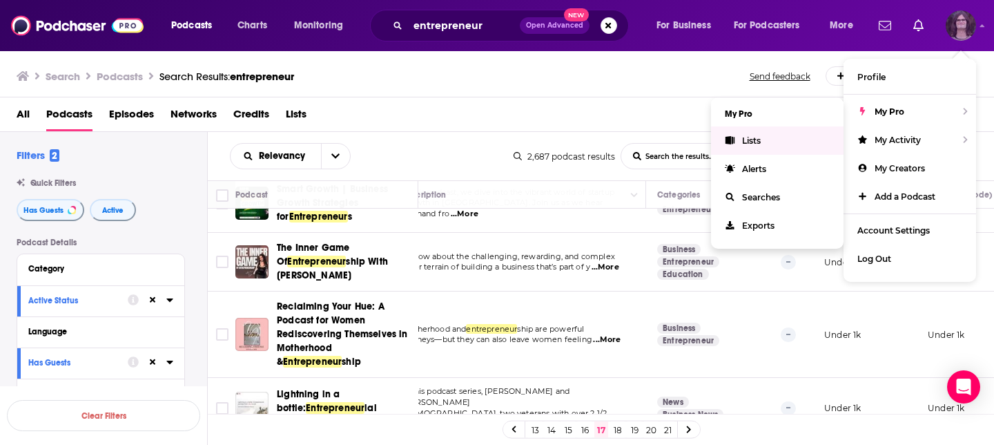
click at [762, 134] on link "Lists" at bounding box center [777, 140] width 133 height 28
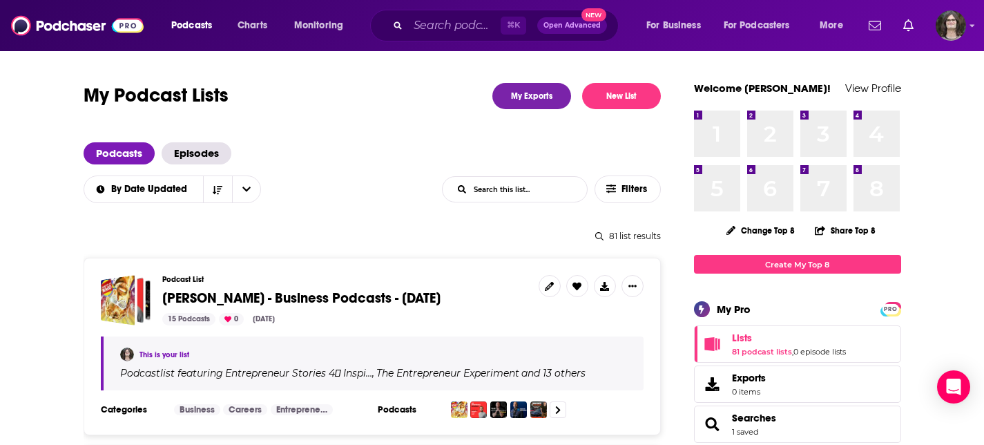
click at [304, 294] on span "Nigel - Business Podcasts - Aug 2025" at bounding box center [301, 297] width 278 height 17
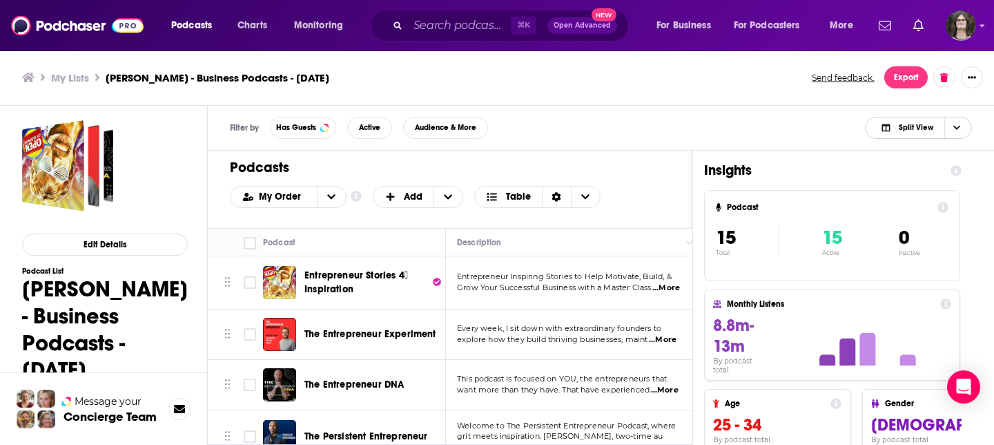
click at [919, 133] on span "Split View" at bounding box center [907, 127] width 76 height 19
click at [887, 175] on icon "Choose View" at bounding box center [882, 173] width 10 height 8
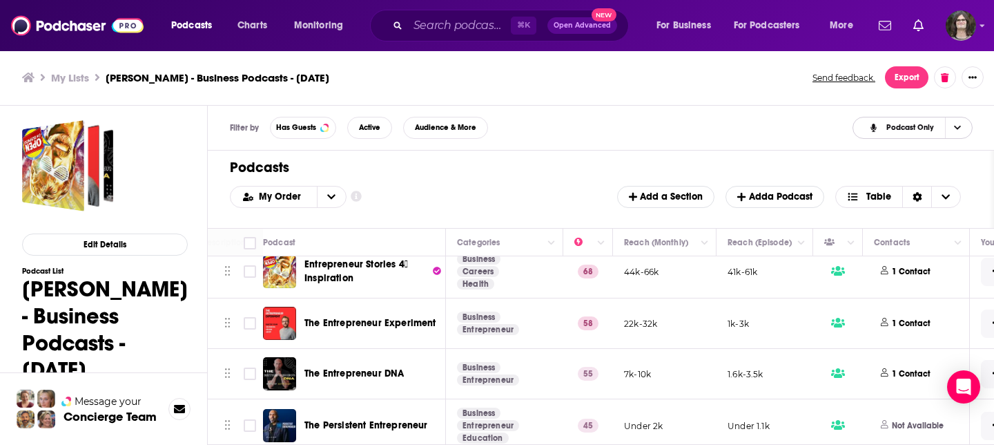
scroll to position [0, 255]
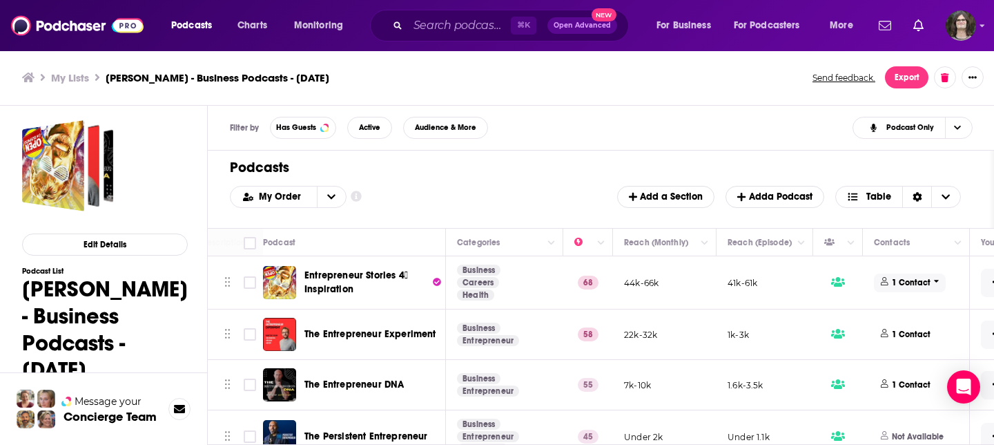
click at [898, 290] on span "1 Contact" at bounding box center [910, 282] width 72 height 19
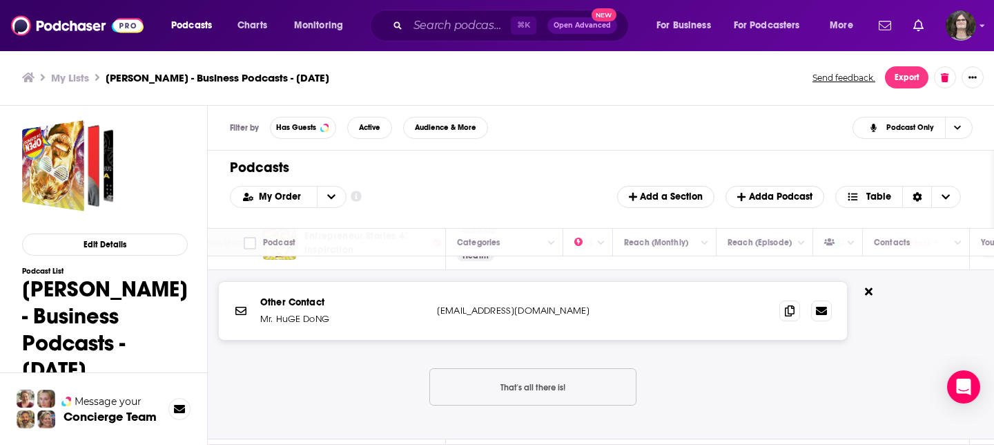
scroll to position [46, 255]
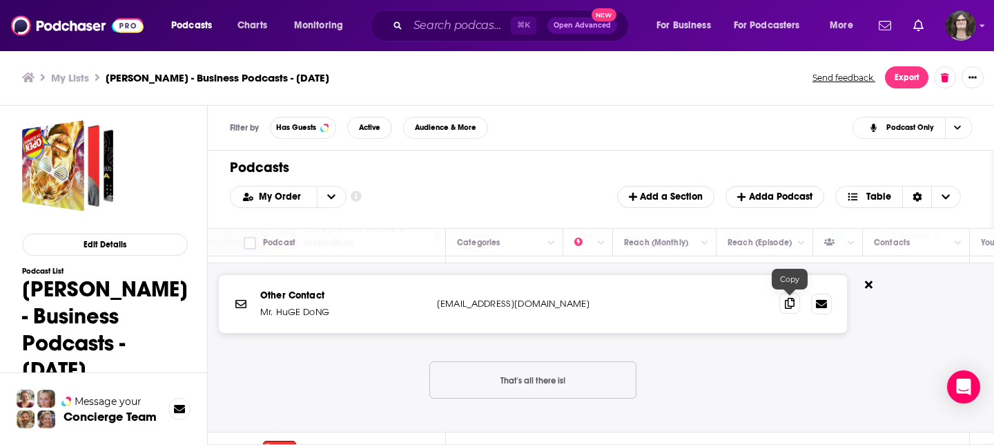
click at [786, 302] on icon at bounding box center [790, 303] width 10 height 11
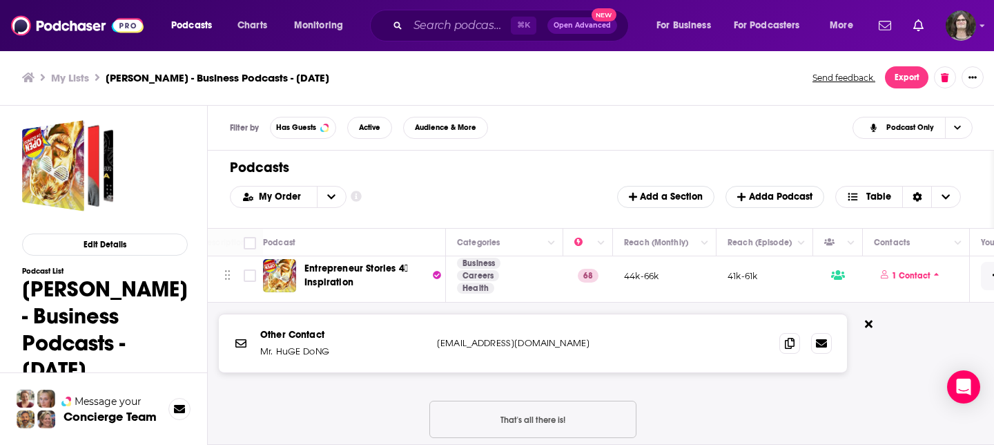
scroll to position [0, 255]
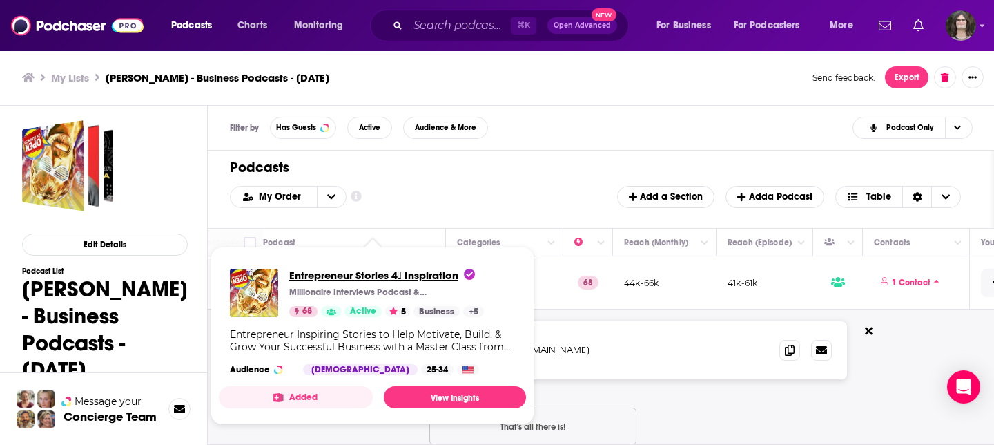
click at [339, 269] on span "Entrepreneur Stories 4⃣ Inspiration" at bounding box center [382, 275] width 186 height 13
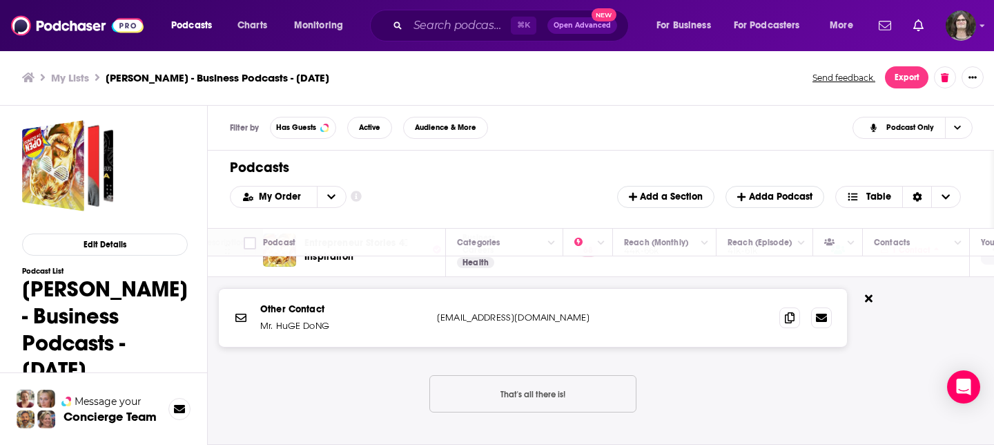
scroll to position [33, 255]
click at [788, 318] on icon at bounding box center [790, 316] width 10 height 11
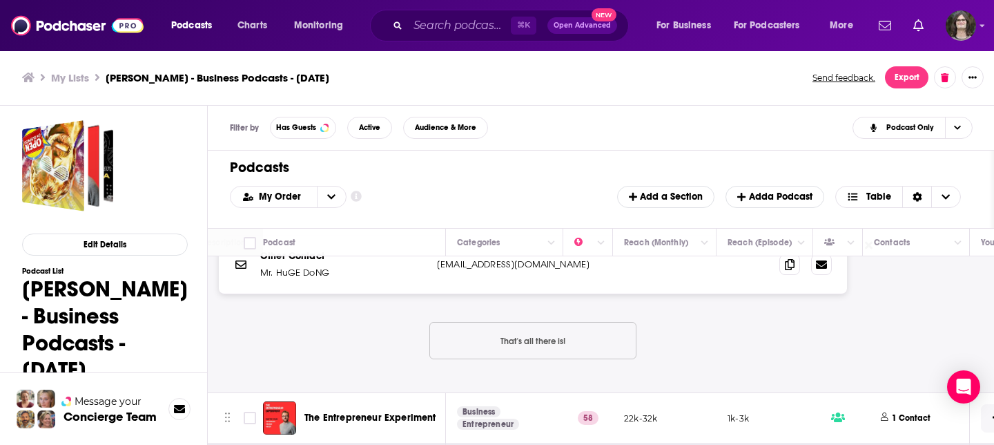
scroll to position [160, 255]
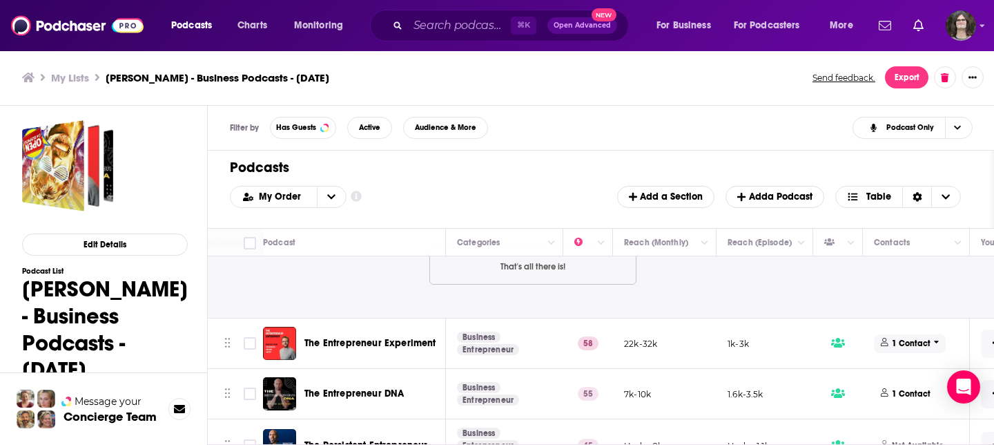
click at [900, 342] on p "1 Contact" at bounding box center [911, 344] width 39 height 12
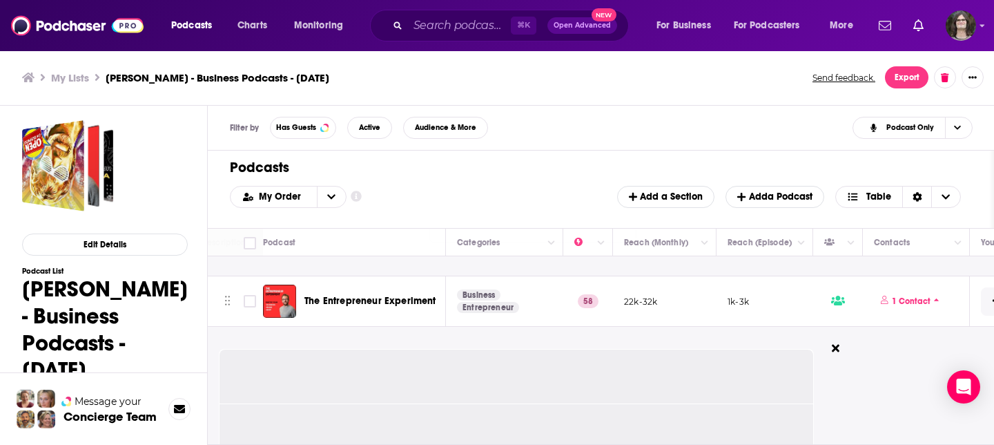
scroll to position [222, 255]
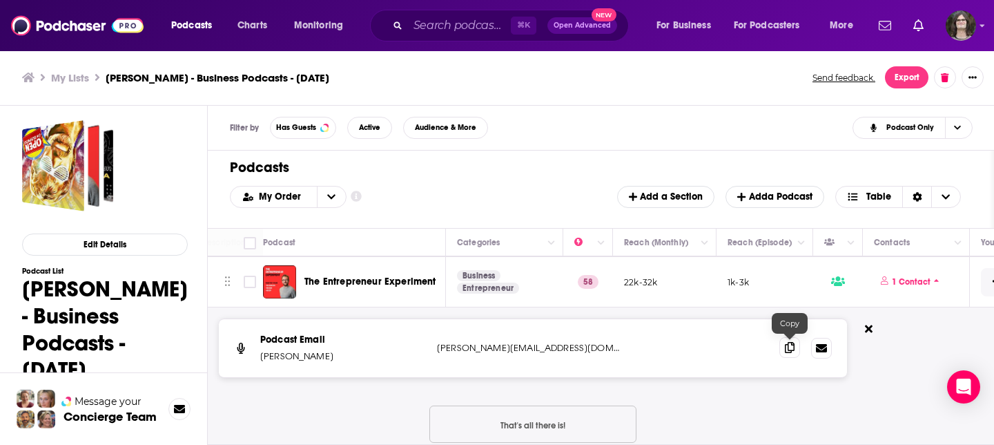
click at [797, 354] on span at bounding box center [789, 347] width 21 height 21
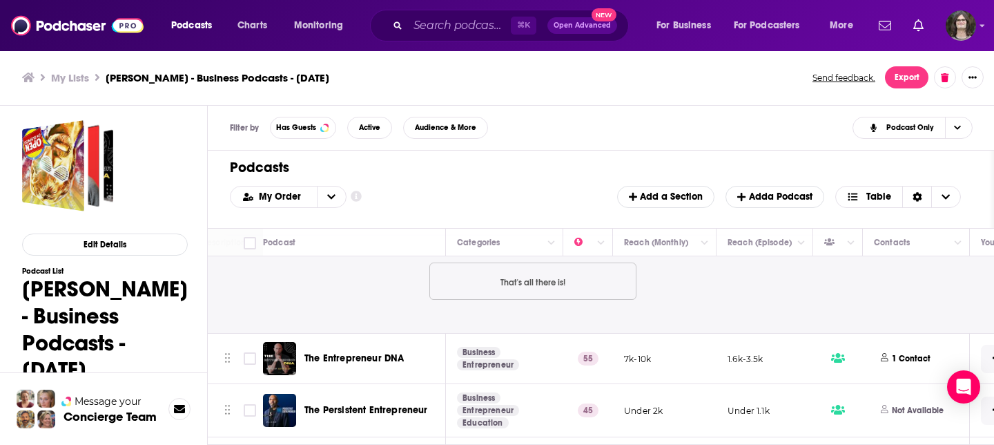
scroll to position [414, 255]
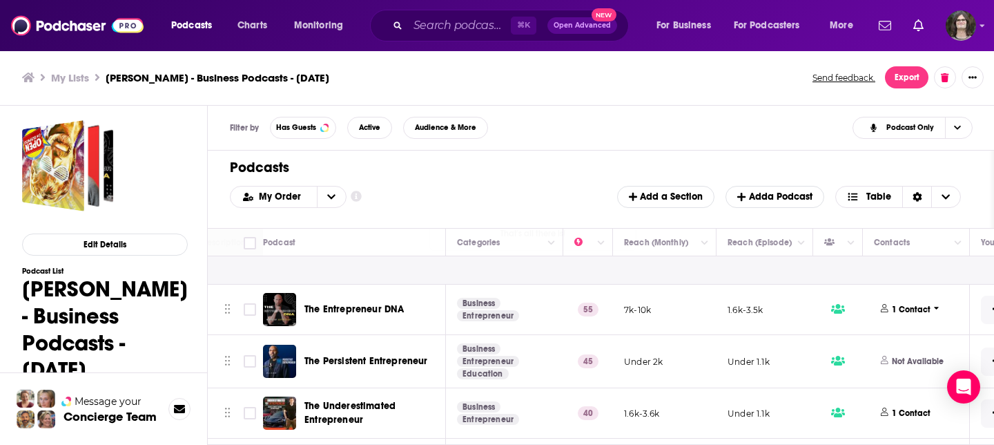
click at [893, 313] on p "1 Contact" at bounding box center [911, 310] width 39 height 12
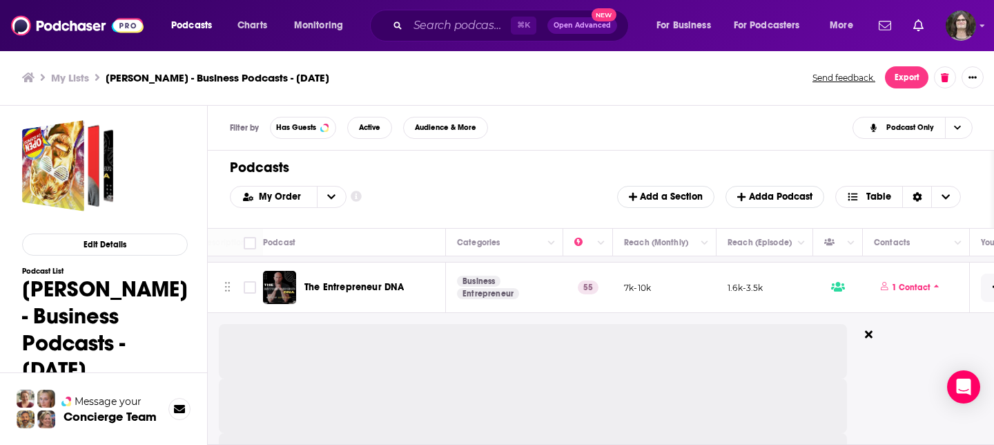
scroll to position [438, 255]
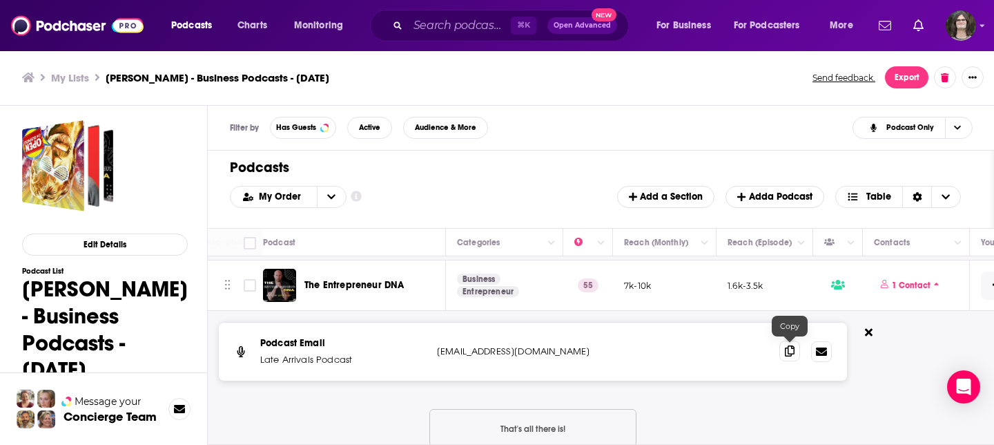
click at [788, 354] on icon at bounding box center [790, 350] width 10 height 11
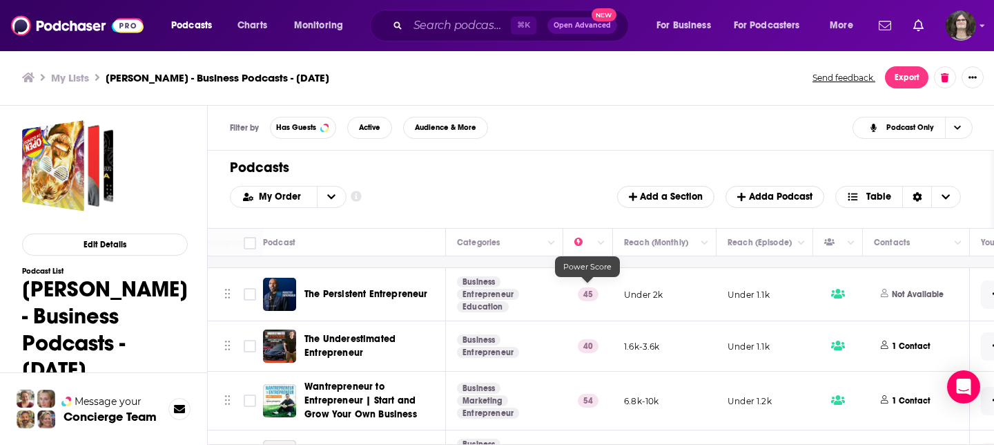
scroll to position [663, 255]
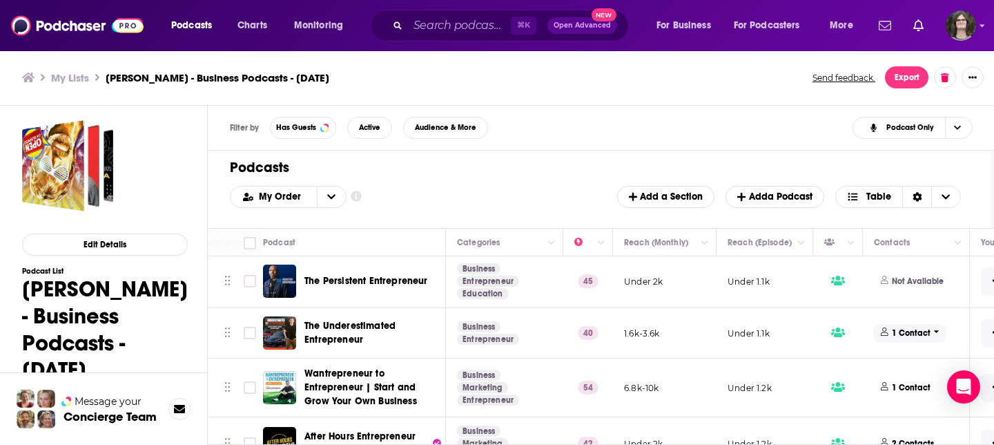
click at [910, 335] on p "1 Contact" at bounding box center [911, 333] width 39 height 12
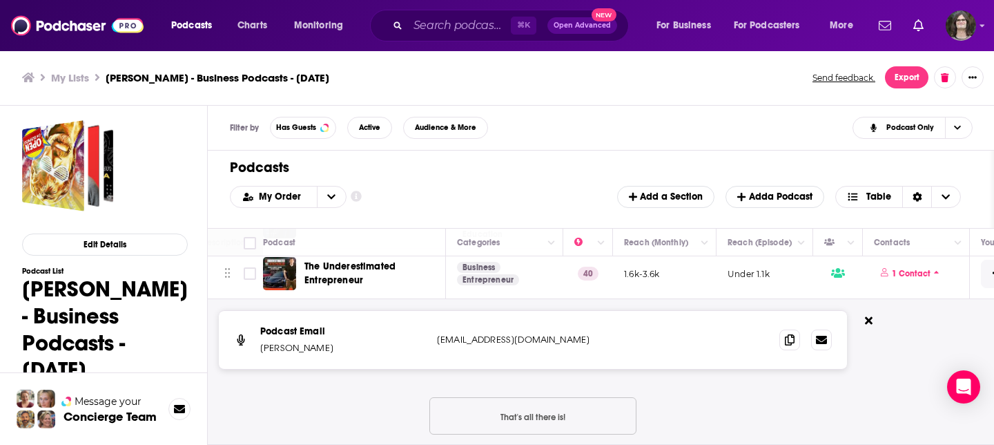
scroll to position [722, 255]
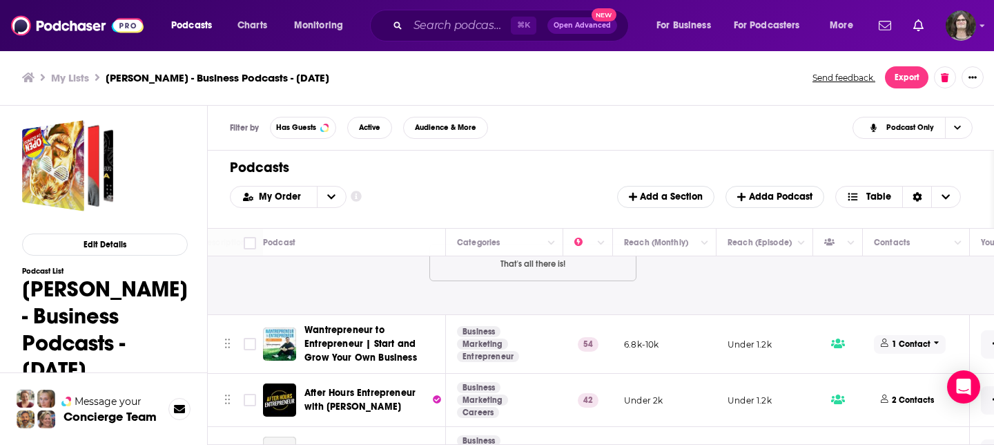
click at [893, 349] on p "1 Contact" at bounding box center [911, 344] width 39 height 12
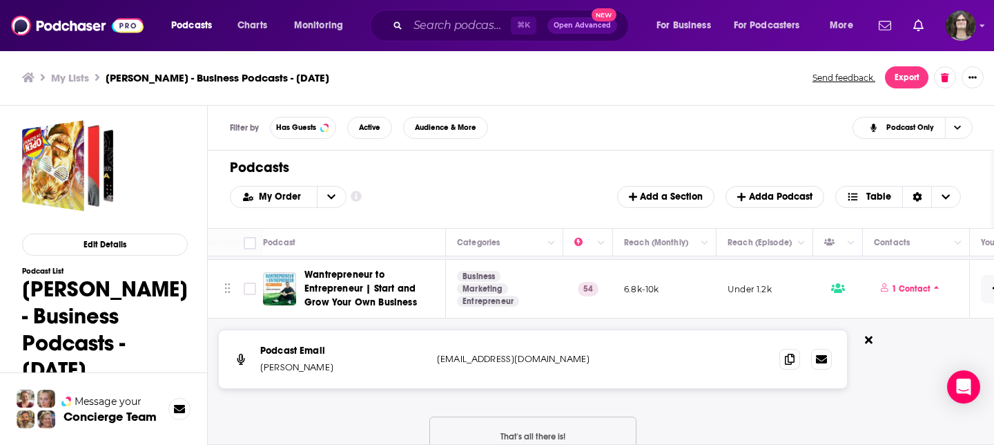
scroll to position [931, 255]
click at [792, 352] on icon at bounding box center [790, 357] width 10 height 11
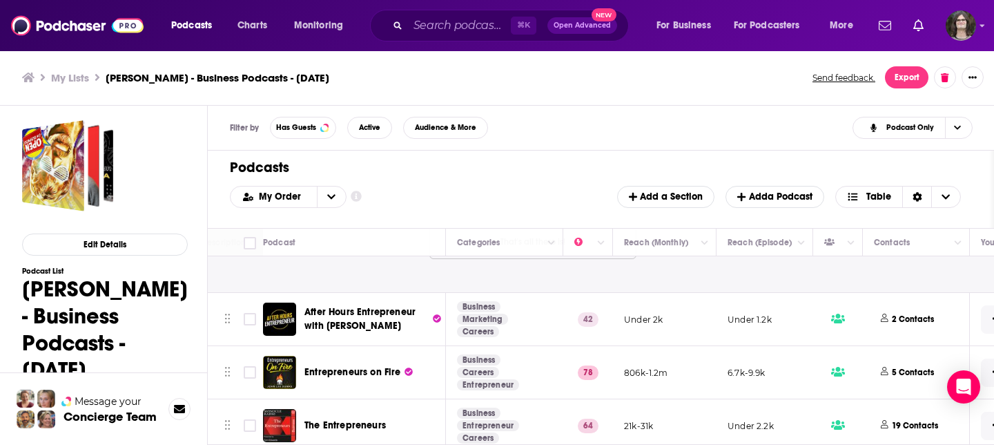
scroll to position [1127, 255]
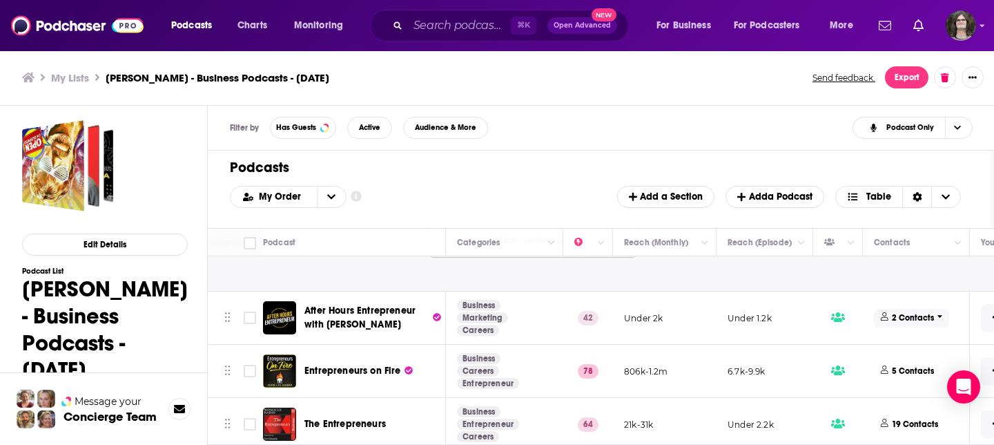
click at [911, 310] on span "2 Contacts" at bounding box center [911, 318] width 75 height 19
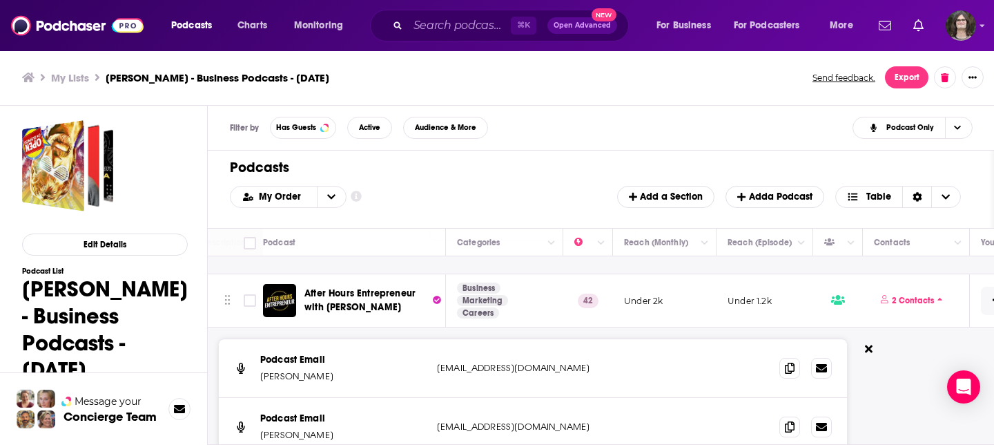
scroll to position [1154, 255]
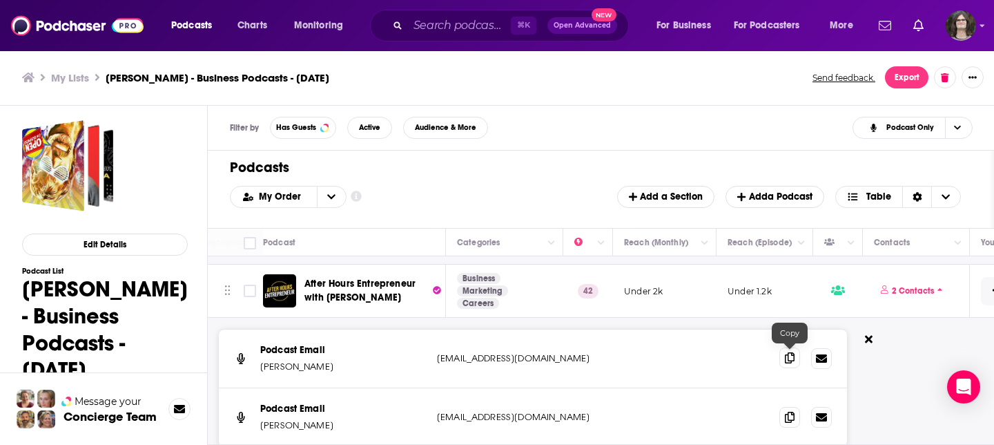
click at [784, 363] on span at bounding box center [789, 357] width 21 height 21
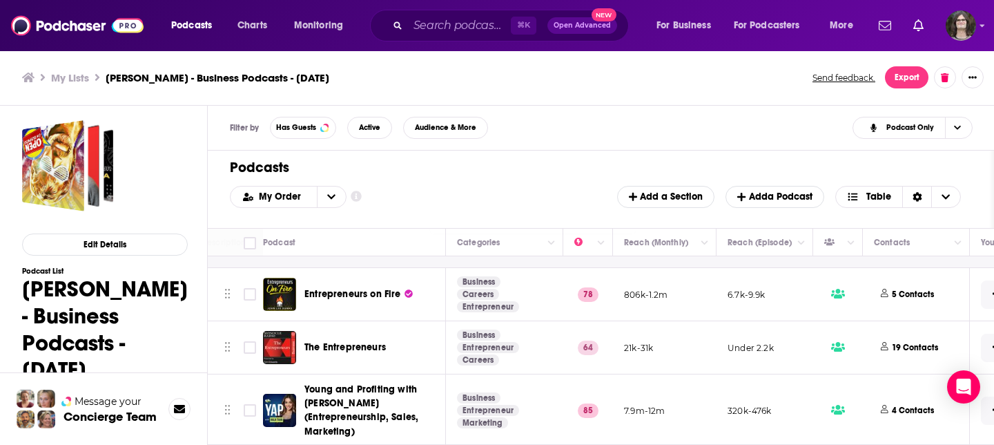
scroll to position [1446, 255]
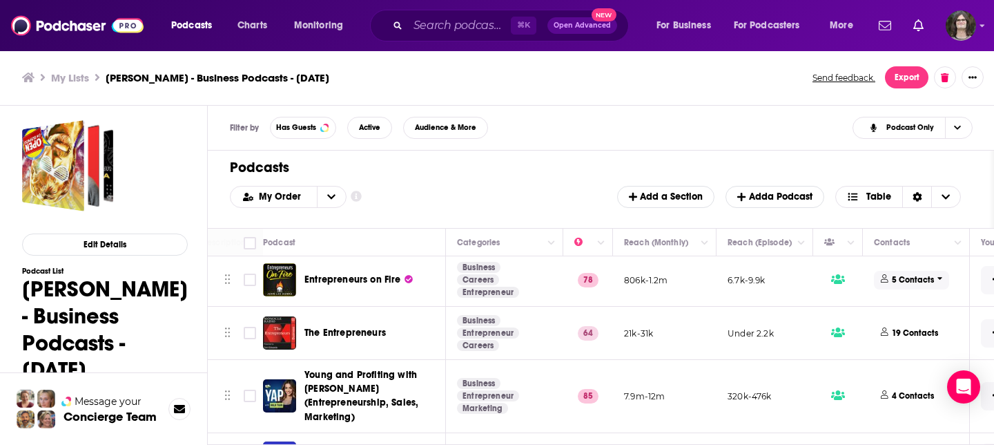
click at [897, 285] on span "5 Contacts" at bounding box center [911, 280] width 75 height 19
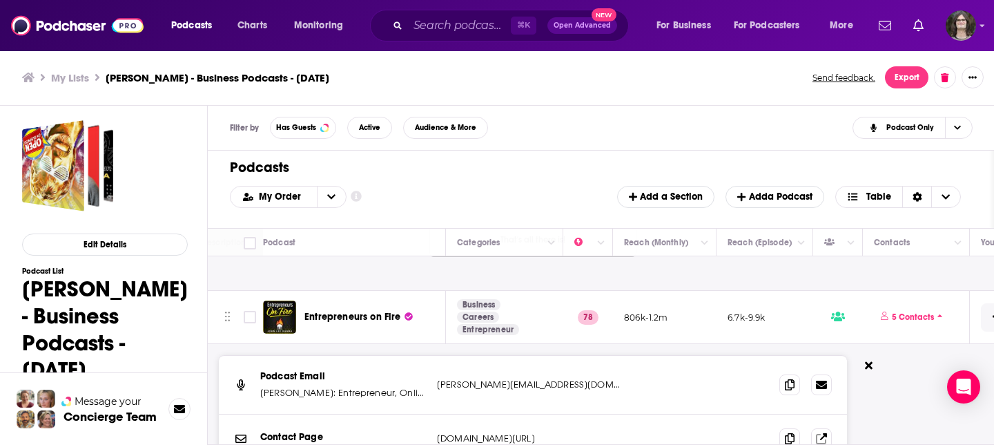
scroll to position [1399, 255]
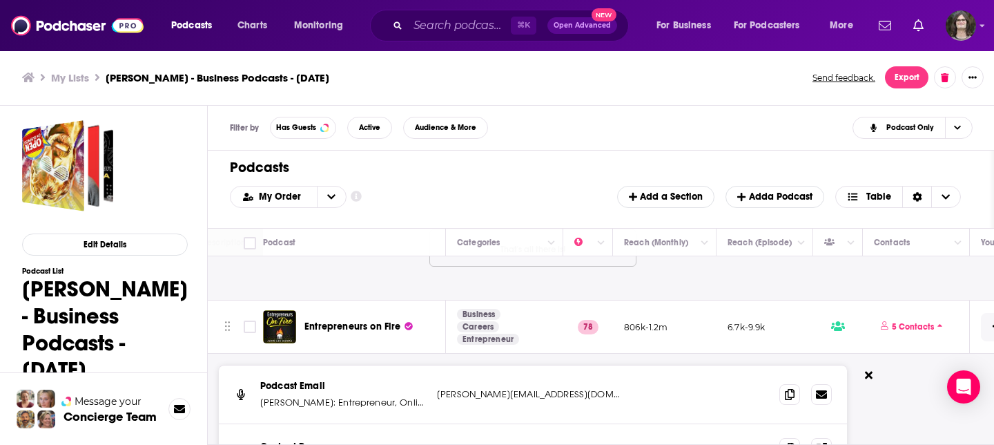
click at [350, 325] on span "Entrepreneurs on Fire" at bounding box center [352, 326] width 97 height 12
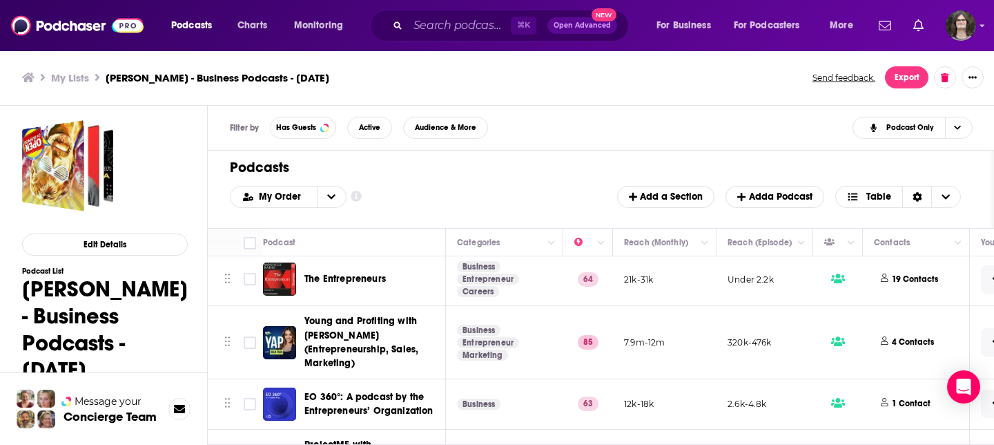
scroll to position [1878, 255]
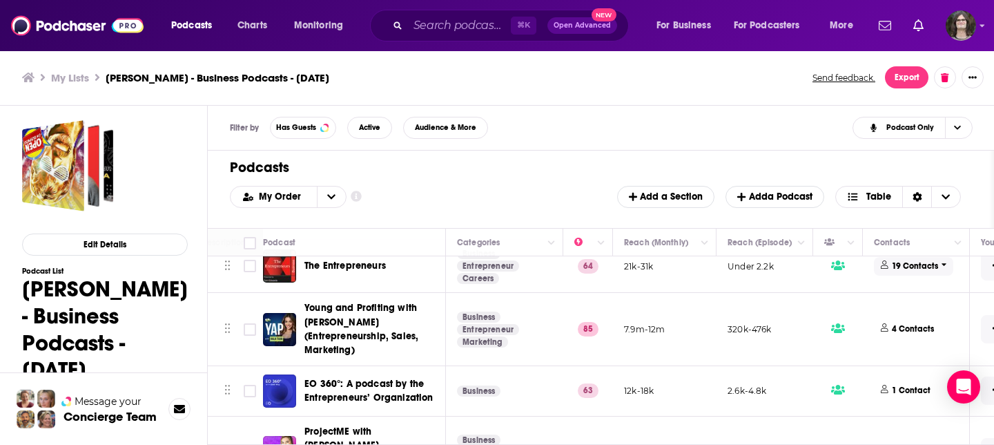
click at [911, 268] on p "19 Contacts" at bounding box center [915, 266] width 46 height 12
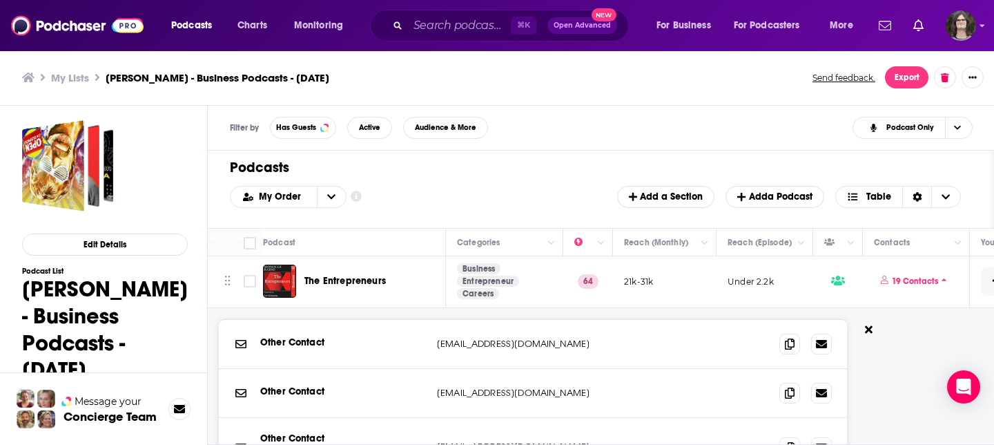
scroll to position [1861, 255]
click at [785, 344] on icon at bounding box center [790, 344] width 10 height 11
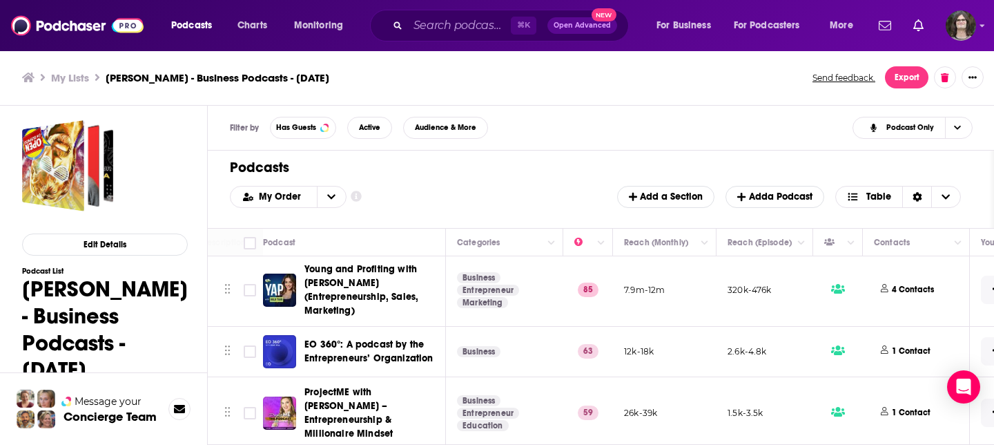
scroll to position [2284, 255]
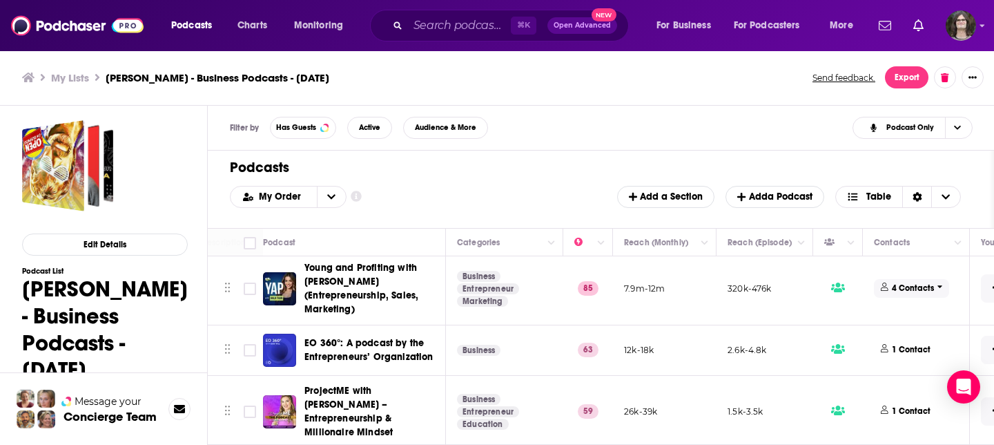
click at [892, 287] on span "4 Contacts" at bounding box center [911, 288] width 75 height 19
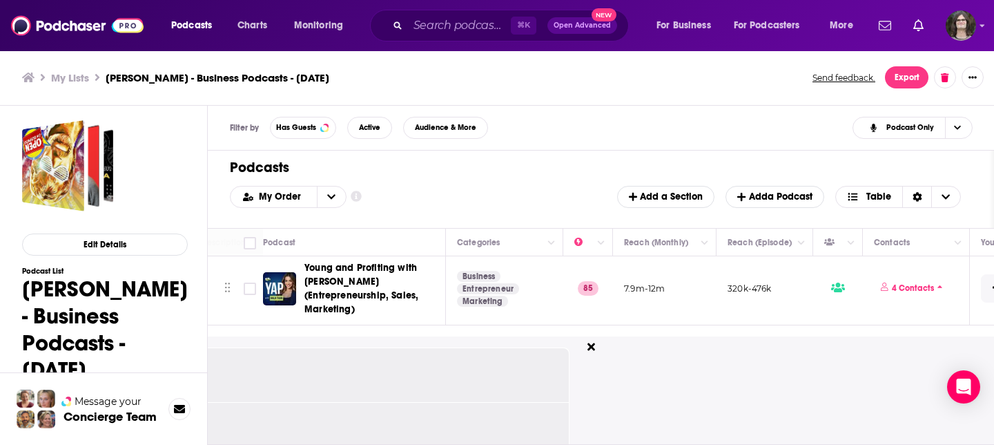
scroll to position [2287, 255]
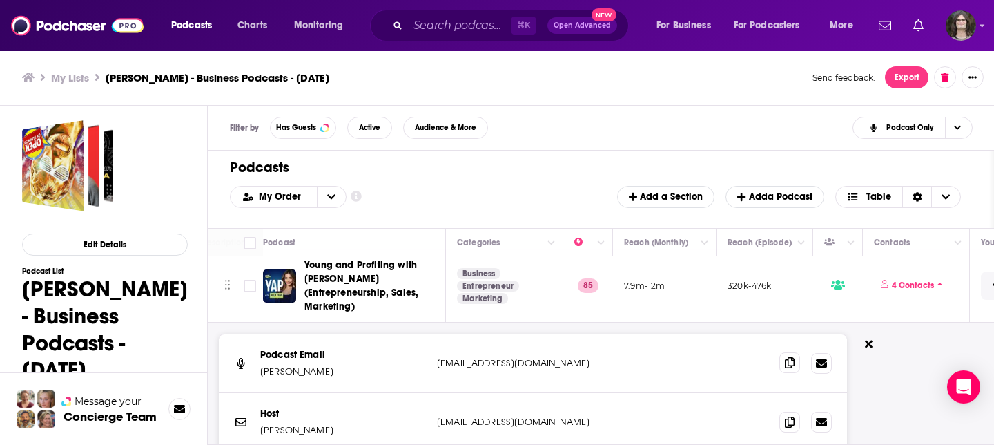
click at [788, 357] on icon at bounding box center [790, 362] width 10 height 11
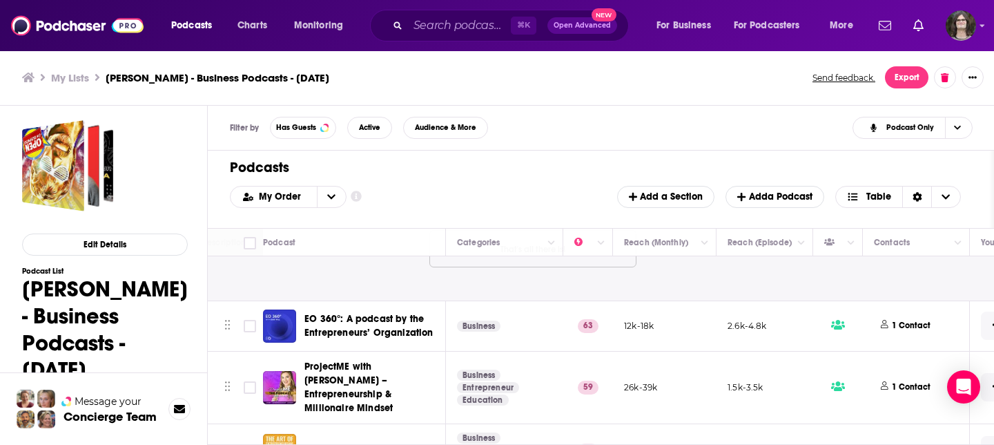
scroll to position [2674, 255]
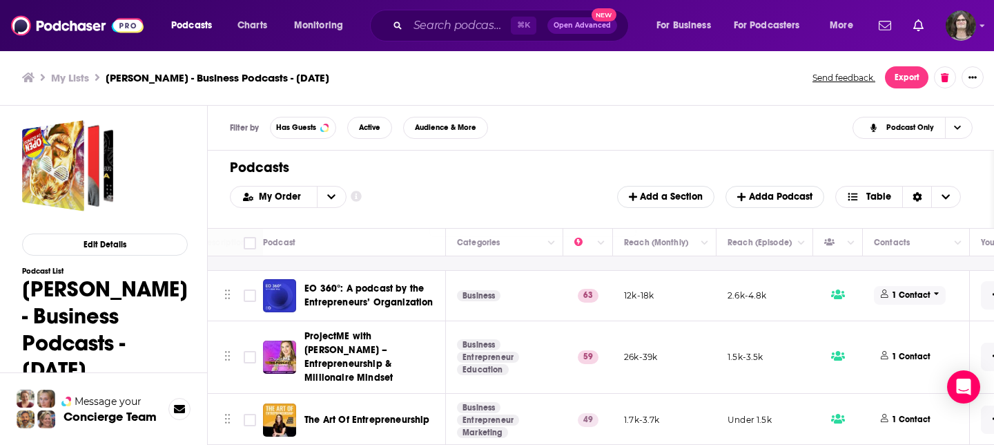
click at [911, 287] on span "1 Contact" at bounding box center [910, 295] width 72 height 19
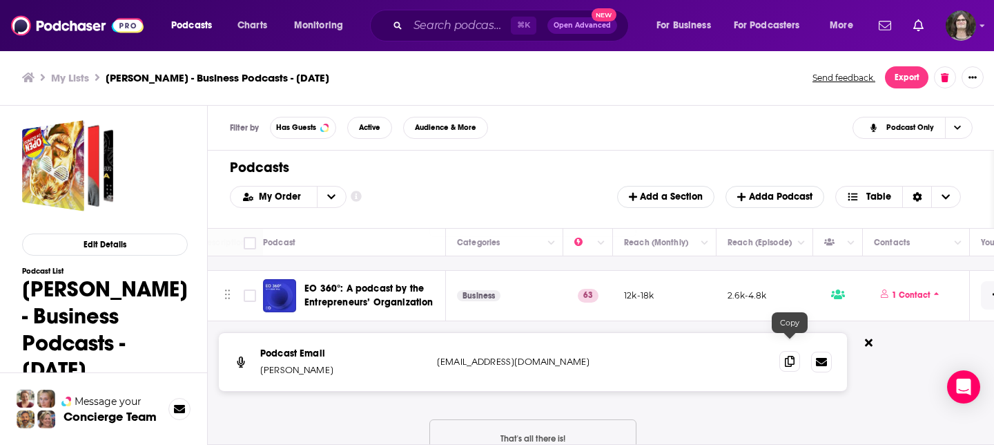
click at [788, 356] on icon at bounding box center [790, 361] width 10 height 11
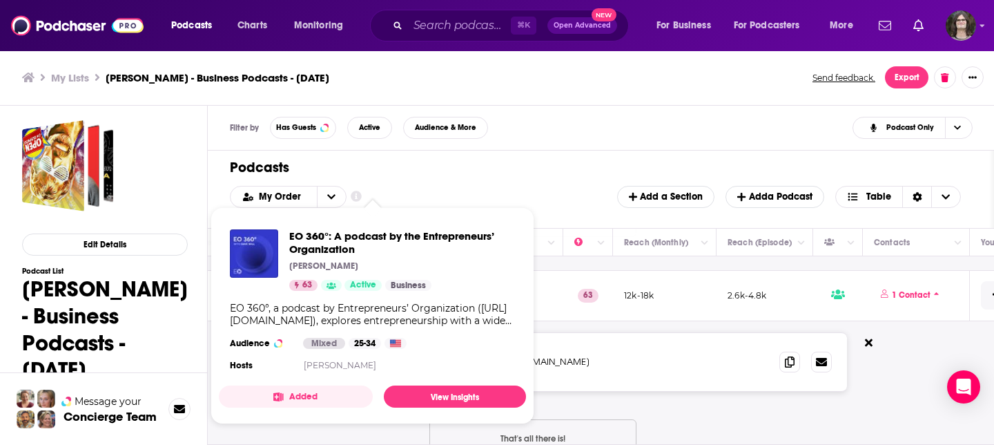
drag, startPoint x: 334, startPoint y: 275, endPoint x: 336, endPoint y: 267, distance: 7.9
click at [335, 275] on div "EO 360°: A podcast by the Entrepreneurs’ Organization Victhea Marie Tesoro 63 A…" at bounding box center [402, 259] width 226 height 61
click at [382, 271] on div "[PERSON_NAME]" at bounding box center [402, 265] width 226 height 11
click at [378, 235] on span "EO 360°: A podcast by the Entrepreneurs’ Organization" at bounding box center [402, 242] width 226 height 26
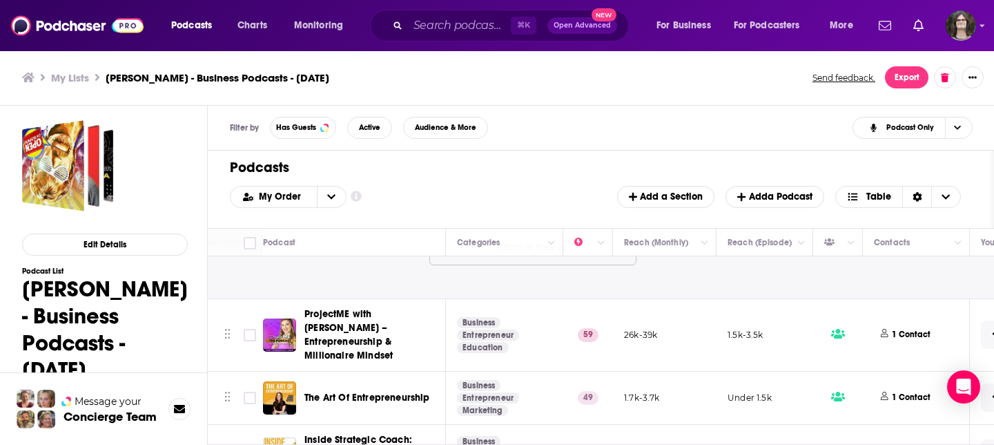
scroll to position [2865, 255]
click at [922, 329] on p "1 Contact" at bounding box center [911, 335] width 39 height 12
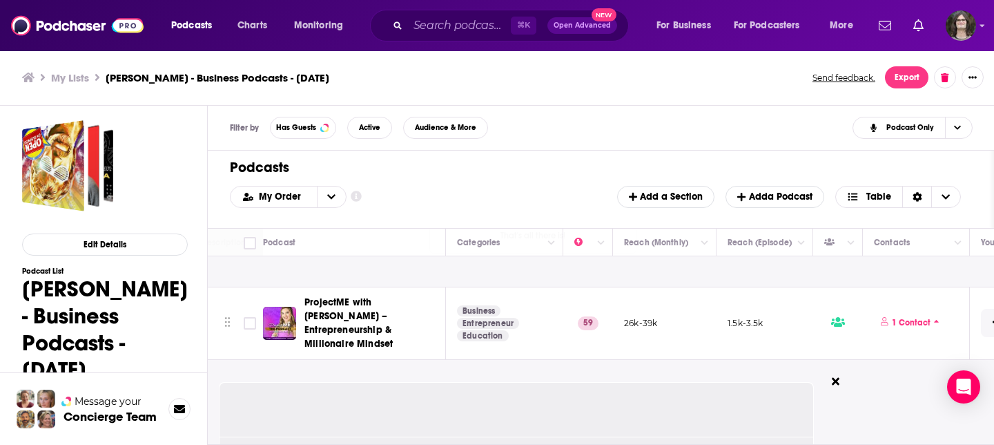
scroll to position [2880, 255]
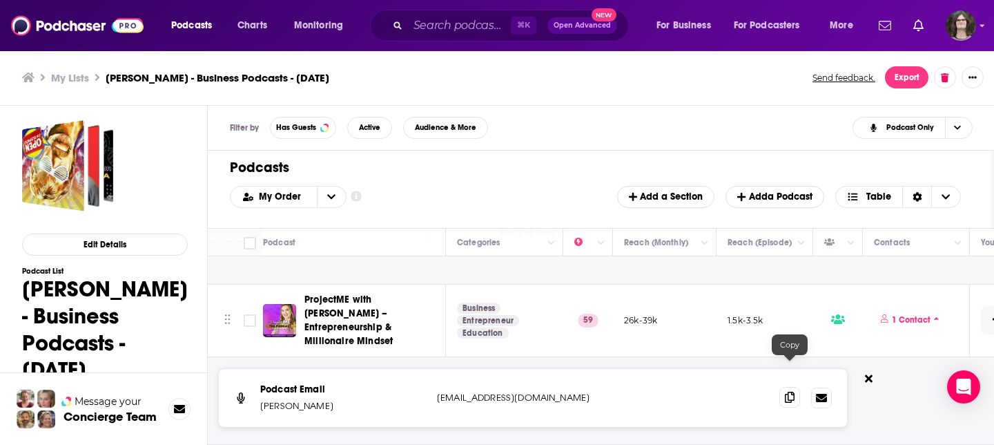
click at [788, 391] on icon at bounding box center [790, 396] width 10 height 11
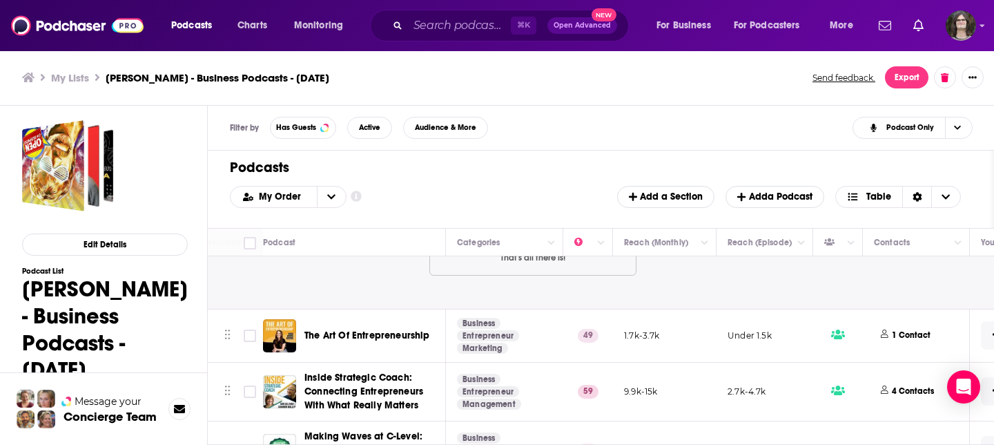
scroll to position [3114, 255]
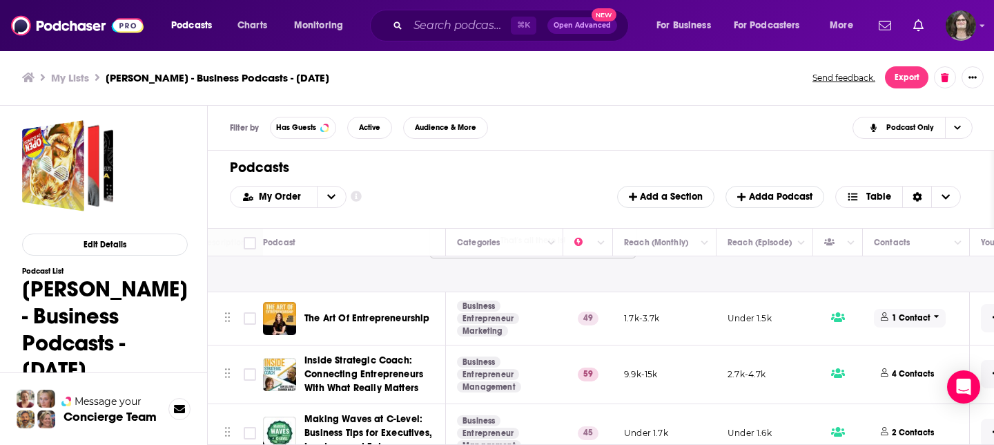
click at [907, 312] on p "1 Contact" at bounding box center [911, 318] width 39 height 12
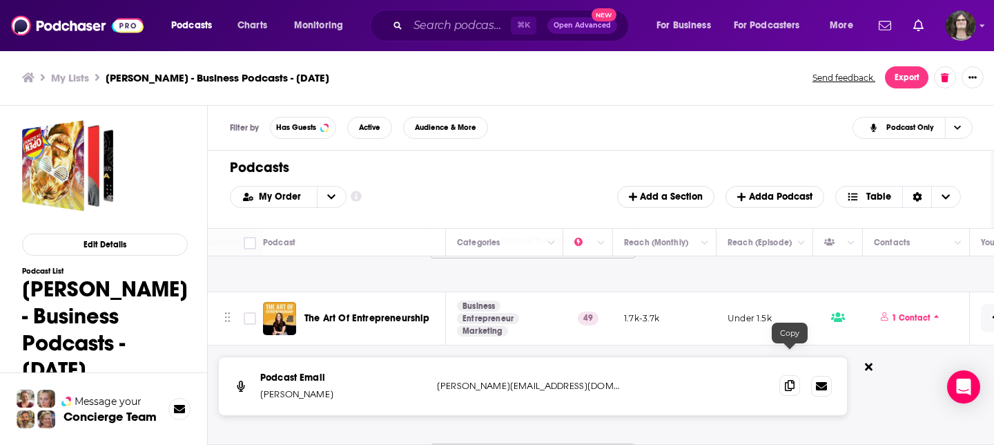
click at [786, 375] on span at bounding box center [789, 385] width 21 height 21
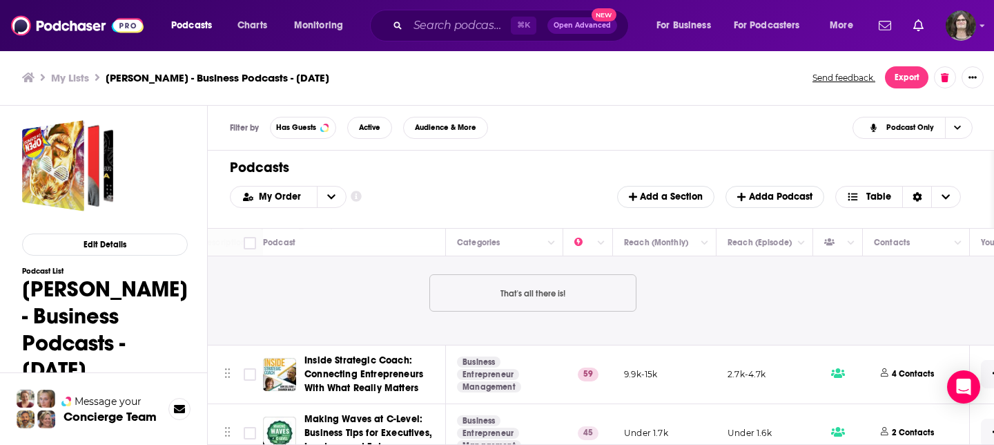
scroll to position [3283, 255]
click at [899, 368] on p "4 Contacts" at bounding box center [913, 374] width 42 height 12
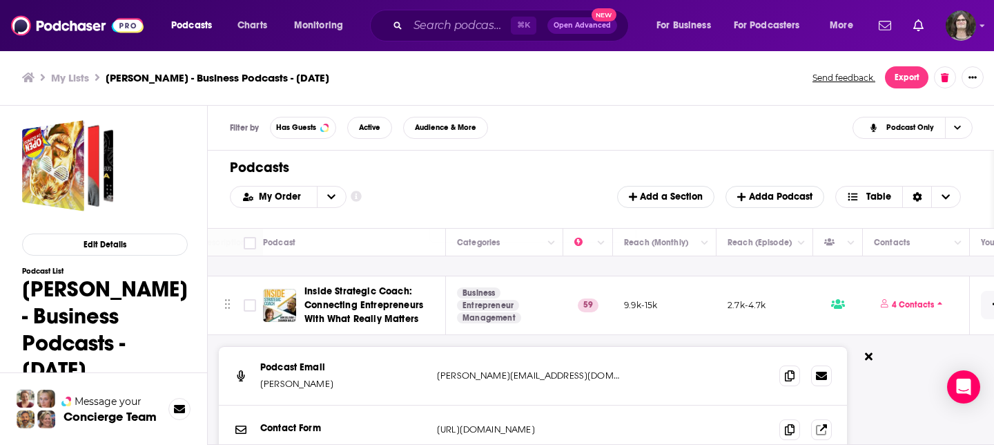
scroll to position [3355, 255]
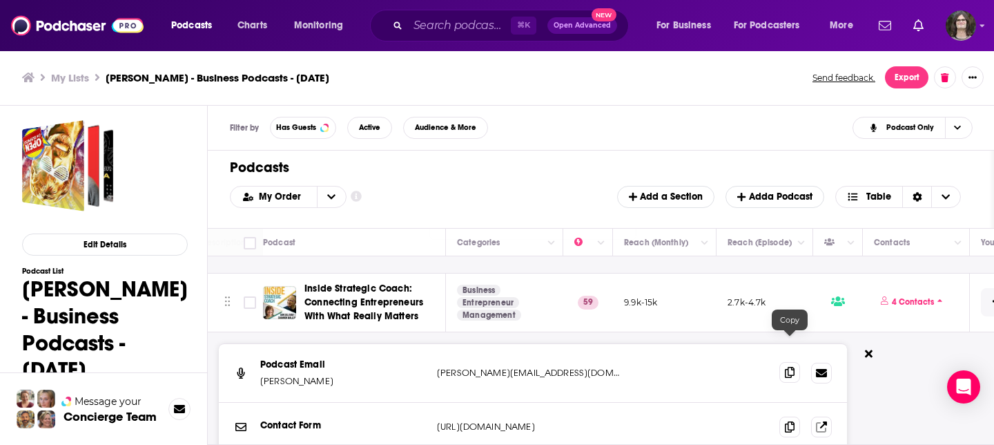
click at [785, 367] on icon at bounding box center [790, 372] width 10 height 11
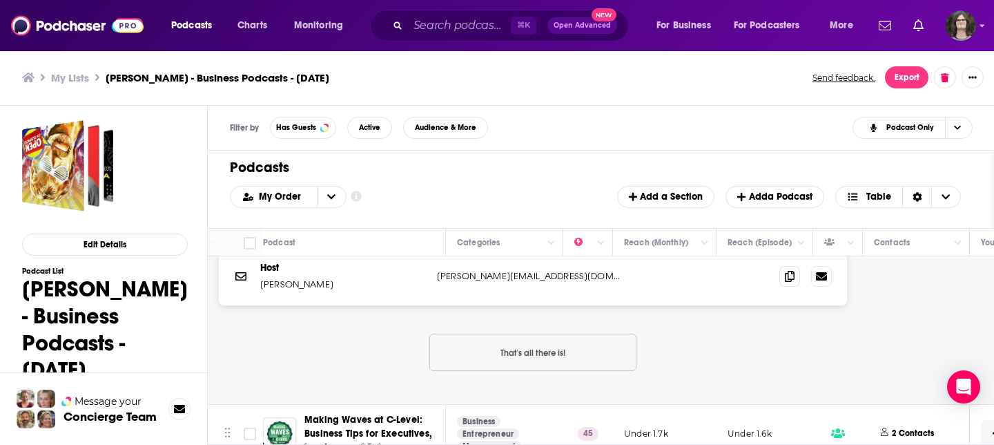
scroll to position [3619, 255]
drag, startPoint x: 907, startPoint y: 403, endPoint x: 868, endPoint y: 387, distance: 41.5
click at [906, 426] on p "2 Contacts" at bounding box center [913, 432] width 42 height 12
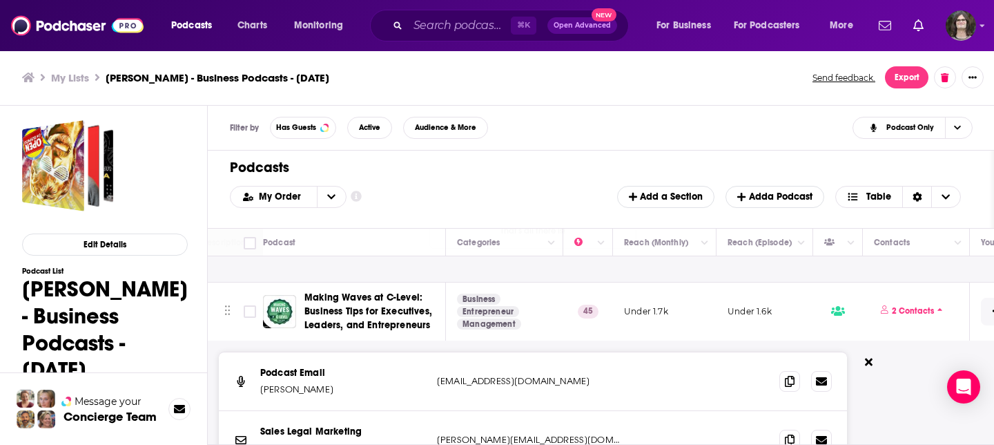
scroll to position [3748, 255]
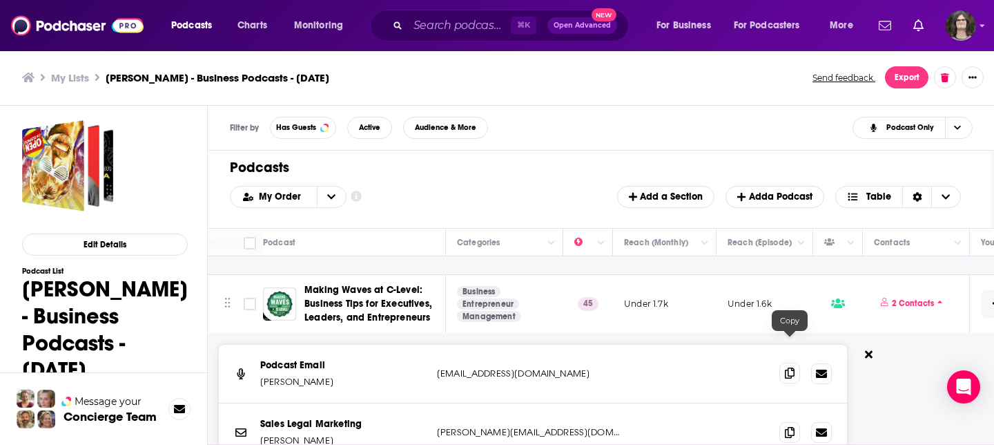
click at [791, 367] on icon at bounding box center [790, 372] width 10 height 11
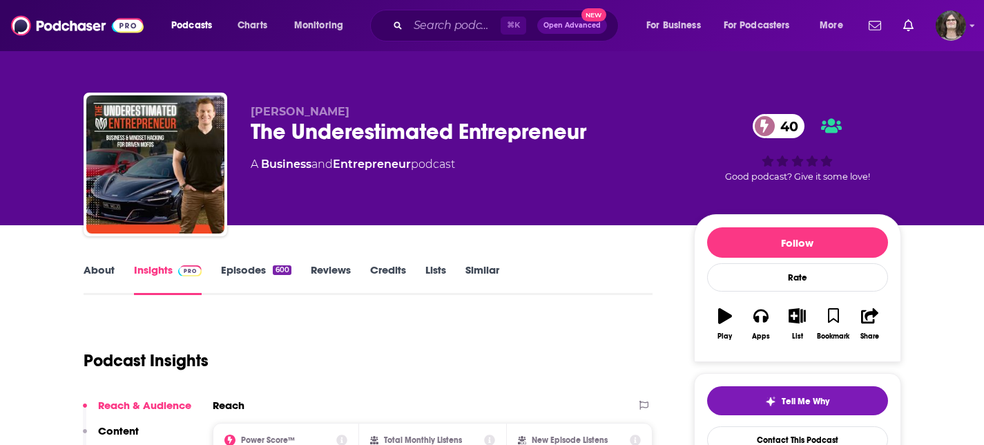
click at [267, 269] on link "Episodes 600" at bounding box center [256, 279] width 70 height 32
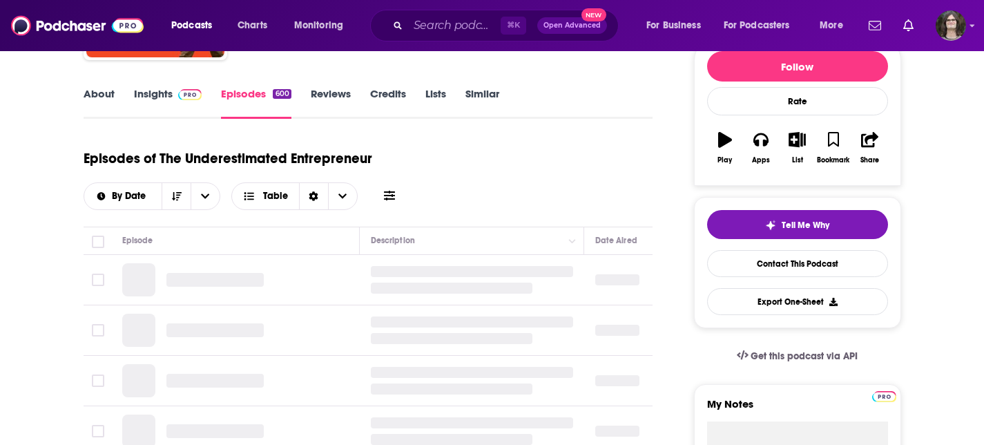
scroll to position [266, 0]
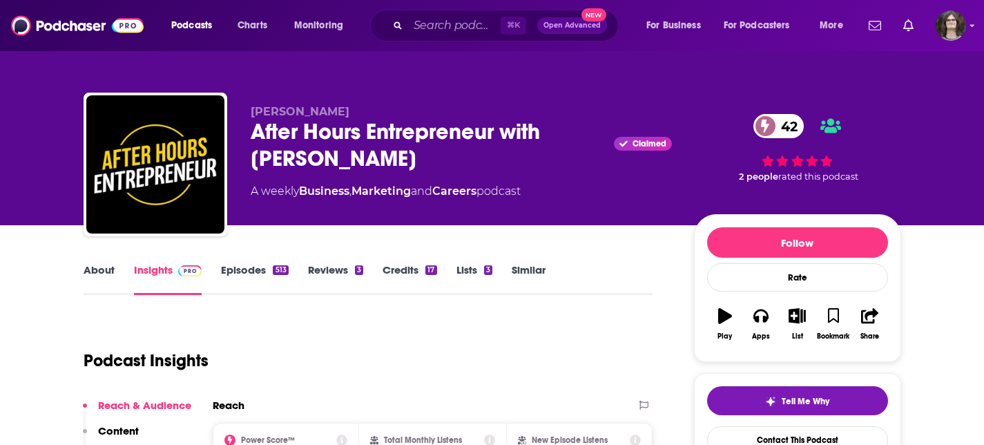
click at [86, 281] on link "About" at bounding box center [99, 279] width 31 height 32
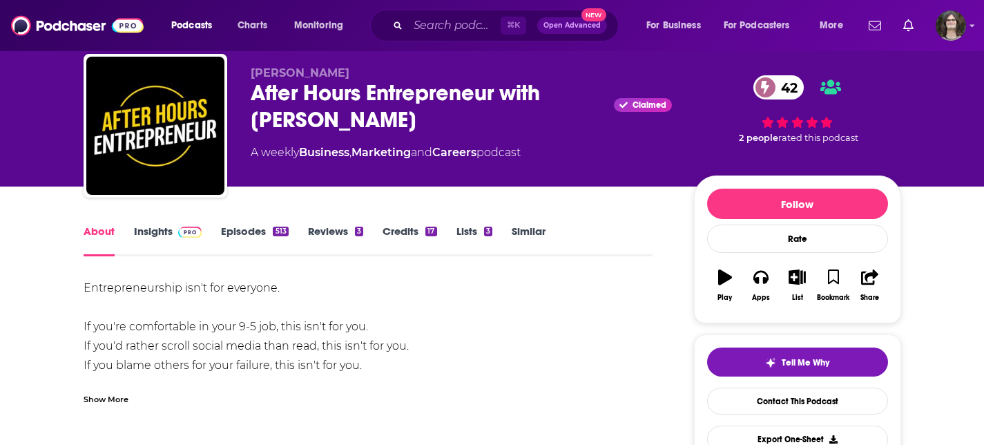
scroll to position [62, 0]
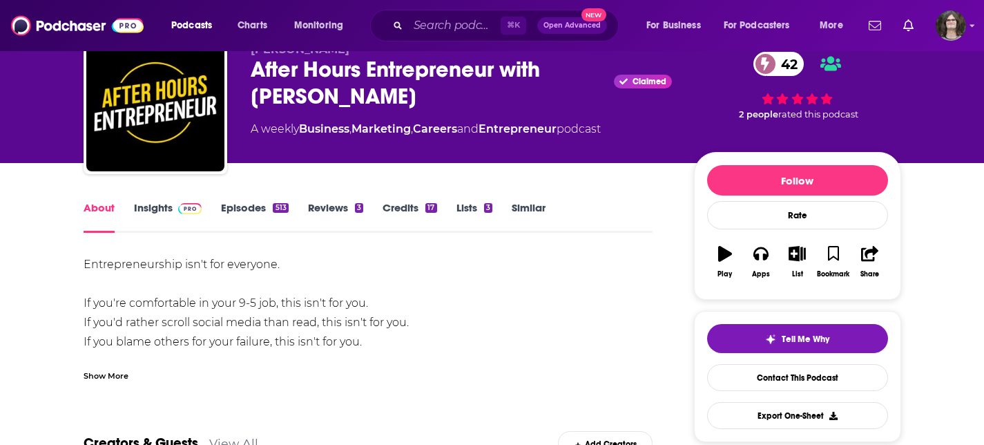
click at [103, 378] on div "Show More" at bounding box center [106, 374] width 45 height 13
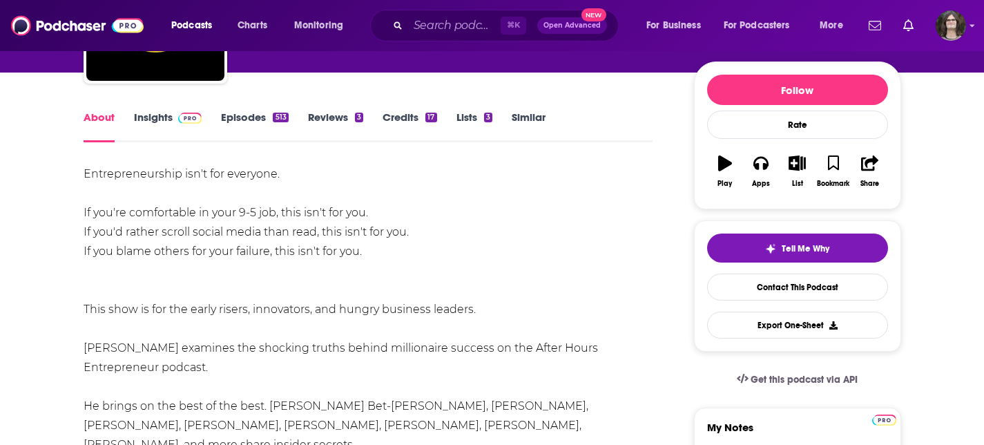
scroll to position [153, 0]
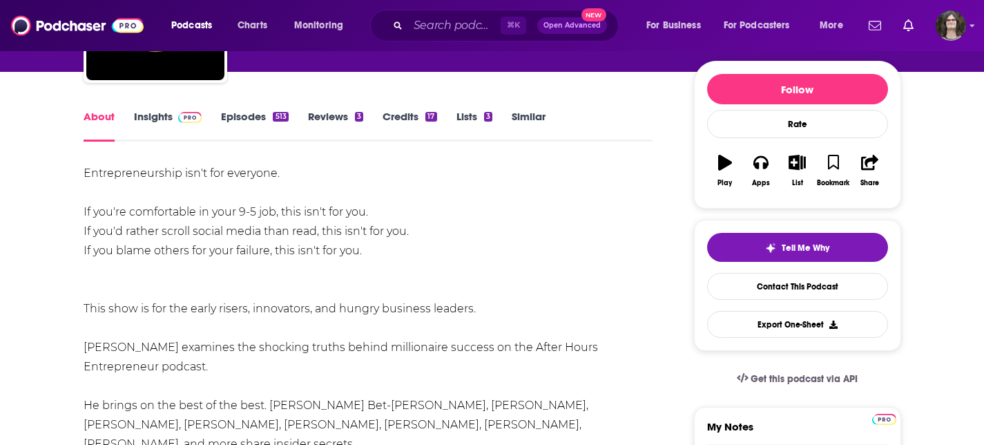
click at [225, 117] on link "Episodes 513" at bounding box center [254, 126] width 67 height 32
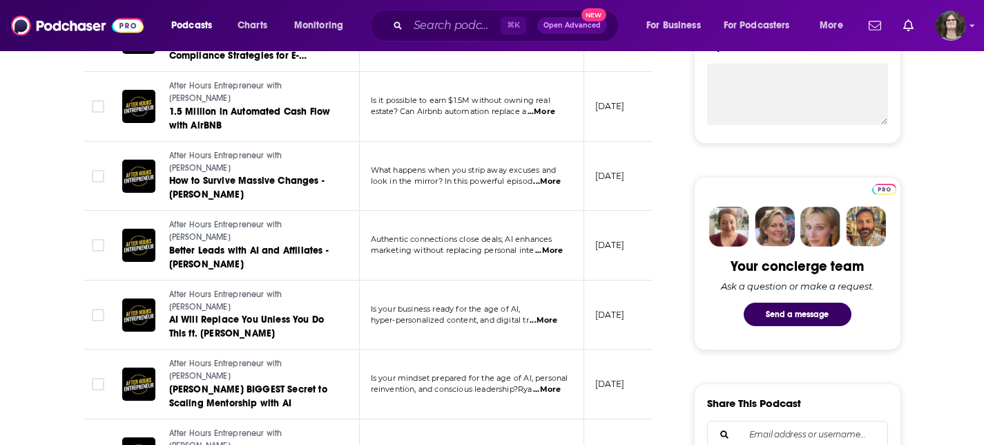
scroll to position [541, 0]
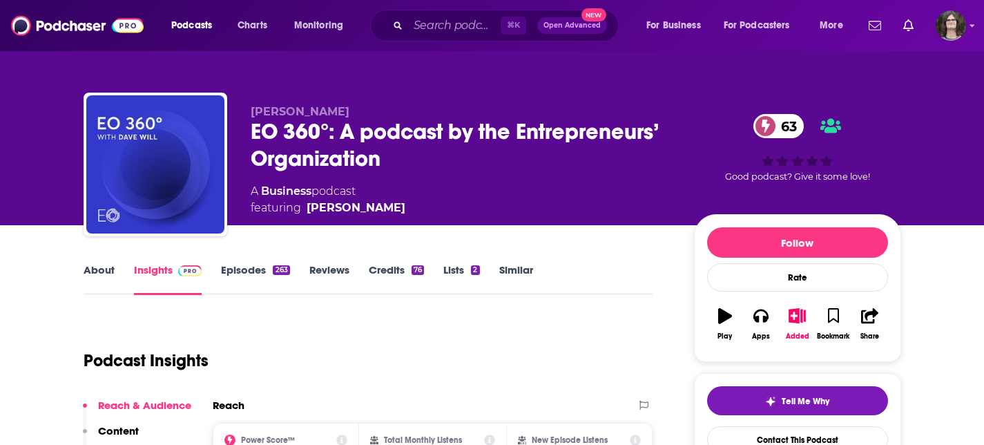
click at [109, 265] on link "About" at bounding box center [99, 279] width 31 height 32
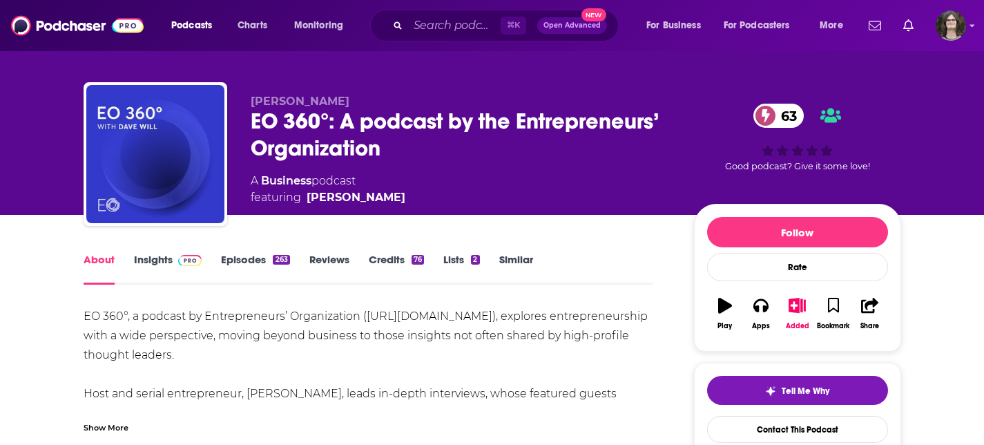
scroll to position [25, 0]
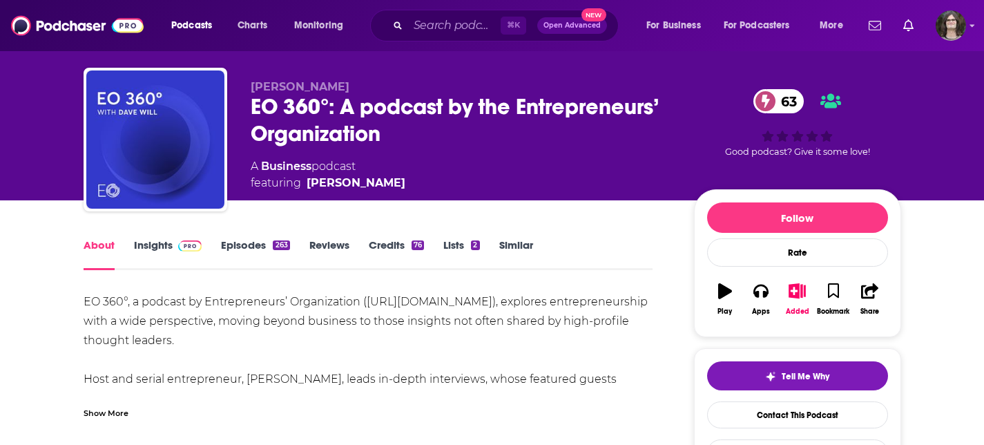
click at [119, 411] on div "Show More" at bounding box center [106, 411] width 45 height 13
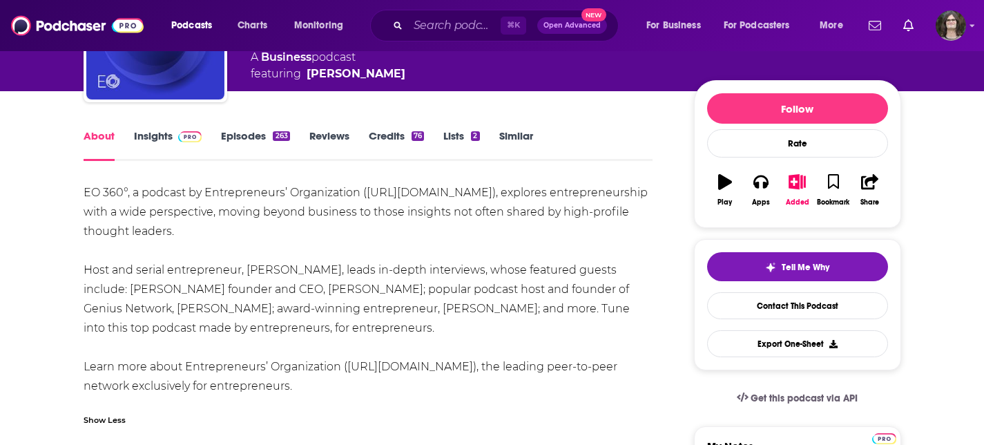
scroll to position [135, 0]
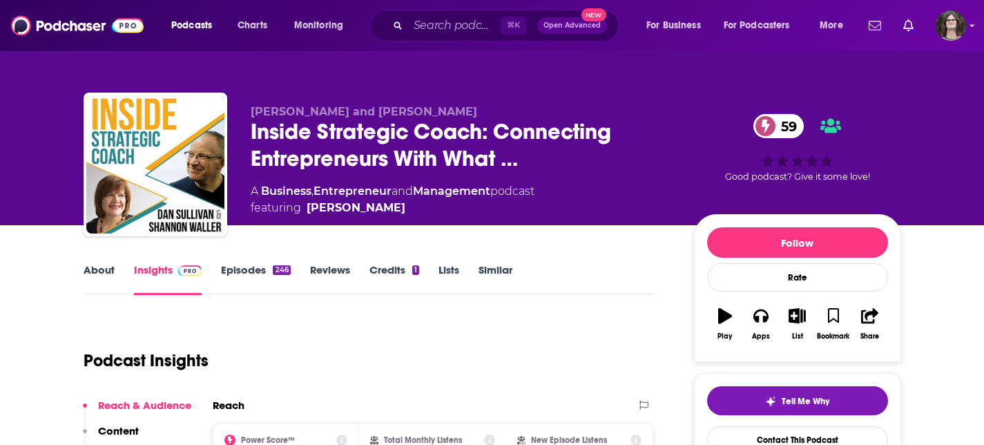
click at [99, 269] on link "About" at bounding box center [99, 279] width 31 height 32
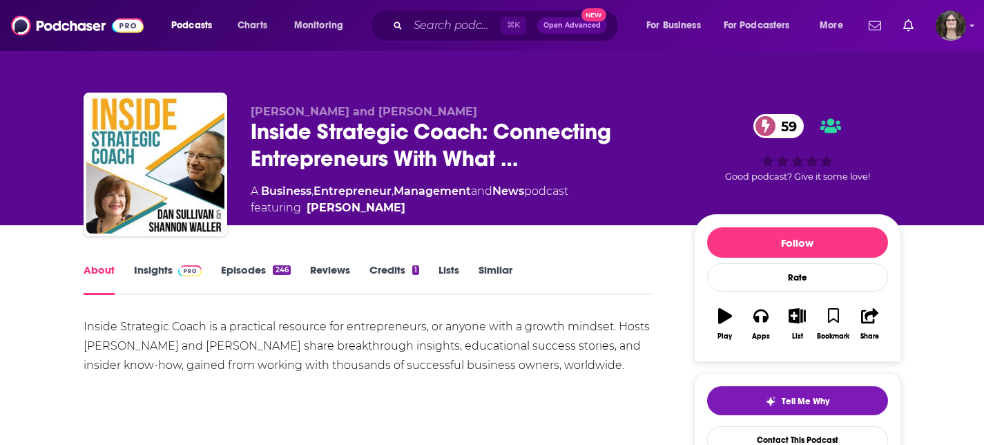
click at [246, 278] on link "Episodes 246" at bounding box center [255, 279] width 69 height 32
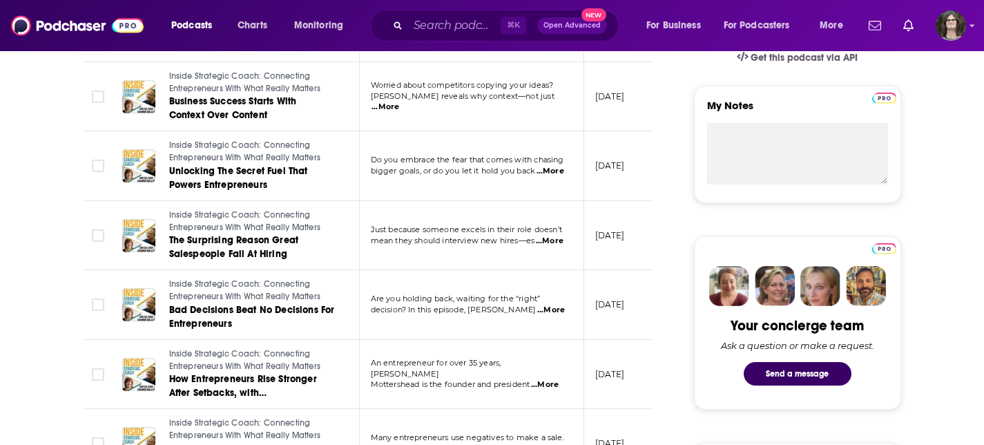
scroll to position [231, 0]
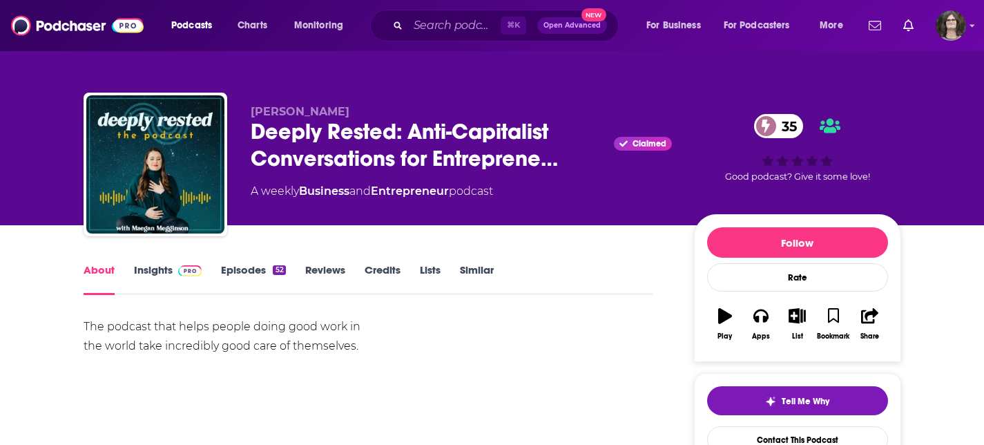
click at [244, 264] on link "Episodes 52" at bounding box center [253, 279] width 64 height 32
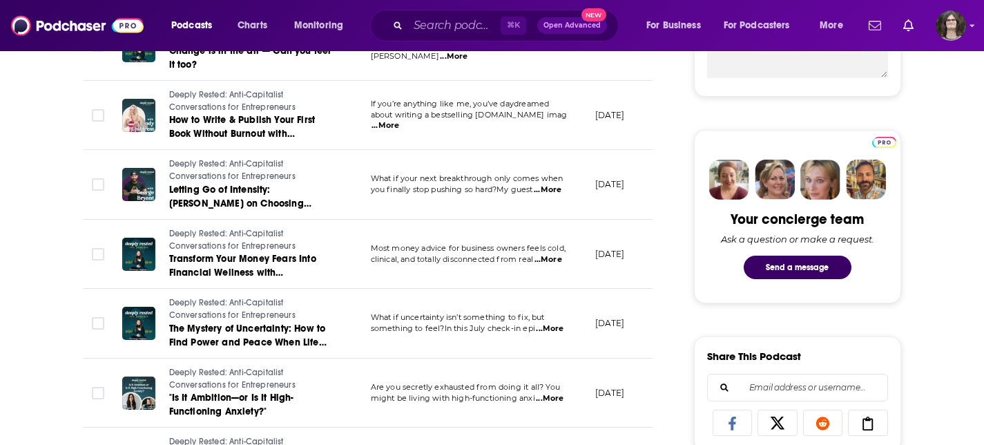
scroll to position [581, 0]
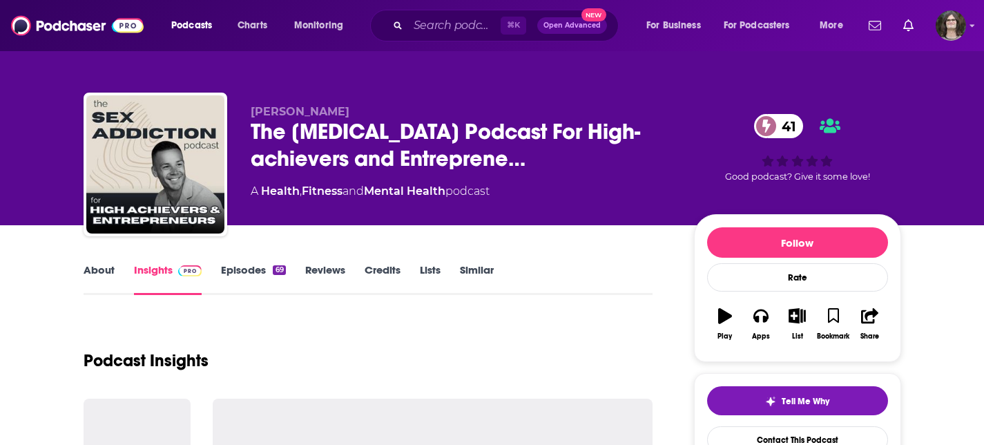
click at [107, 281] on link "About" at bounding box center [99, 279] width 31 height 32
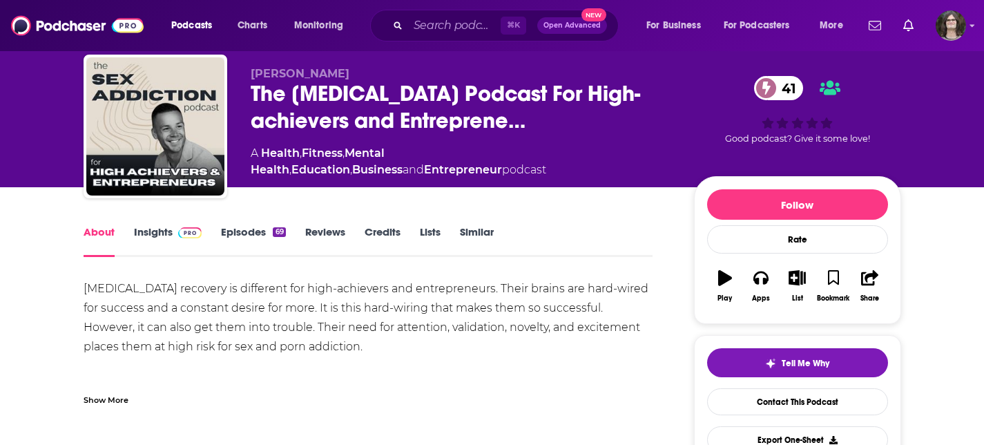
scroll to position [40, 0]
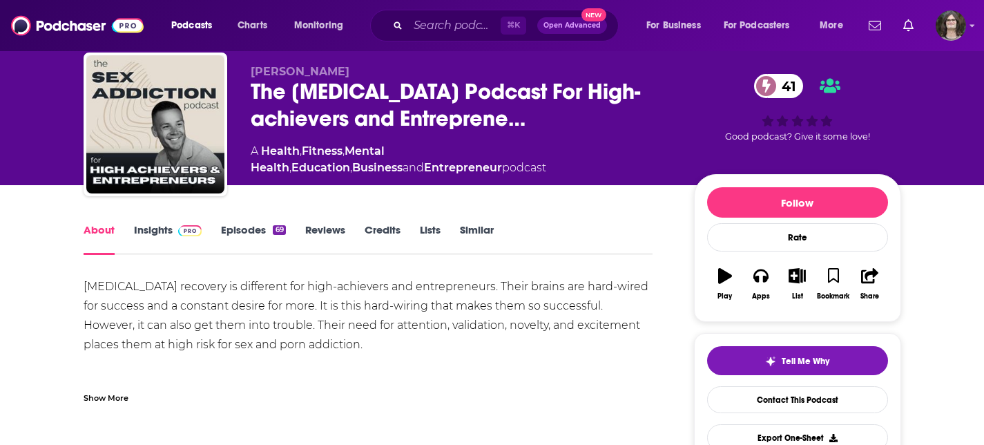
click at [116, 396] on div "Show More" at bounding box center [106, 396] width 45 height 13
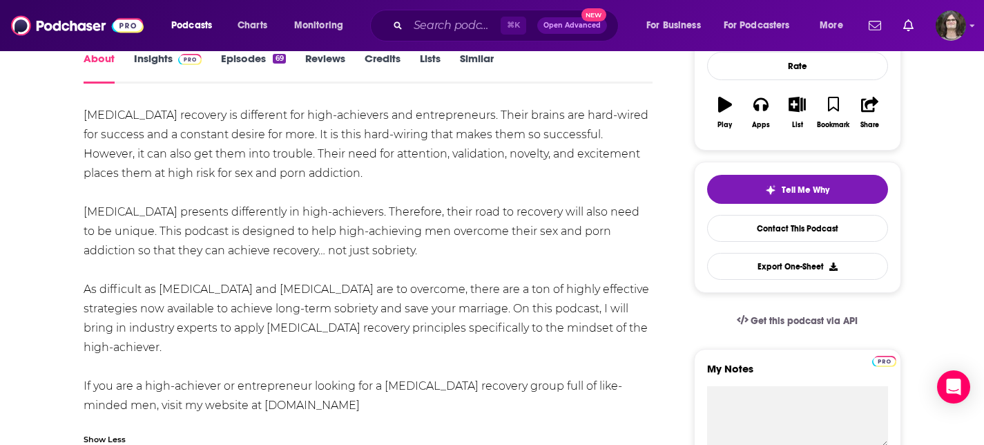
scroll to position [209, 0]
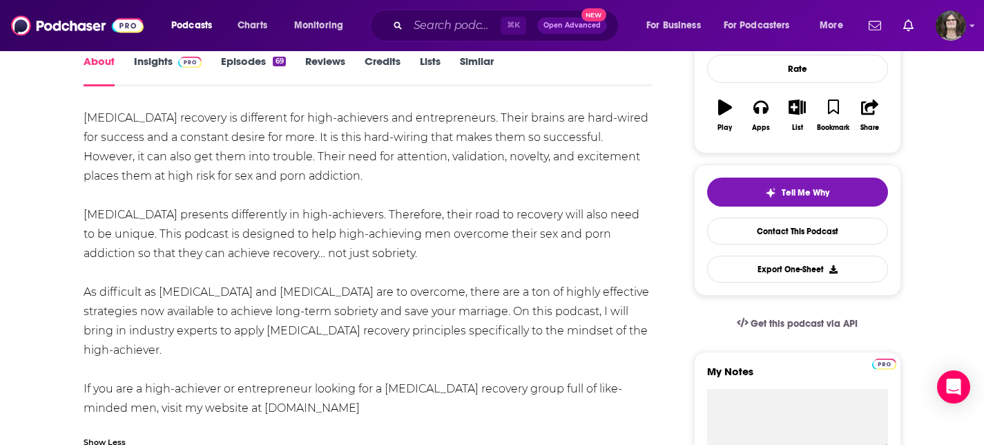
click at [240, 63] on link "Episodes 69" at bounding box center [253, 71] width 64 height 32
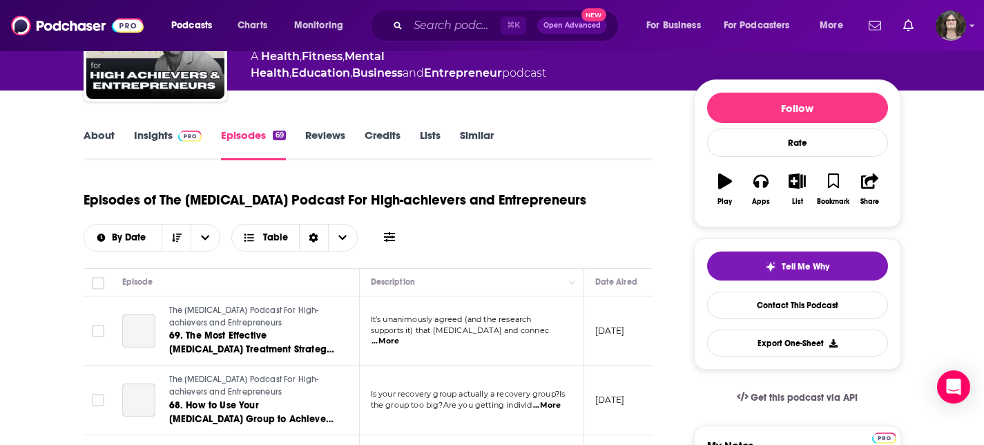
scroll to position [195, 0]
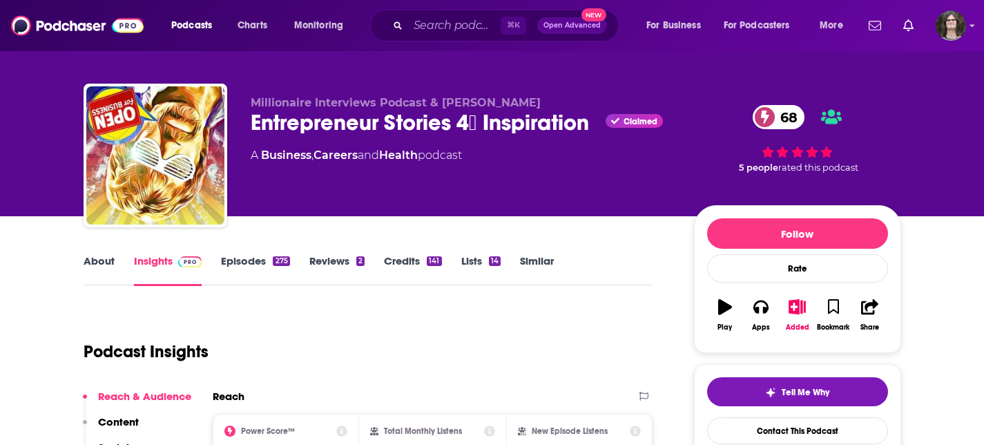
scroll to position [20, 0]
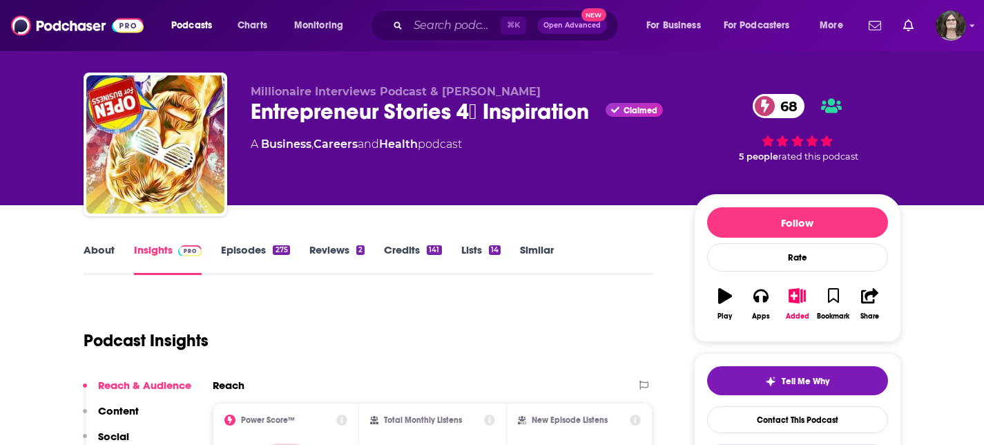
click at [98, 253] on link "About" at bounding box center [99, 259] width 31 height 32
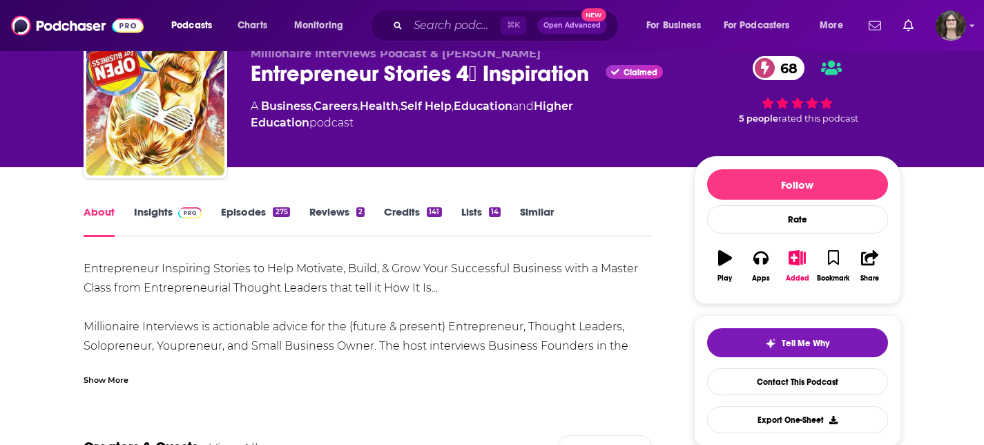
scroll to position [62, 0]
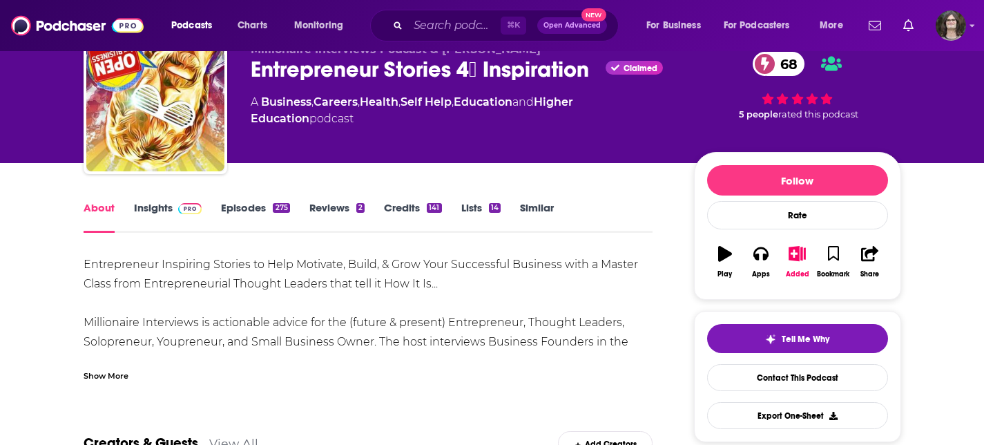
click at [121, 376] on div "Show More" at bounding box center [106, 374] width 45 height 13
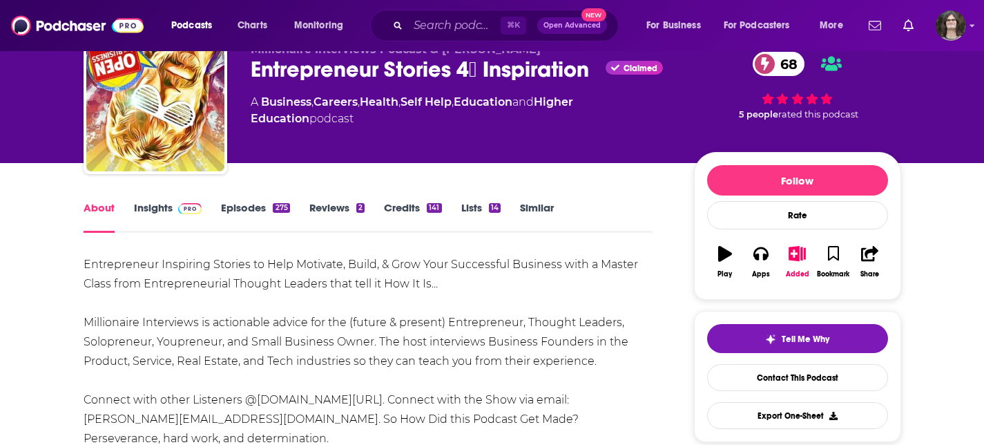
click at [231, 205] on link "Episodes 275" at bounding box center [255, 217] width 68 height 32
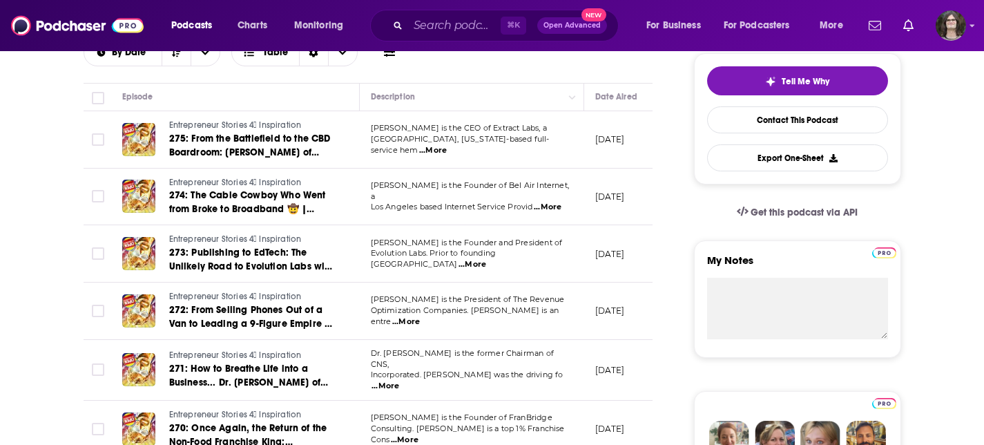
scroll to position [320, 0]
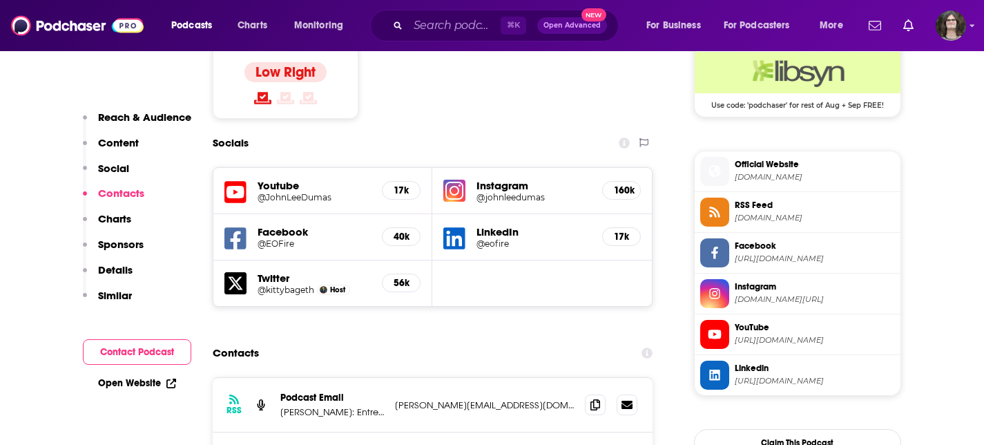
scroll to position [1224, 0]
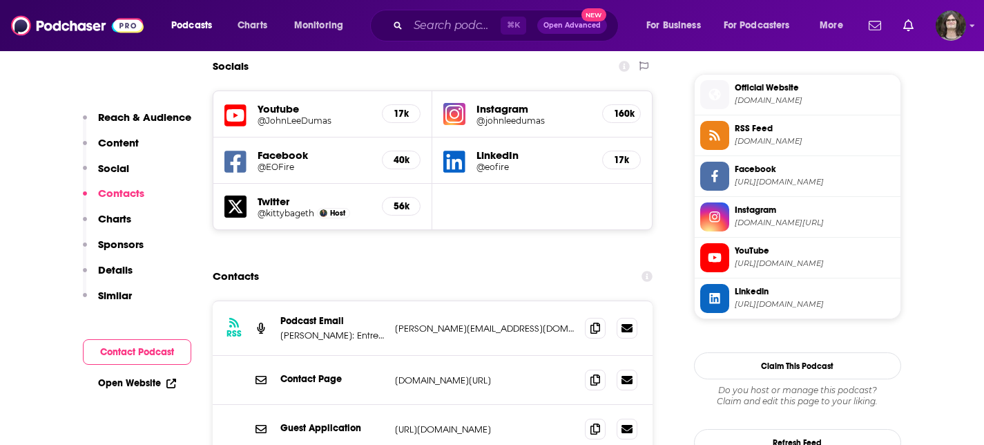
click at [766, 93] on span "Official Website" at bounding box center [815, 87] width 160 height 12
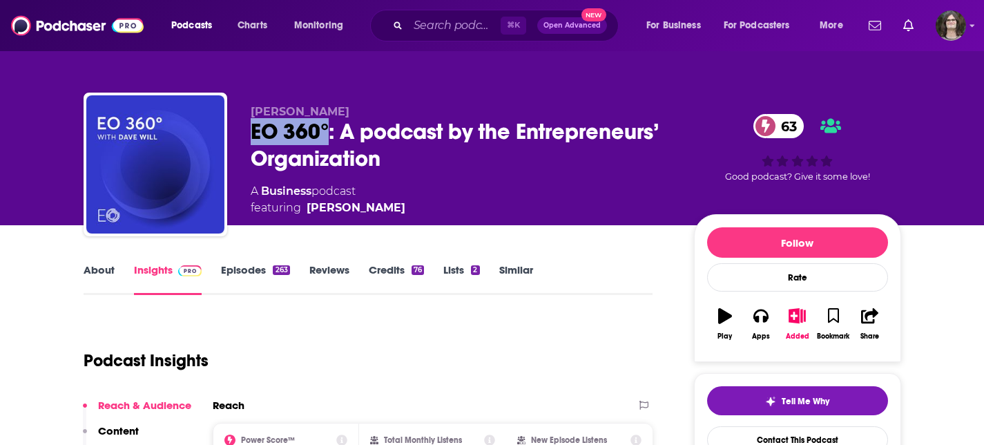
drag, startPoint x: 252, startPoint y: 130, endPoint x: 326, endPoint y: 135, distance: 74.0
click at [326, 135] on div "[PERSON_NAME] EO 360°: A podcast by the Entrepreneurs’ Organization 63 A Busine…" at bounding box center [492, 167] width 817 height 149
copy h2 "EO 360°"
